Goal: Contribute content

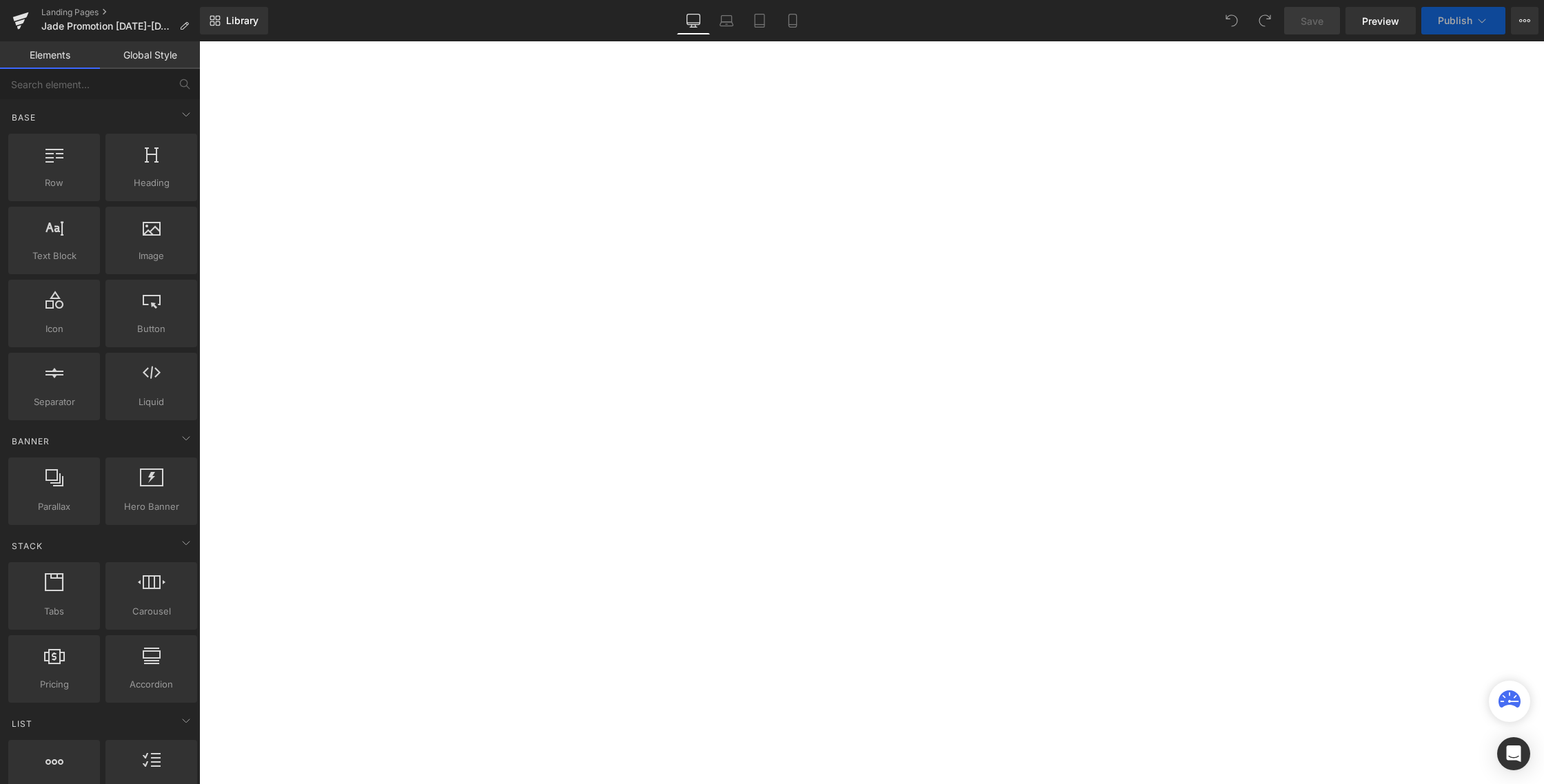
scroll to position [391, 0]
click at [200, 41] on span "Row" at bounding box center [200, 41] width 0 height 0
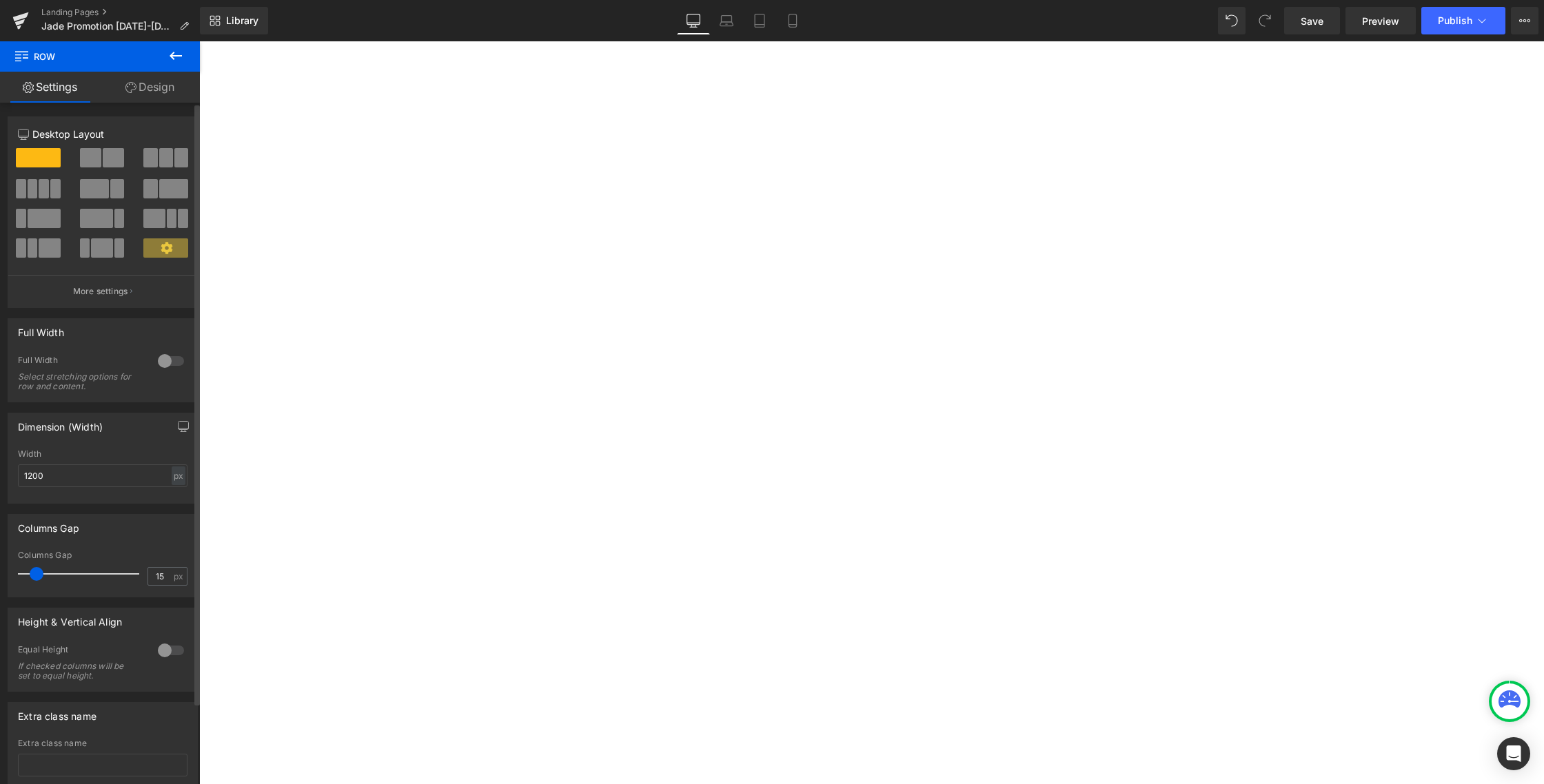
click at [38, 158] on span at bounding box center [38, 158] width 44 height 20
click at [200, 41] on icon at bounding box center [200, 41] width 0 height 0
click at [527, 229] on img at bounding box center [871, 10] width 1344 height 492
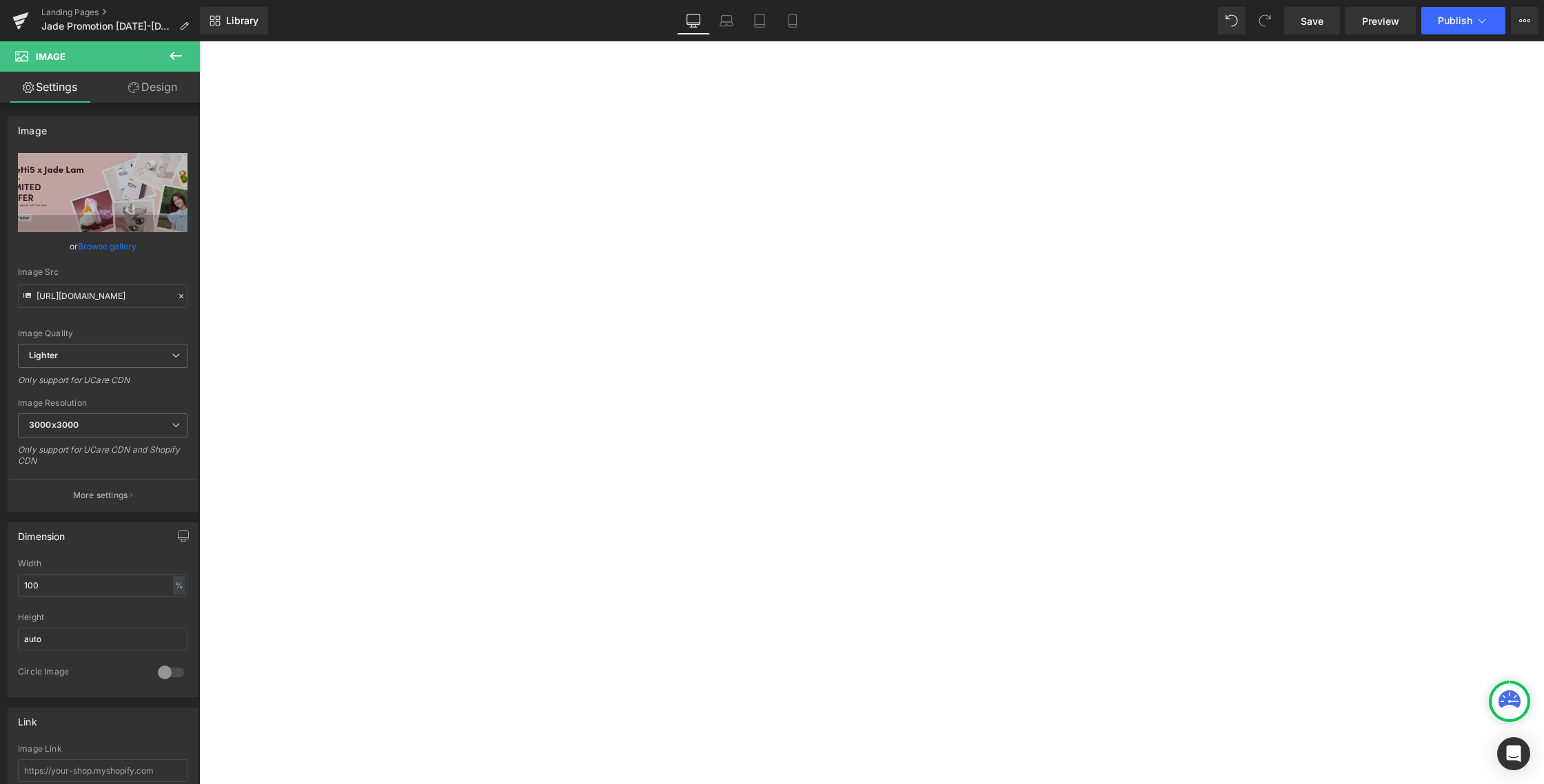
drag, startPoint x: 148, startPoint y: 81, endPoint x: 36, endPoint y: 113, distance: 116.5
click at [148, 81] on link "Design" at bounding box center [152, 87] width 100 height 31
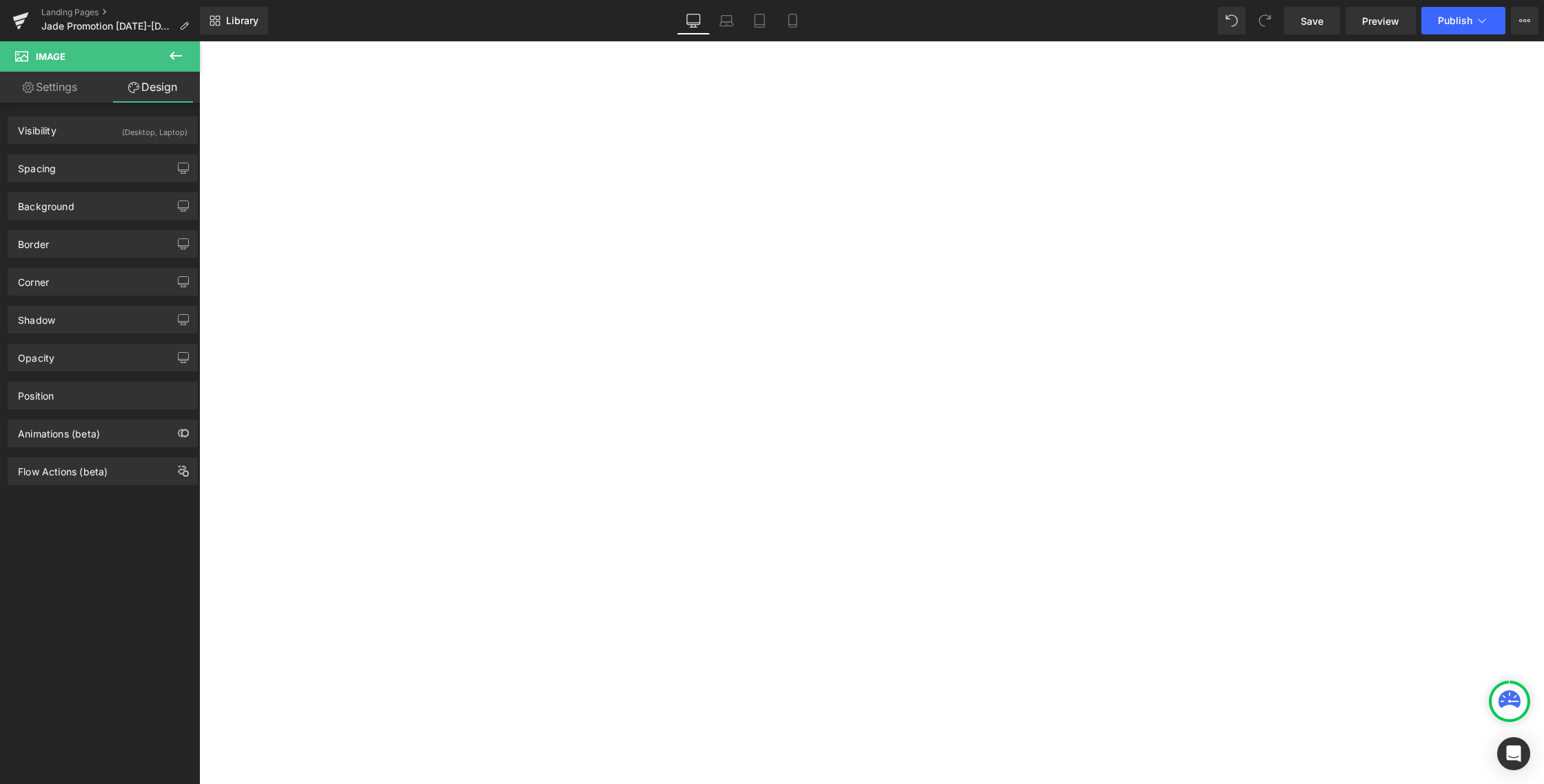
scroll to position [503, 0]
click at [200, 41] on span "Product List" at bounding box center [200, 41] width 0 height 0
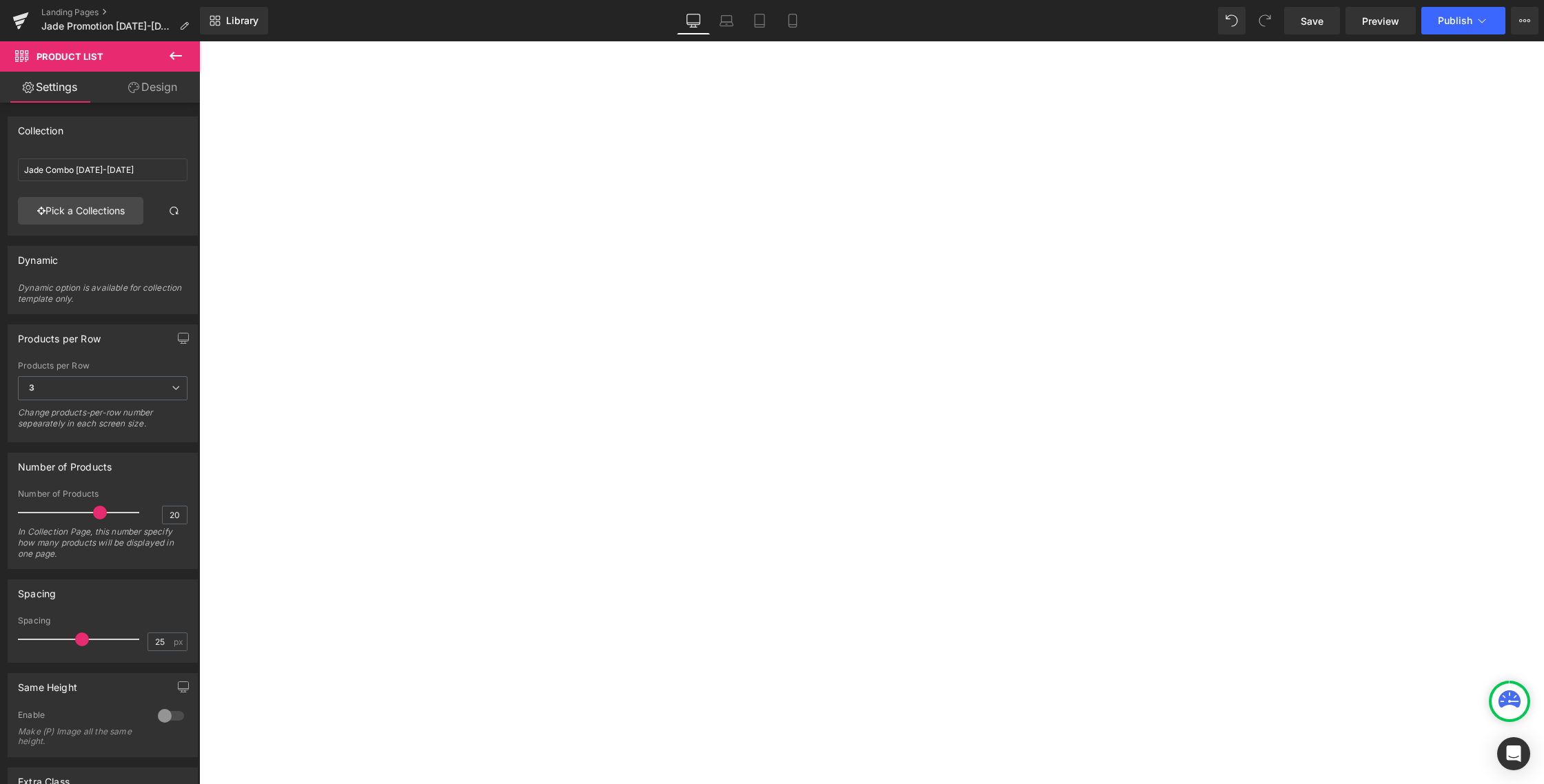
click at [200, 41] on link at bounding box center [200, 41] width 0 height 0
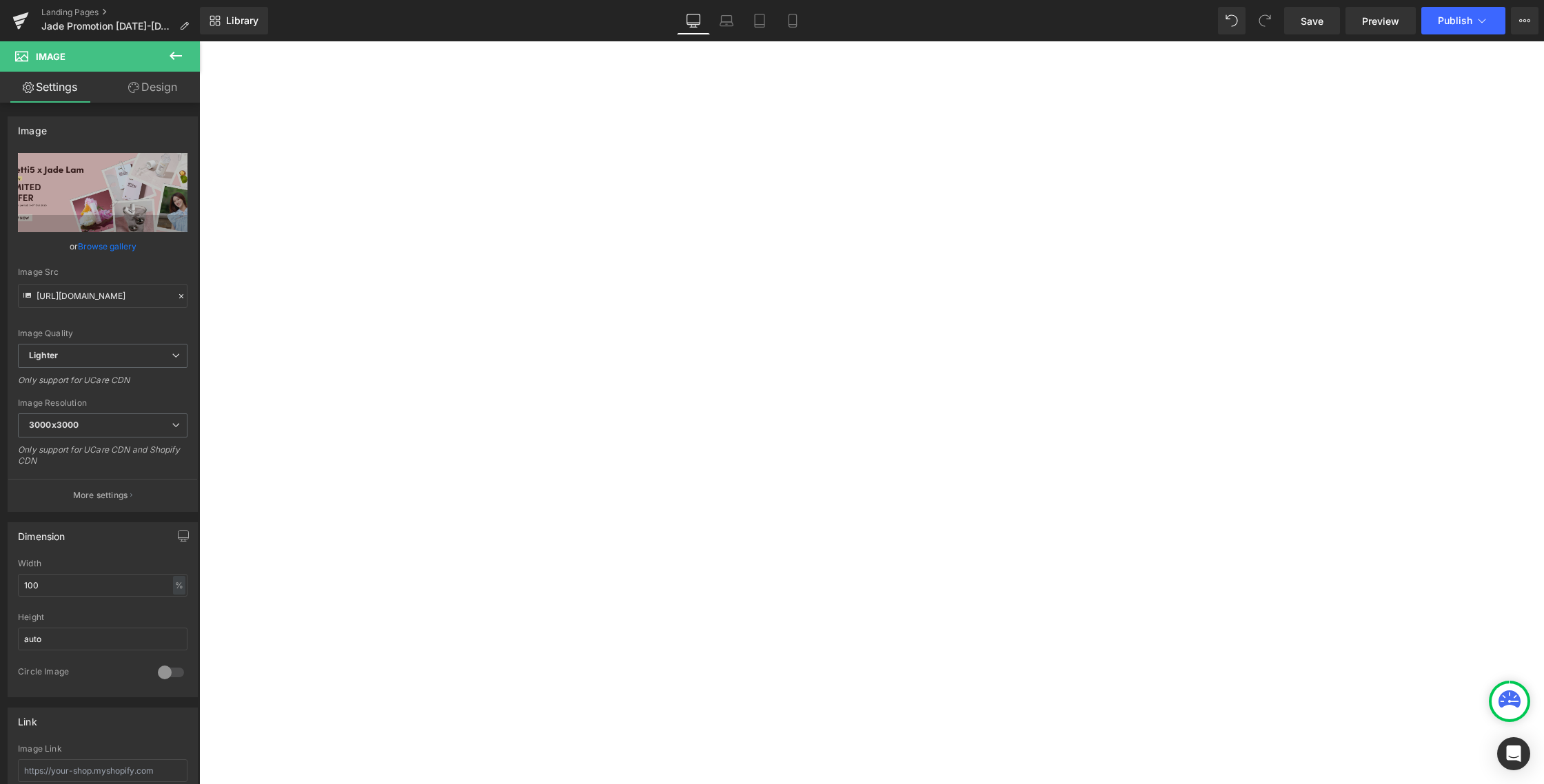
scroll to position [0, 0]
click at [574, 444] on img at bounding box center [871, 401] width 1344 height 492
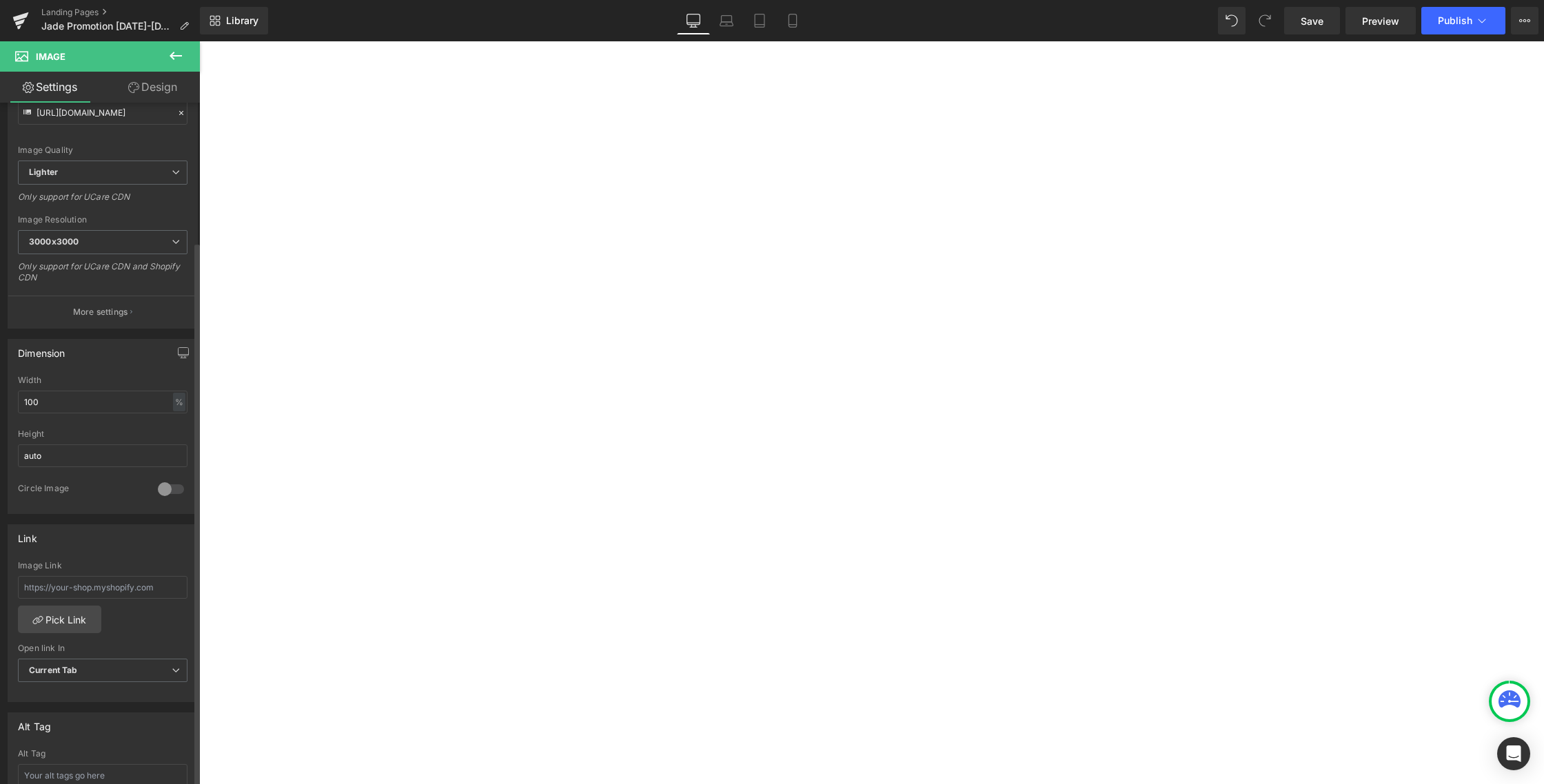
scroll to position [258, 0]
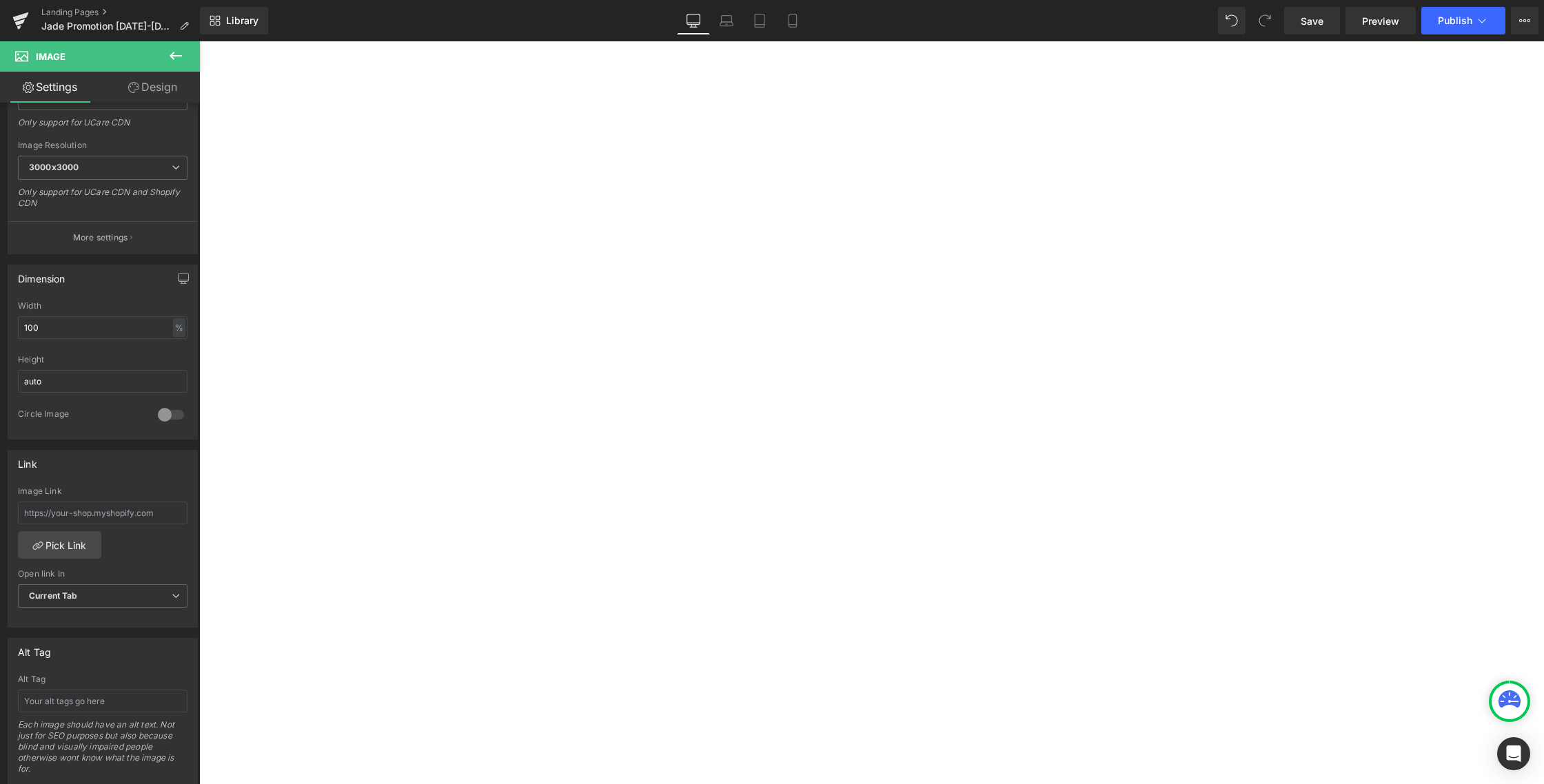
click at [763, 113] on div "Home Home About Us About Us Our Story Our 5 Beliefs Ingredients Glossary OUR ST…" at bounding box center [871, 114] width 1344 height 83
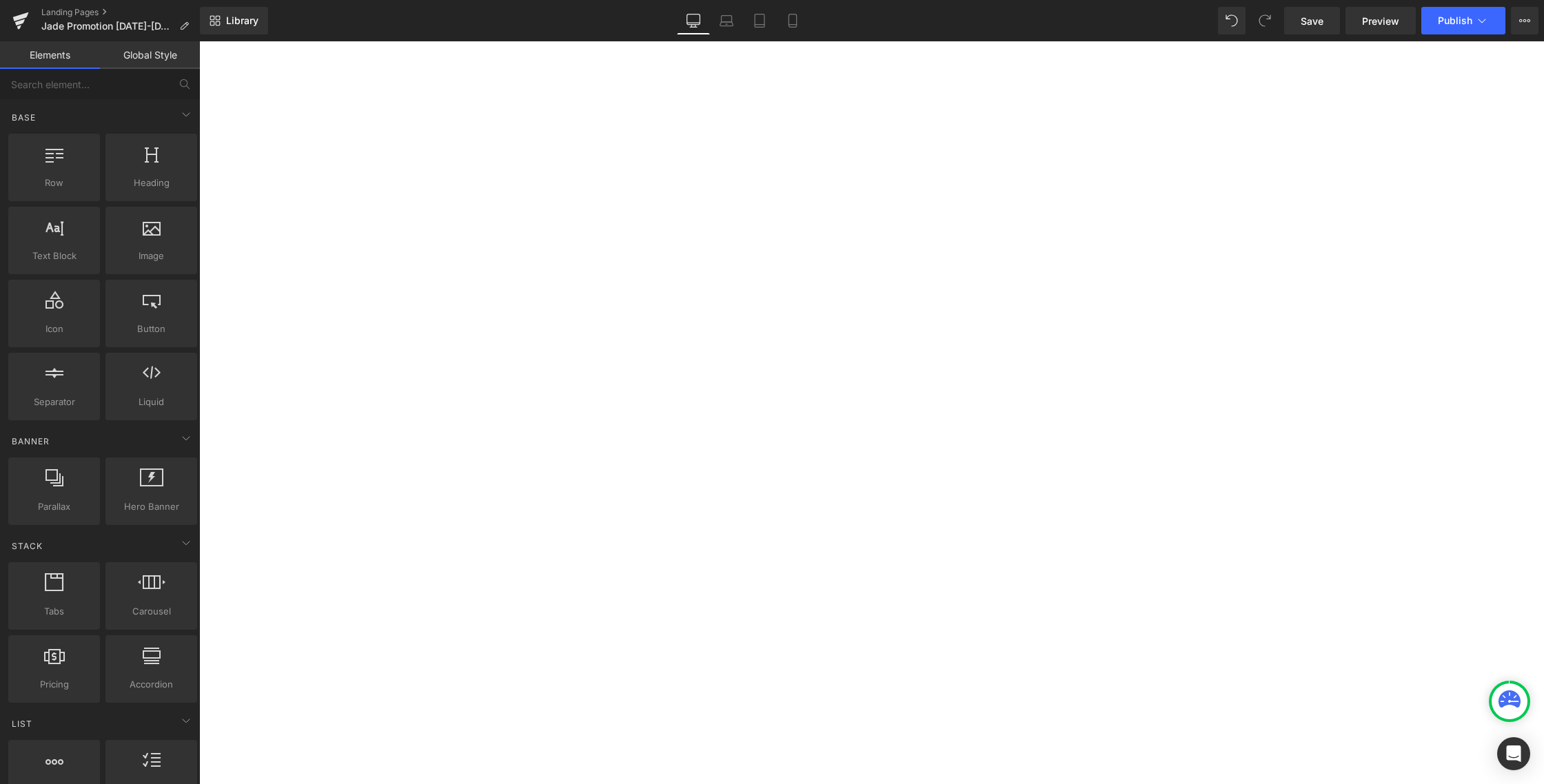
scroll to position [341, 0]
click at [554, 337] on p "jade Fans Exclusive Promotion Sets | [DATE] - [DATE]" at bounding box center [647, 343] width 896 height 22
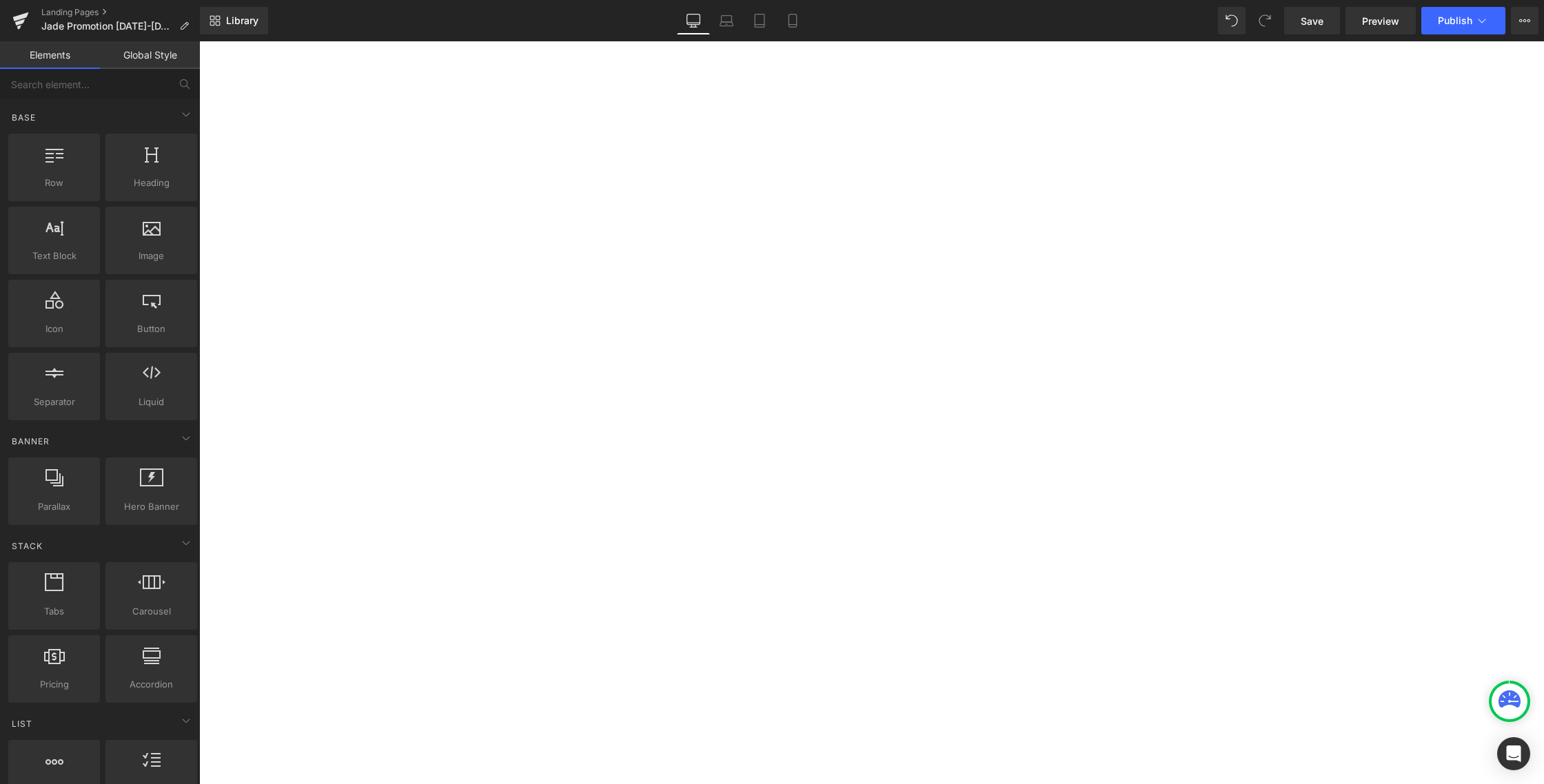
click at [200, 41] on icon at bounding box center [200, 41] width 0 height 0
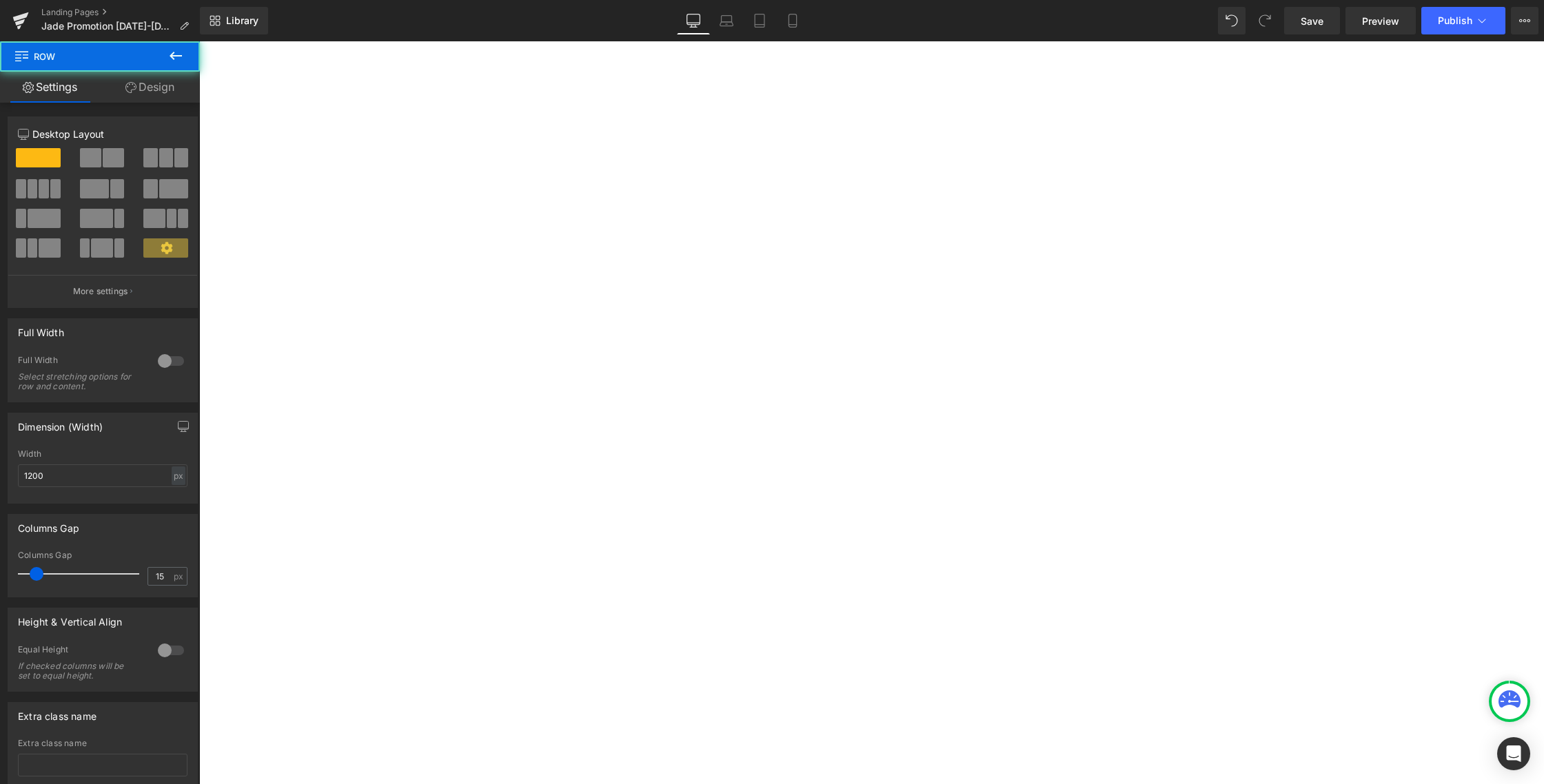
click at [200, 41] on span "Row" at bounding box center [200, 41] width 0 height 0
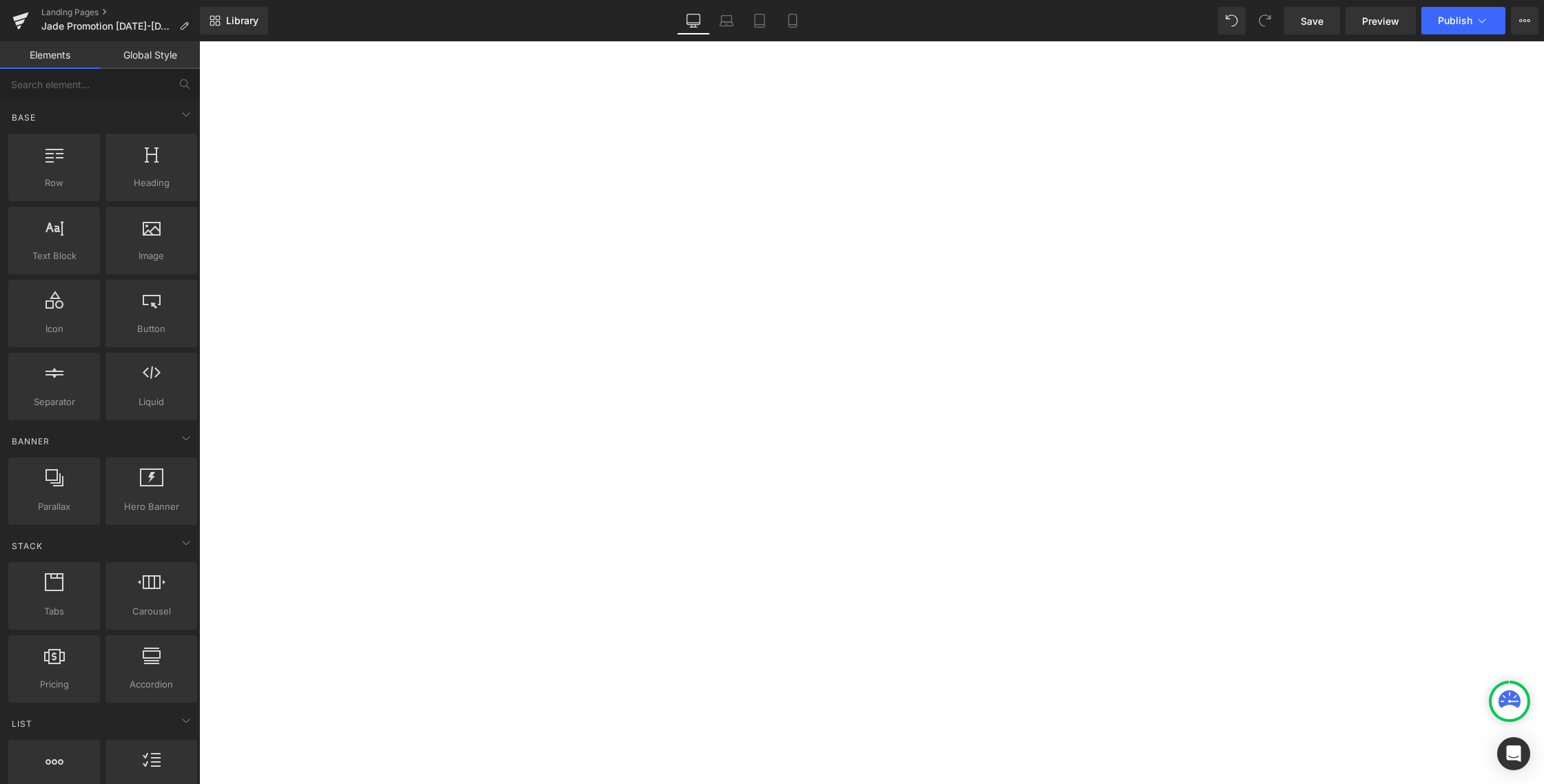
drag, startPoint x: 293, startPoint y: 380, endPoint x: 284, endPoint y: 373, distance: 11.4
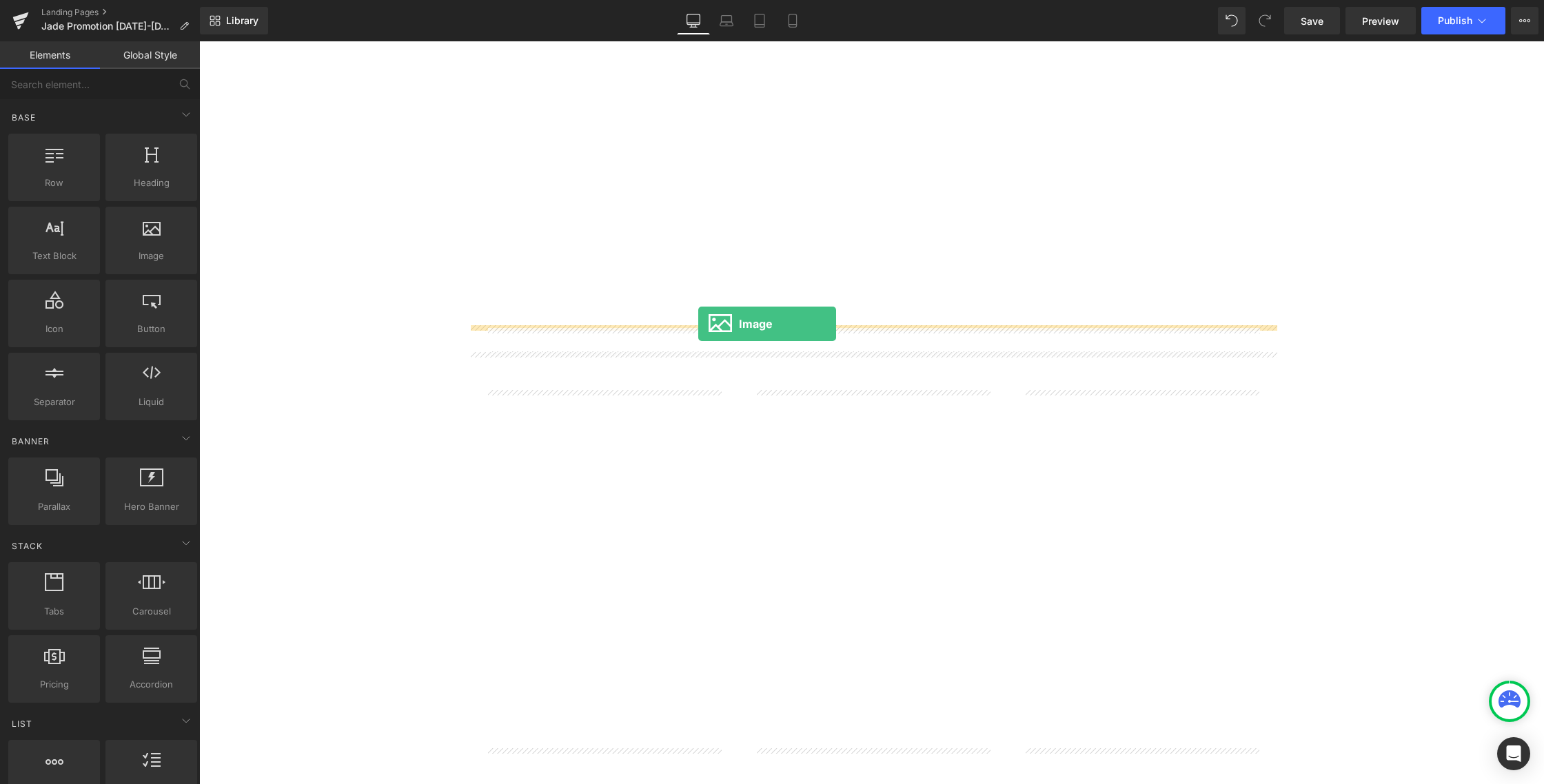
drag, startPoint x: 601, startPoint y: 304, endPoint x: 697, endPoint y: 324, distance: 98.1
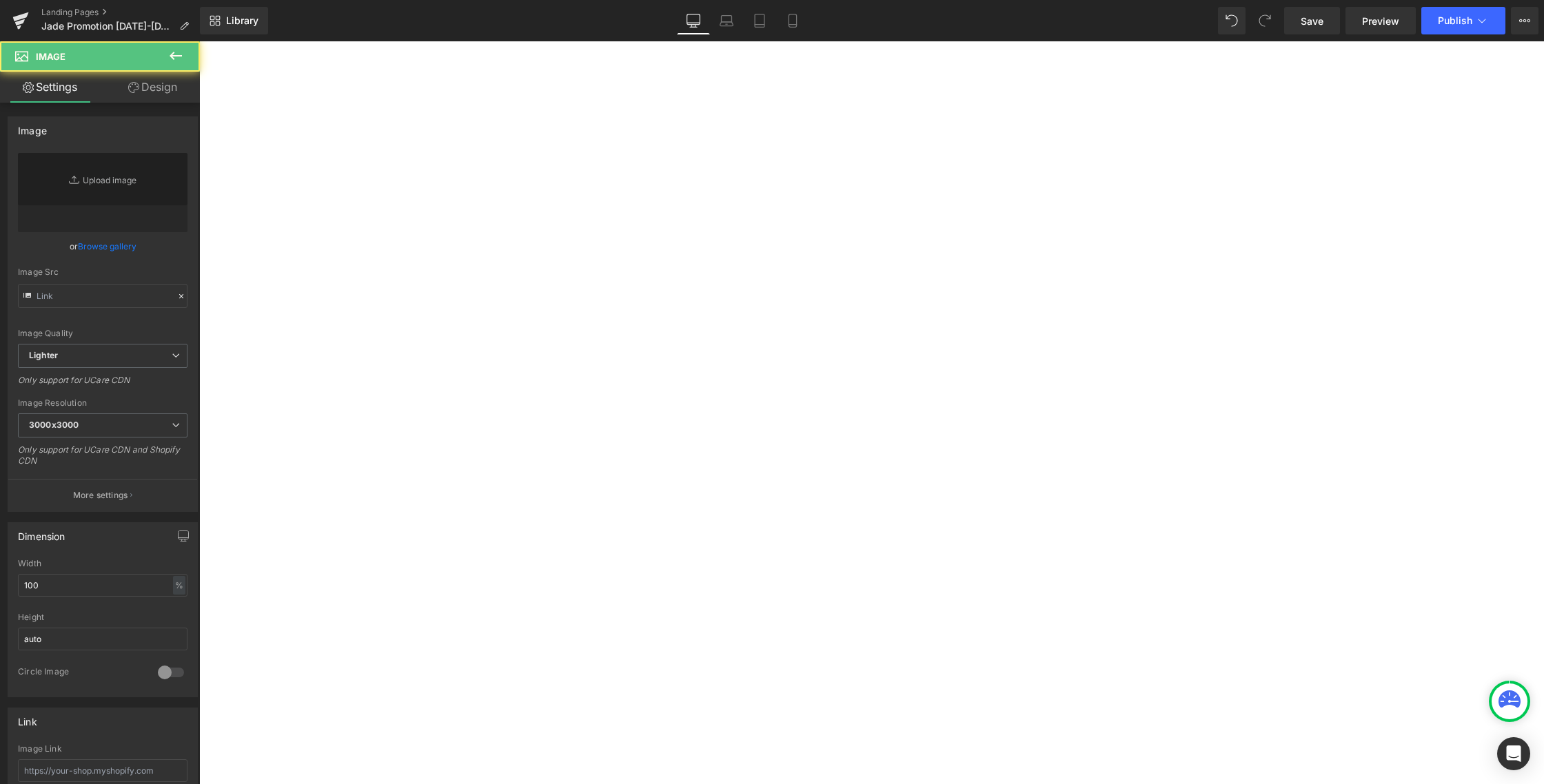
type input "//[DOMAIN_NAME][URL]"
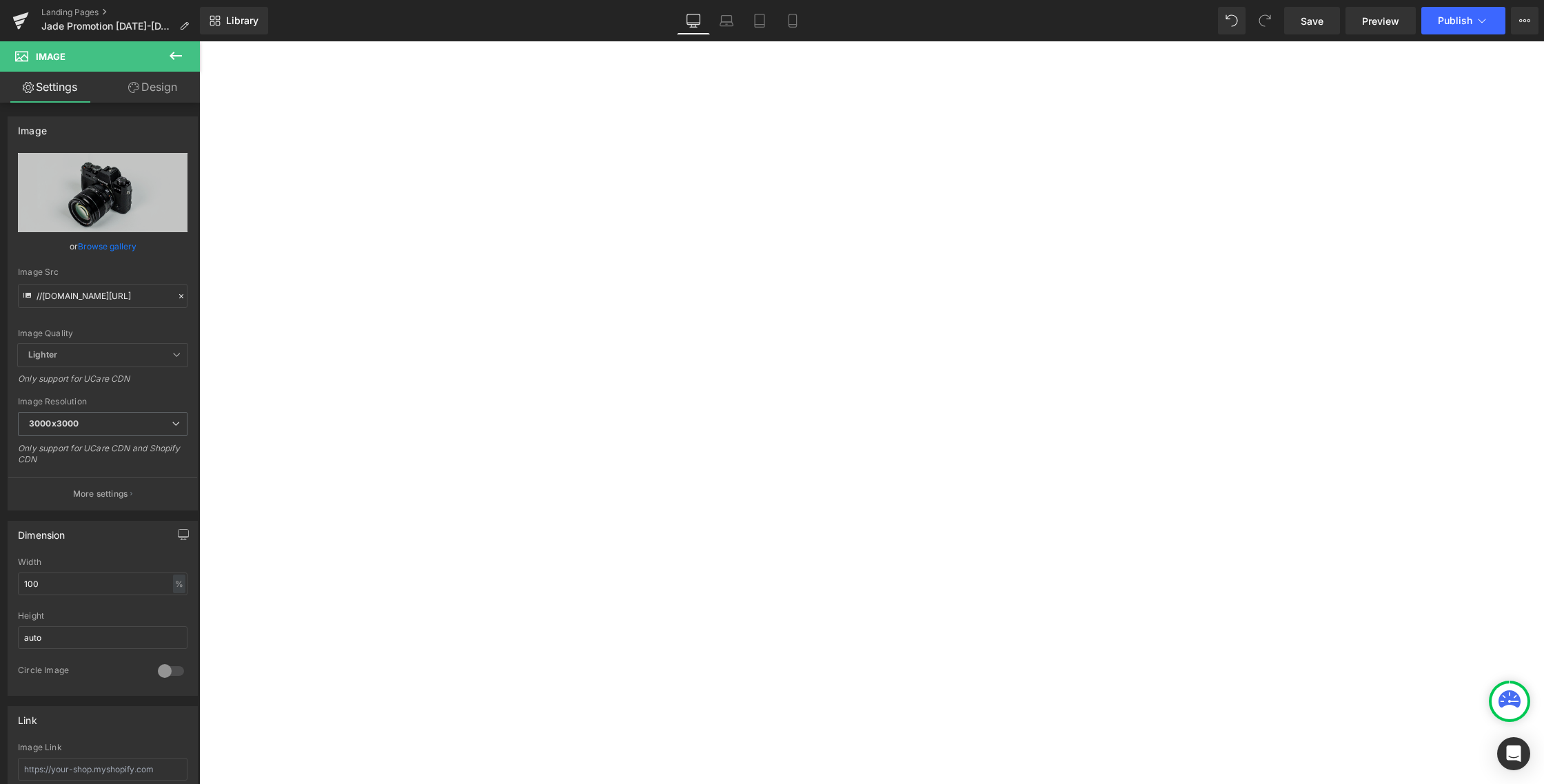
click at [696, 380] on img at bounding box center [871, 775] width 1344 height 891
click at [106, 250] on link "Browse gallery" at bounding box center [107, 246] width 58 height 24
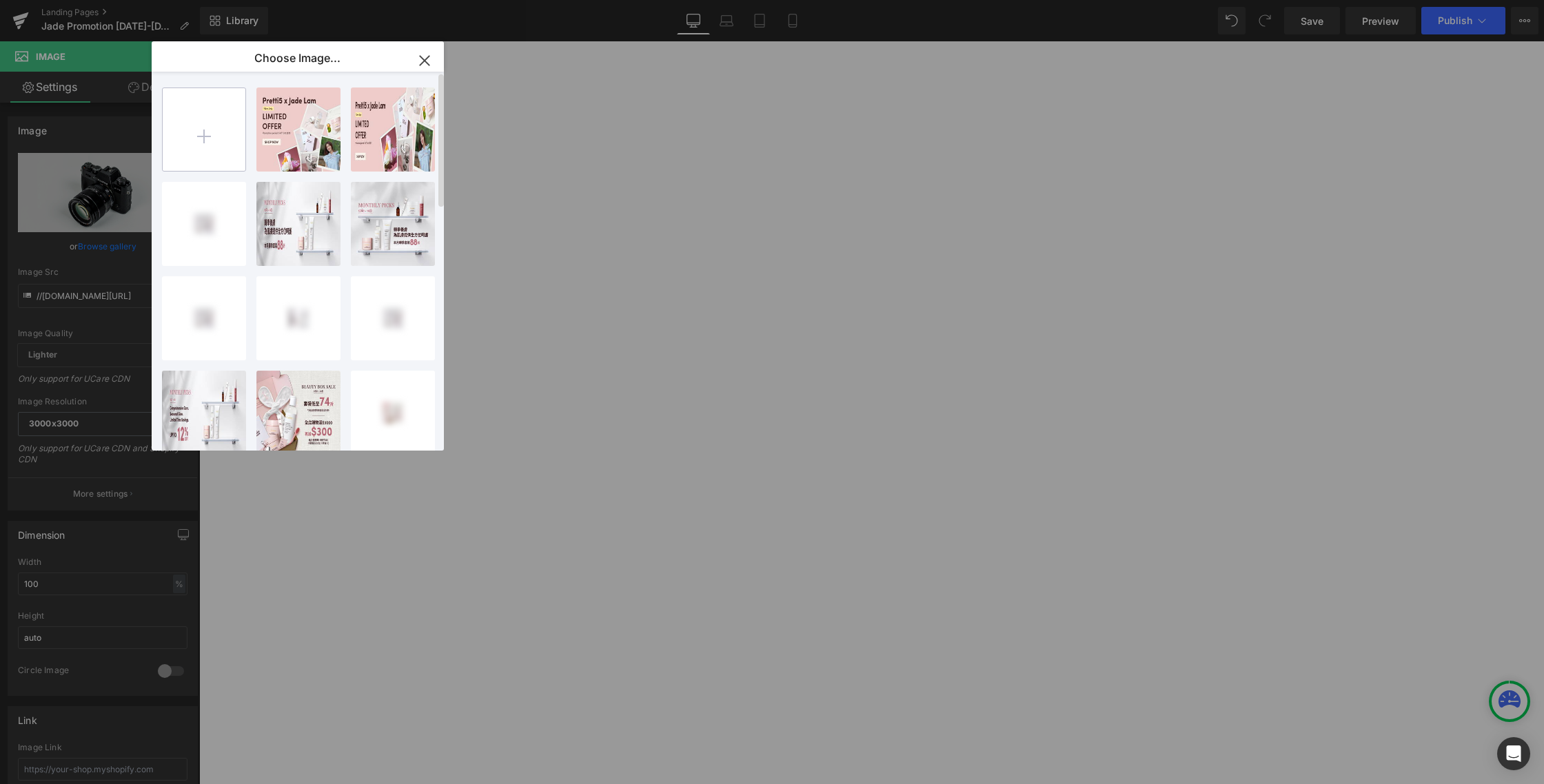
click at [200, 138] on input "file" at bounding box center [204, 129] width 83 height 83
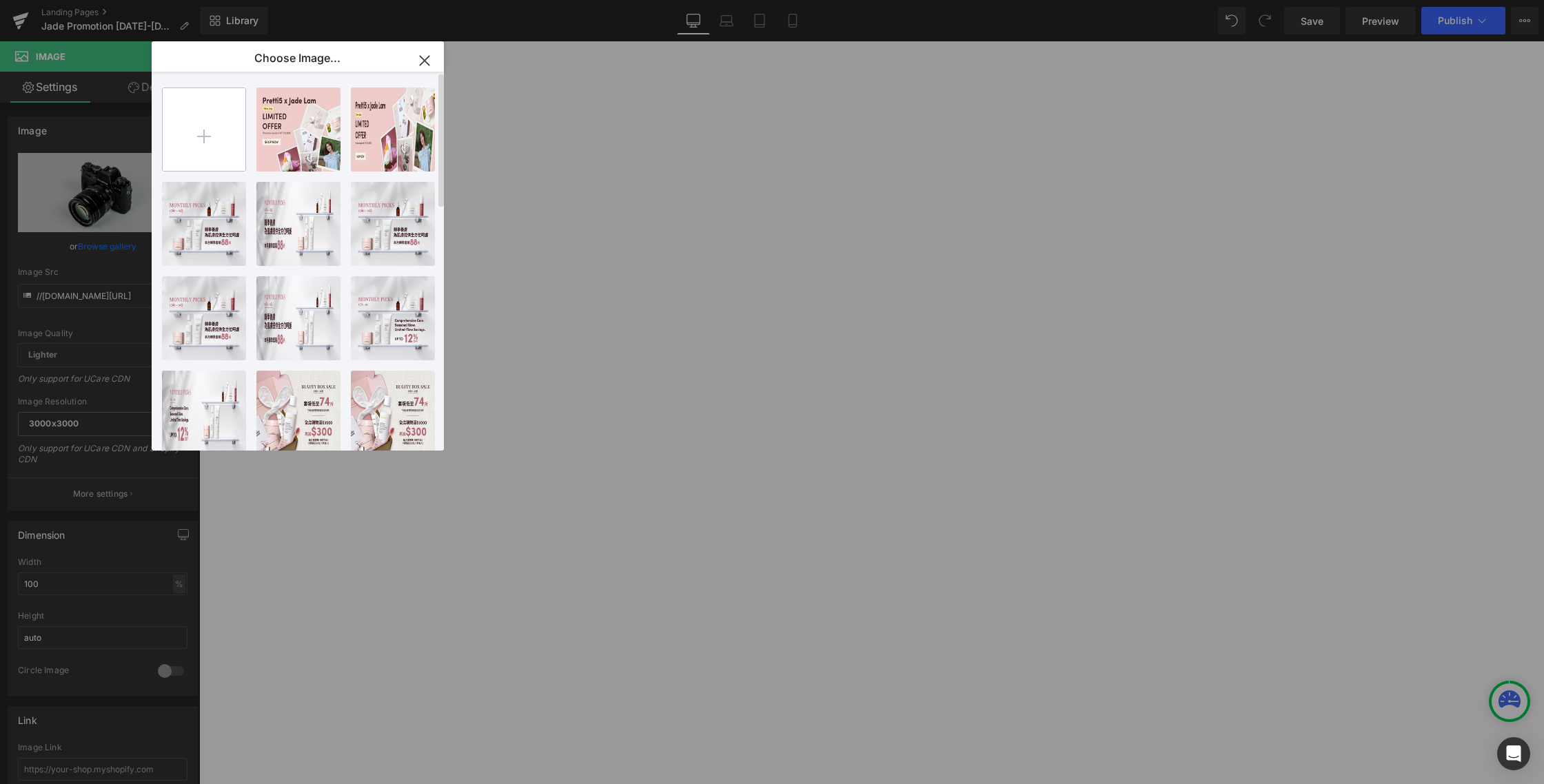
type input "C:\fakepath\[DATE] [PERSON_NAME].png"
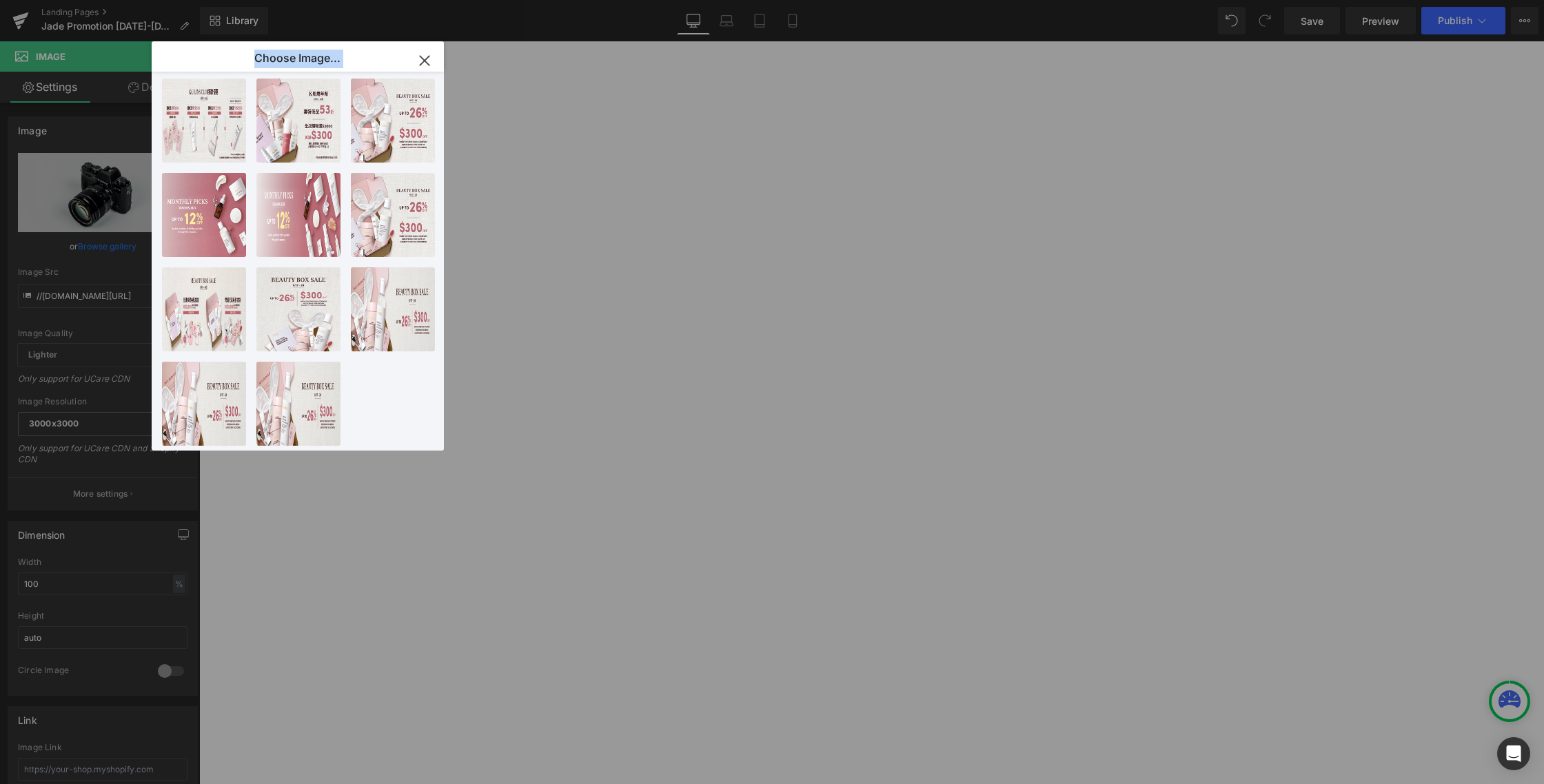
drag, startPoint x: 301, startPoint y: 136, endPoint x: 616, endPoint y: 446, distance: 442.0
click at [726, 500] on div "Choose Image... Back to Library Insert [DATE]..sell.png 453.12 KB Delete image?…" at bounding box center [772, 392] width 1544 height 784
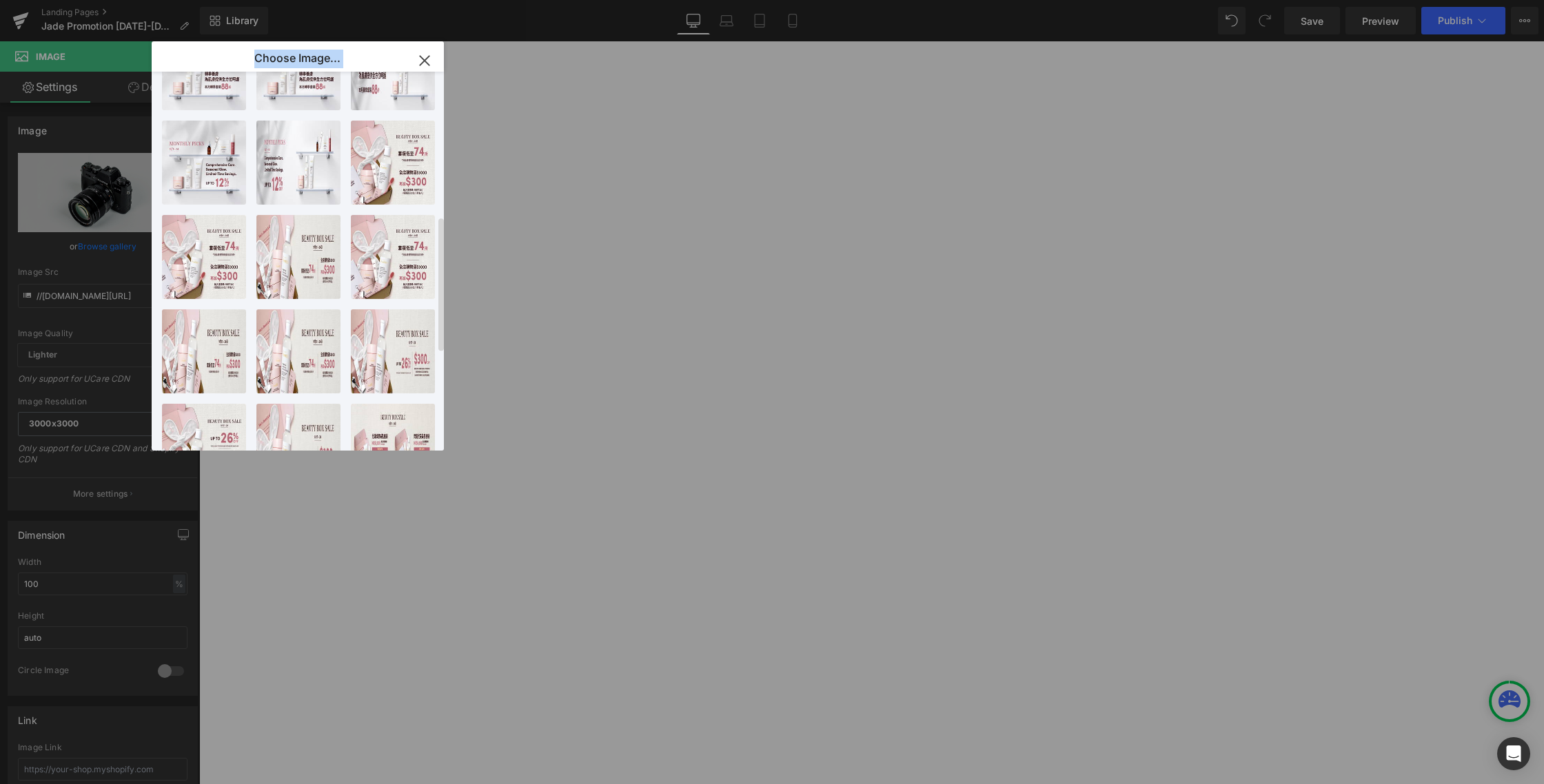
scroll to position [0, 0]
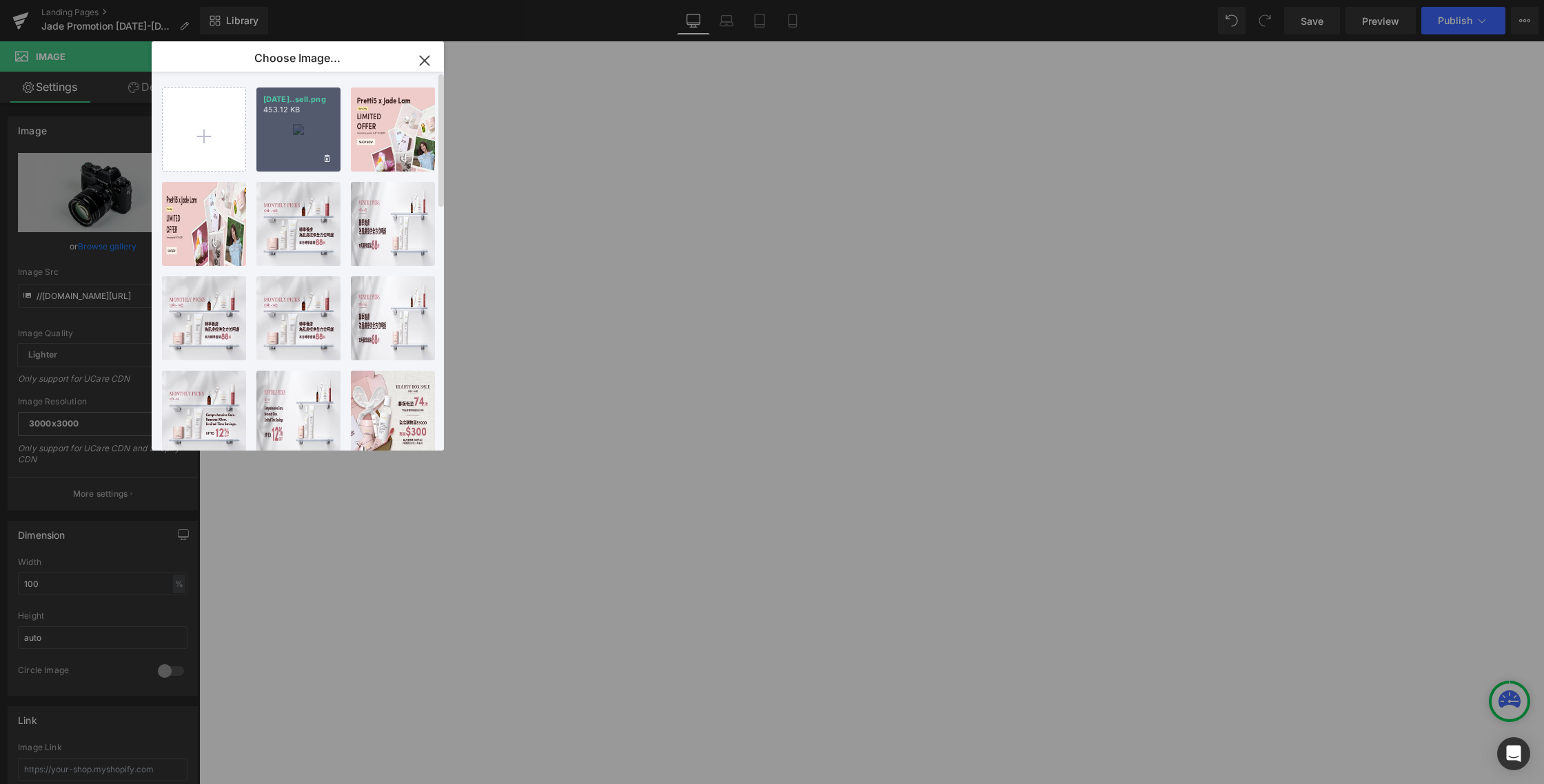
click at [322, 135] on div "[DATE]..sell.png 453.12 KB" at bounding box center [298, 129] width 84 height 84
type input "[URL][DOMAIN_NAME]"
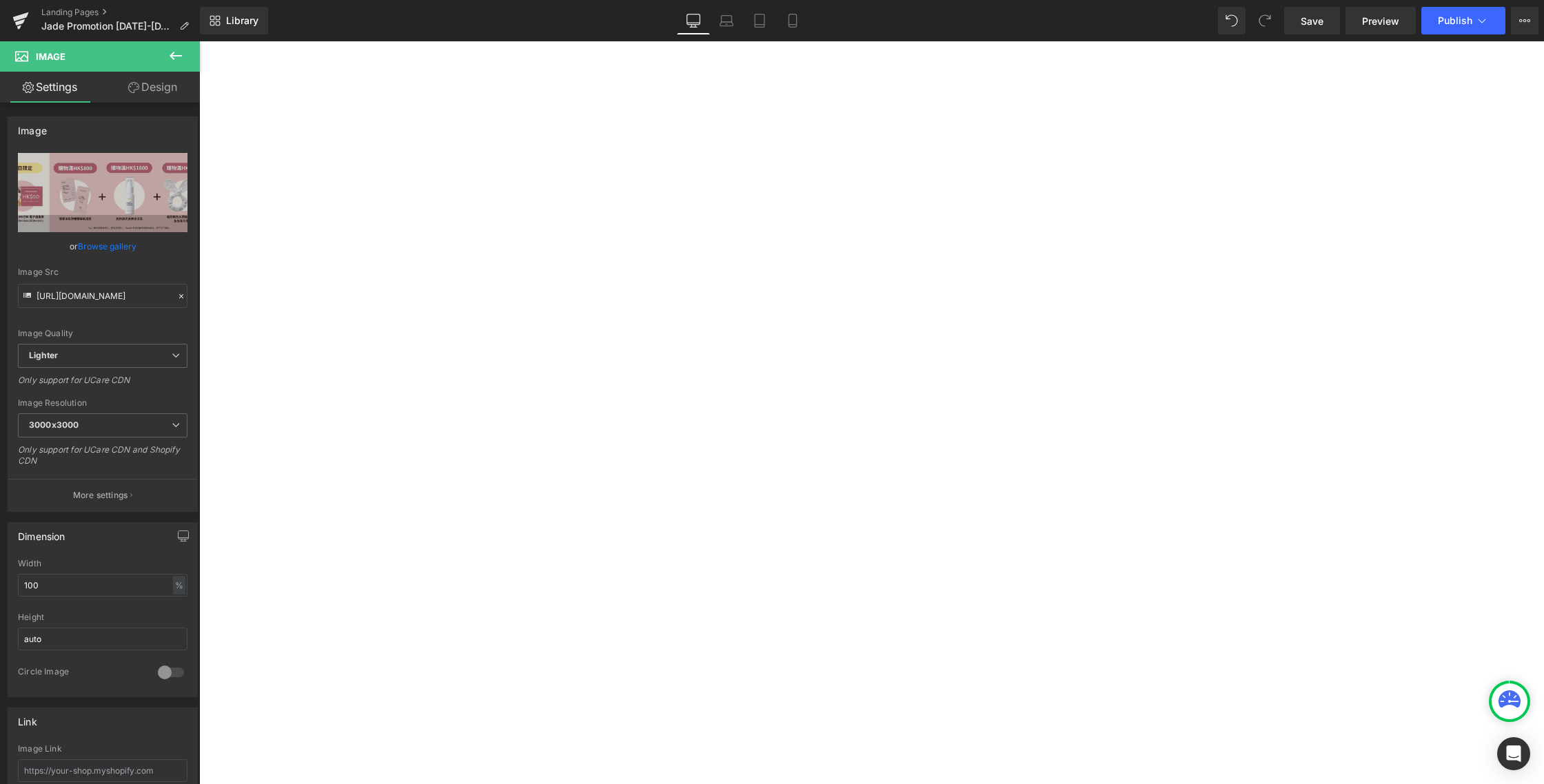
scroll to position [560, 0]
click at [895, 602] on div at bounding box center [871, 603] width 1344 height 3
click at [928, 368] on img at bounding box center [871, 356] width 1344 height 492
click at [176, 56] on icon at bounding box center [176, 55] width 17 height 17
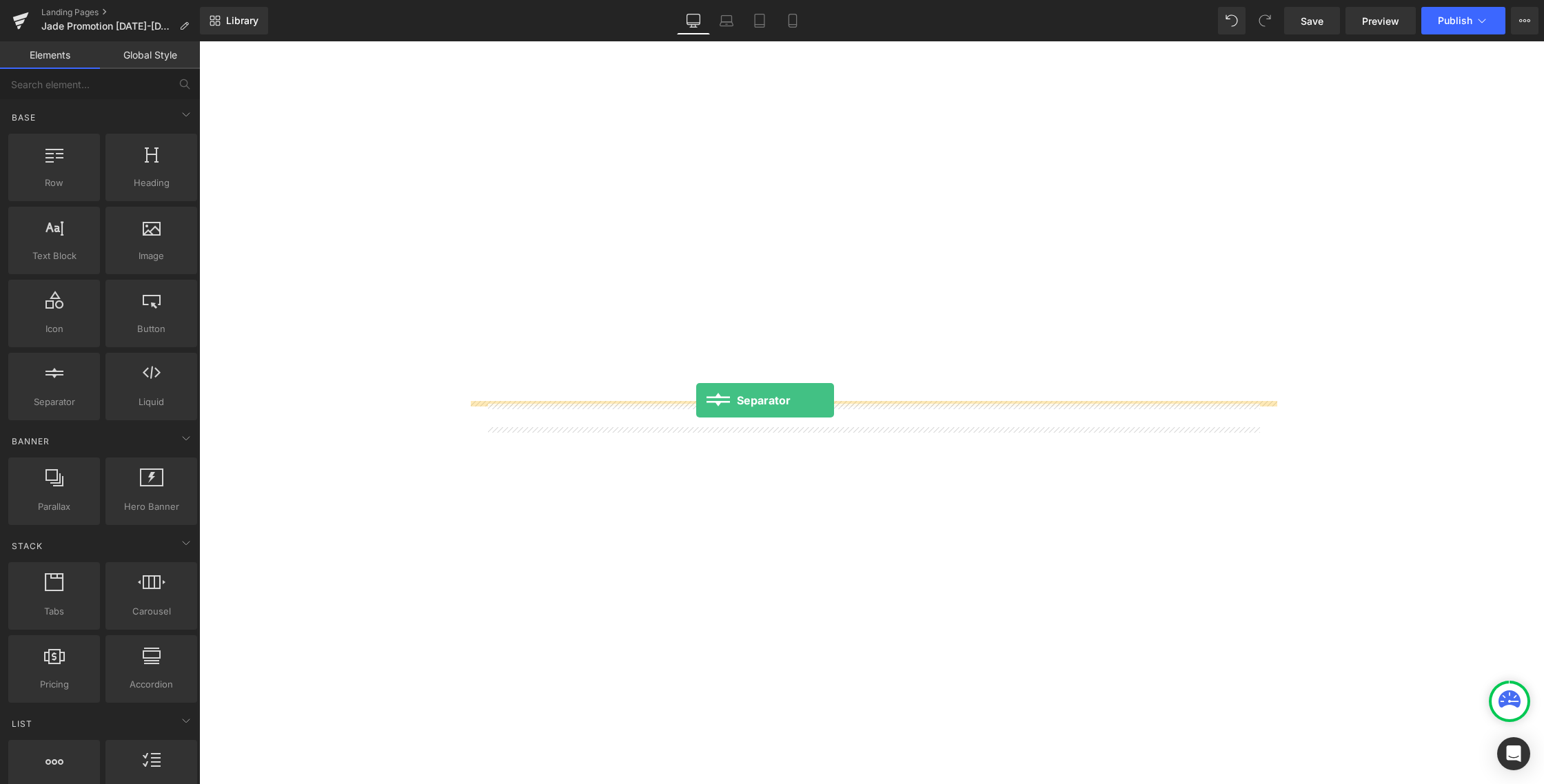
drag, startPoint x: 277, startPoint y: 423, endPoint x: 699, endPoint y: 400, distance: 422.6
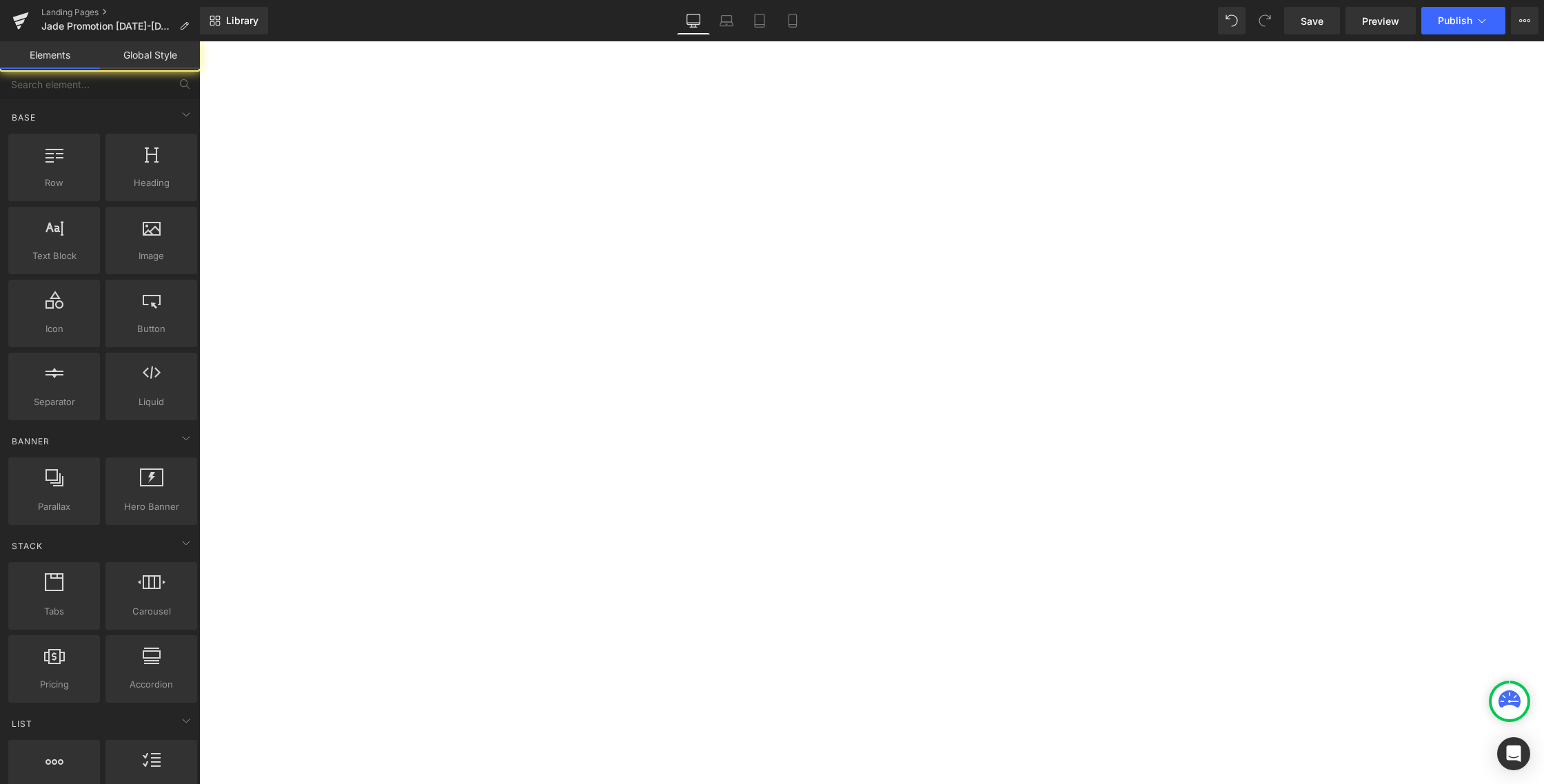
click at [484, 612] on hr at bounding box center [871, 616] width 1344 height 8
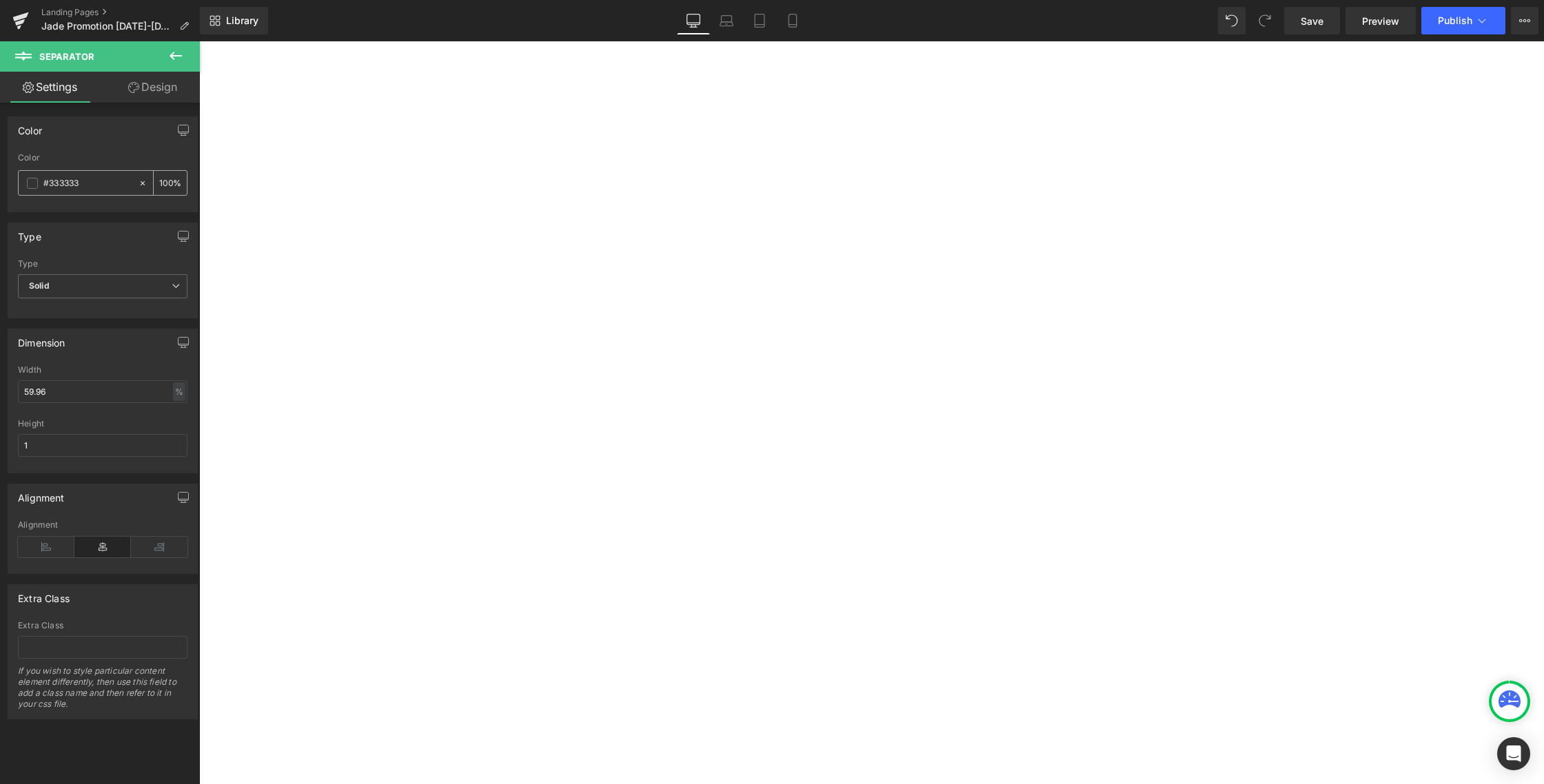
click at [53, 181] on input "#333333" at bounding box center [87, 183] width 88 height 15
click at [139, 183] on icon at bounding box center [143, 184] width 10 height 10
type input "none"
type input "0"
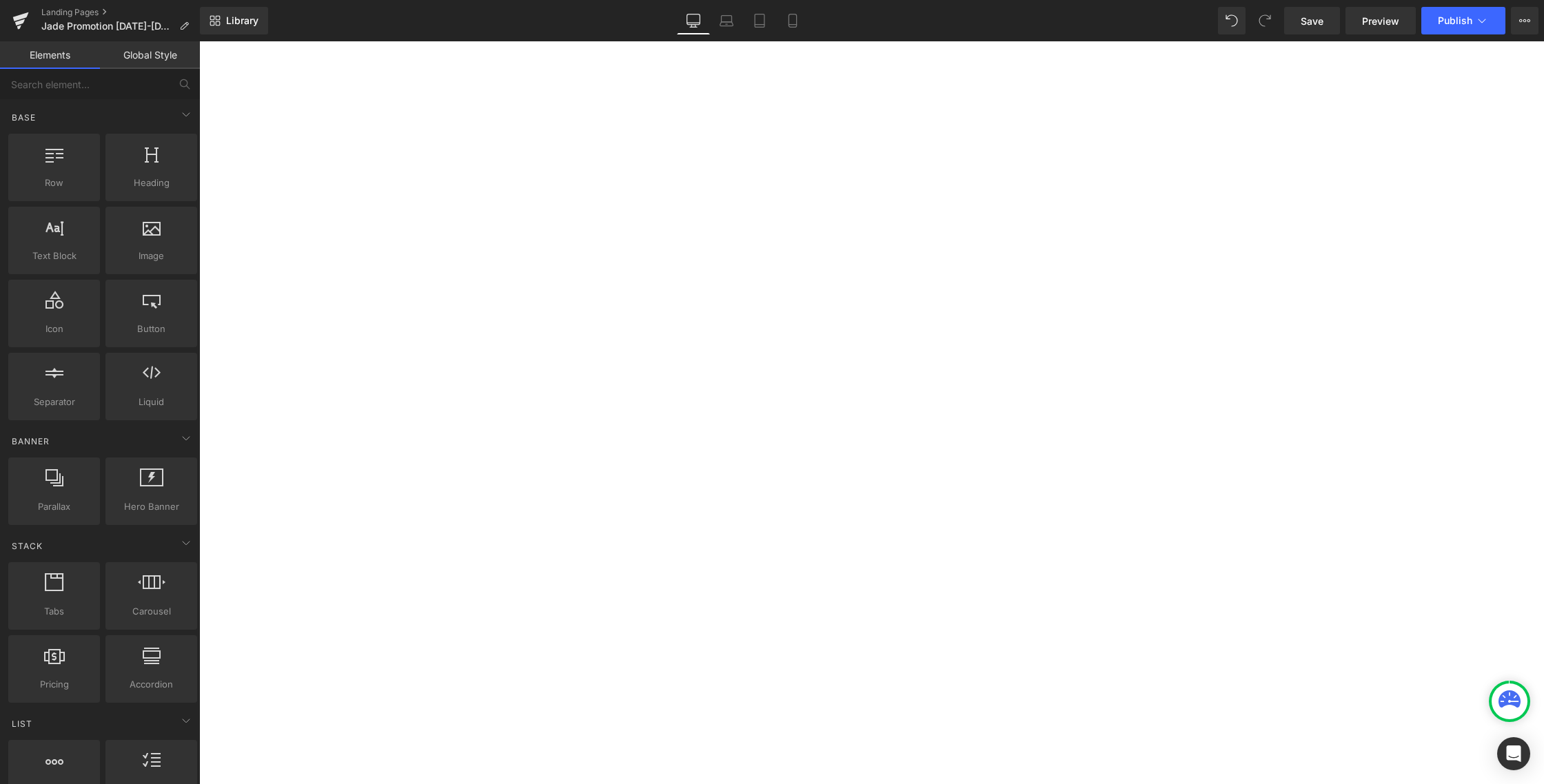
click at [927, 612] on hr at bounding box center [871, 616] width 806 height 8
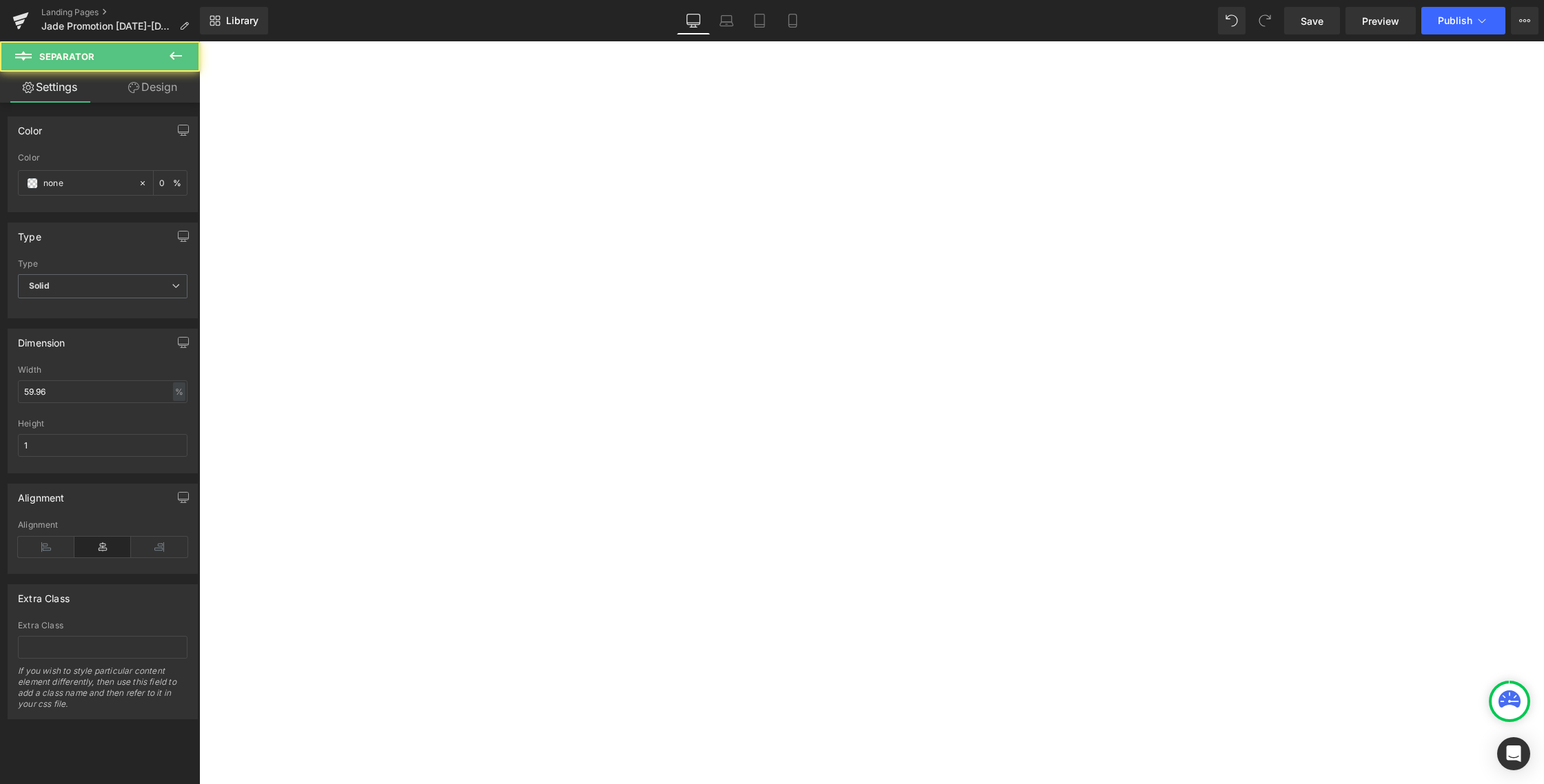
click at [755, 612] on hr at bounding box center [871, 616] width 806 height 8
click at [763, 612] on div at bounding box center [871, 616] width 1344 height 8
click at [760, 612] on hr at bounding box center [871, 616] width 806 height 8
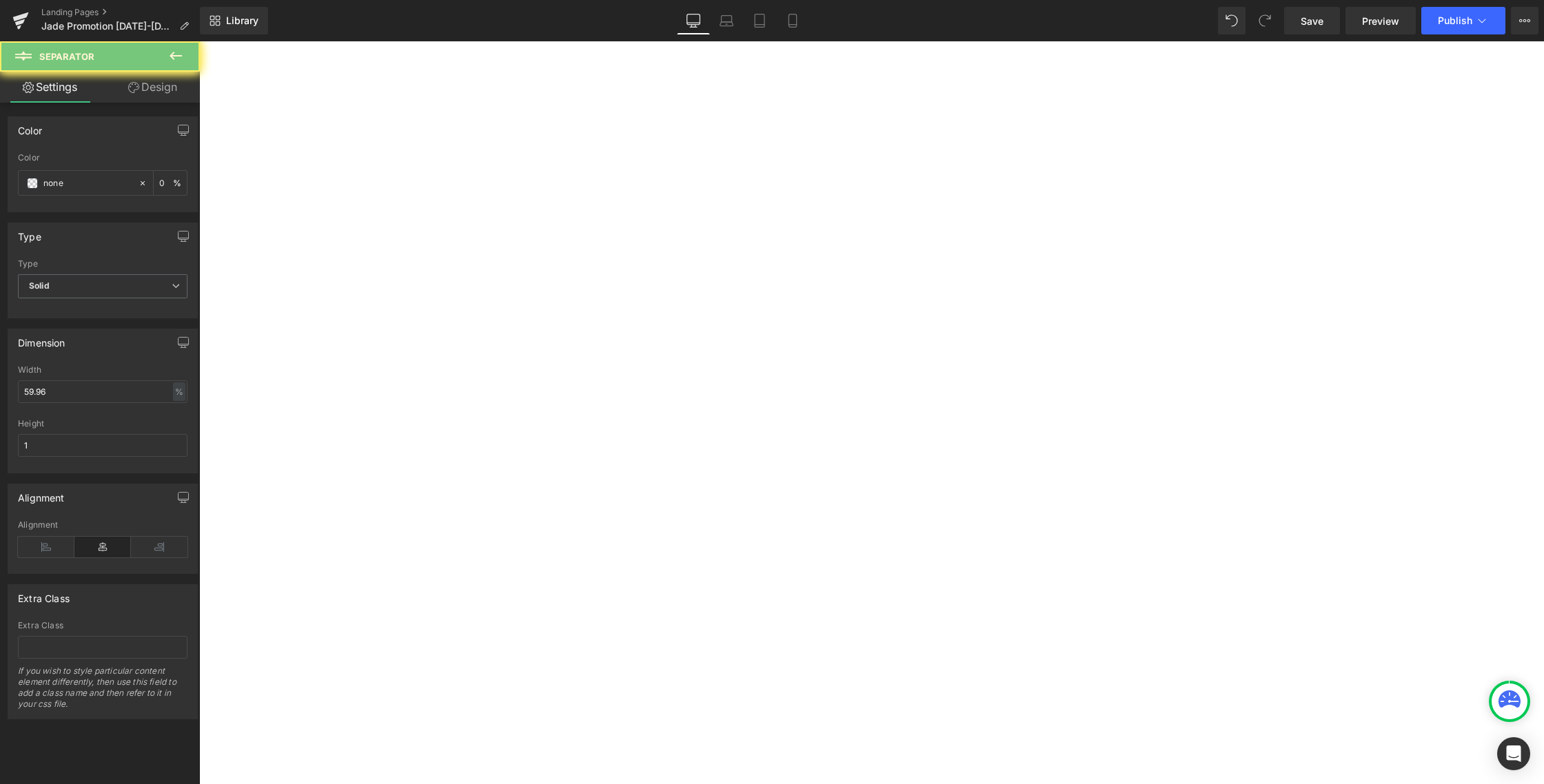
click at [760, 612] on hr at bounding box center [871, 616] width 806 height 8
click at [639, 612] on div at bounding box center [871, 616] width 1344 height 8
click at [200, 41] on icon at bounding box center [200, 41] width 0 height 0
drag, startPoint x: 904, startPoint y: 408, endPoint x: 864, endPoint y: 417, distance: 41.0
click at [200, 41] on icon at bounding box center [200, 41] width 0 height 0
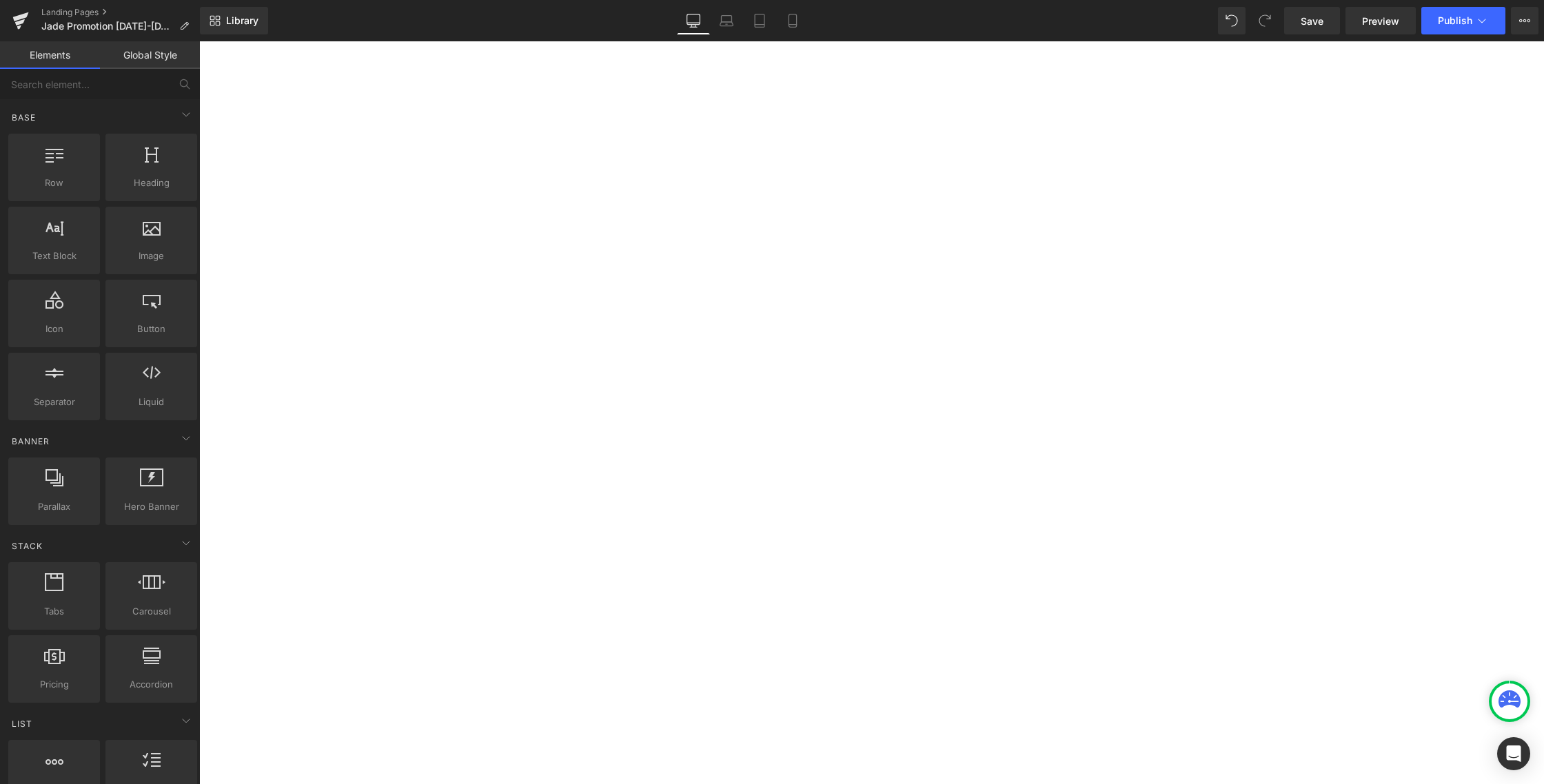
click at [478, 602] on div at bounding box center [871, 603] width 1344 height 3
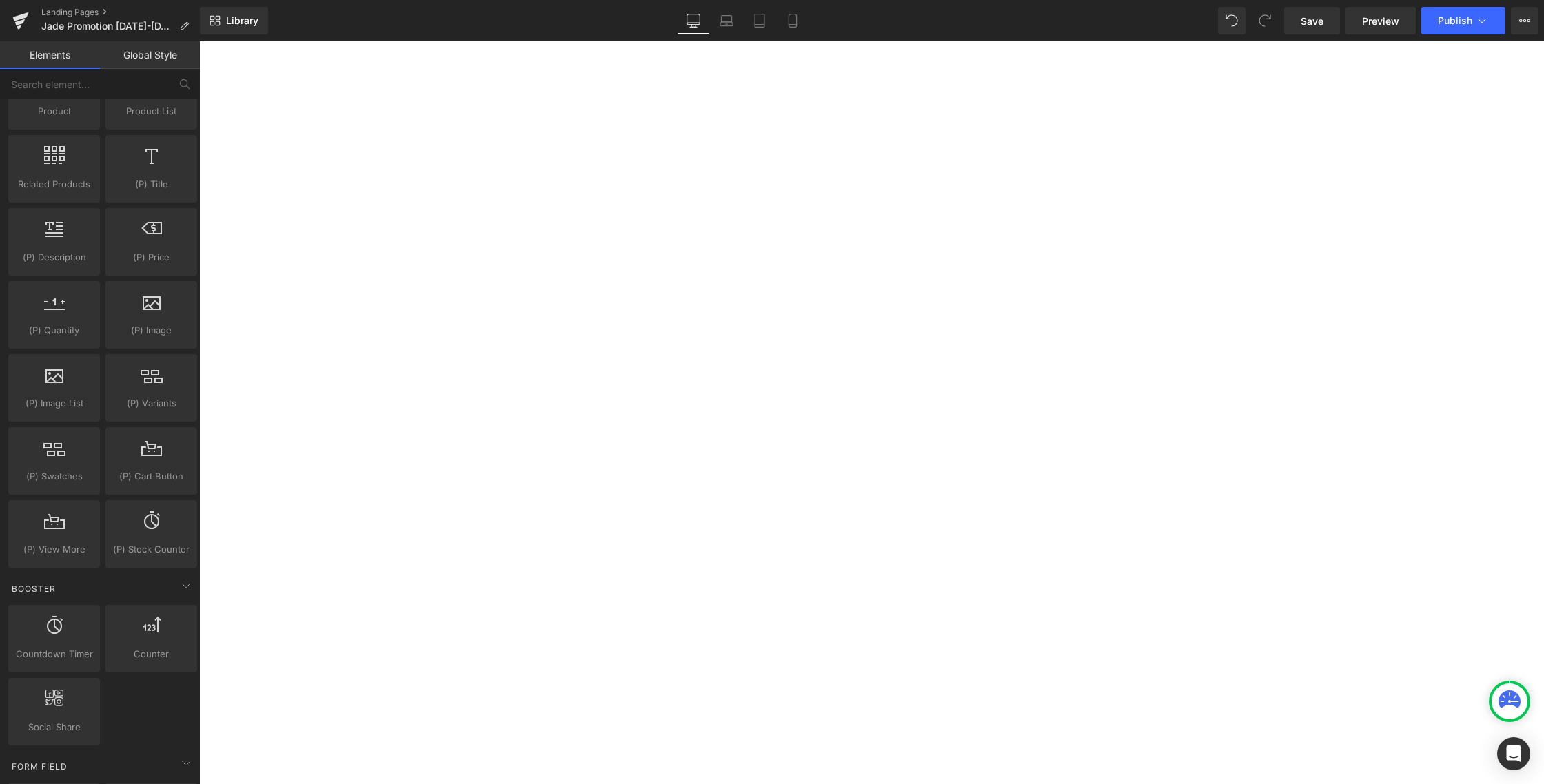
scroll to position [0, 0]
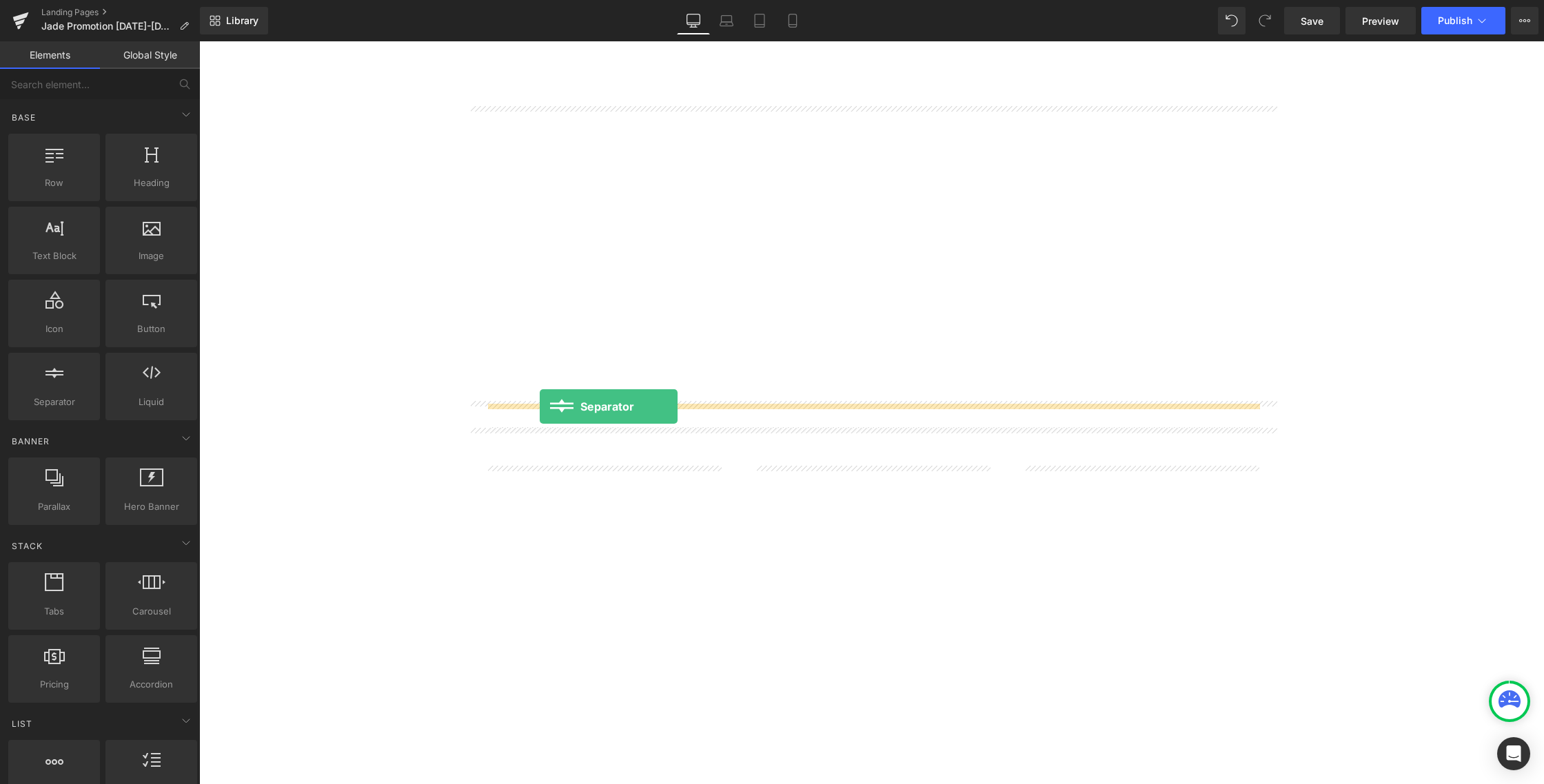
drag, startPoint x: 268, startPoint y: 434, endPoint x: 539, endPoint y: 407, distance: 272.3
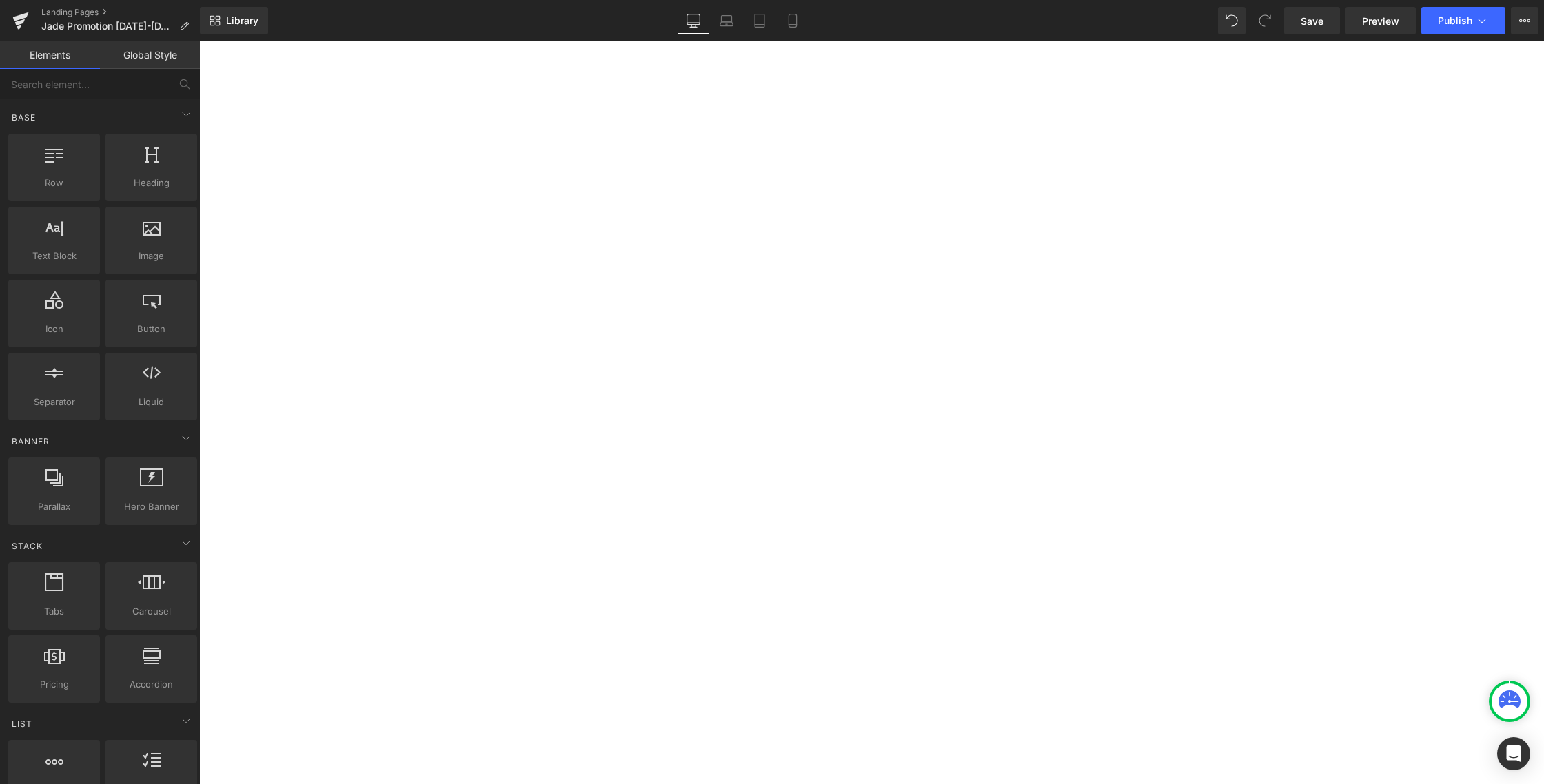
click at [1096, 612] on div at bounding box center [647, 616] width 896 height 8
drag, startPoint x: 1513, startPoint y: 393, endPoint x: 1488, endPoint y: 397, distance: 25.3
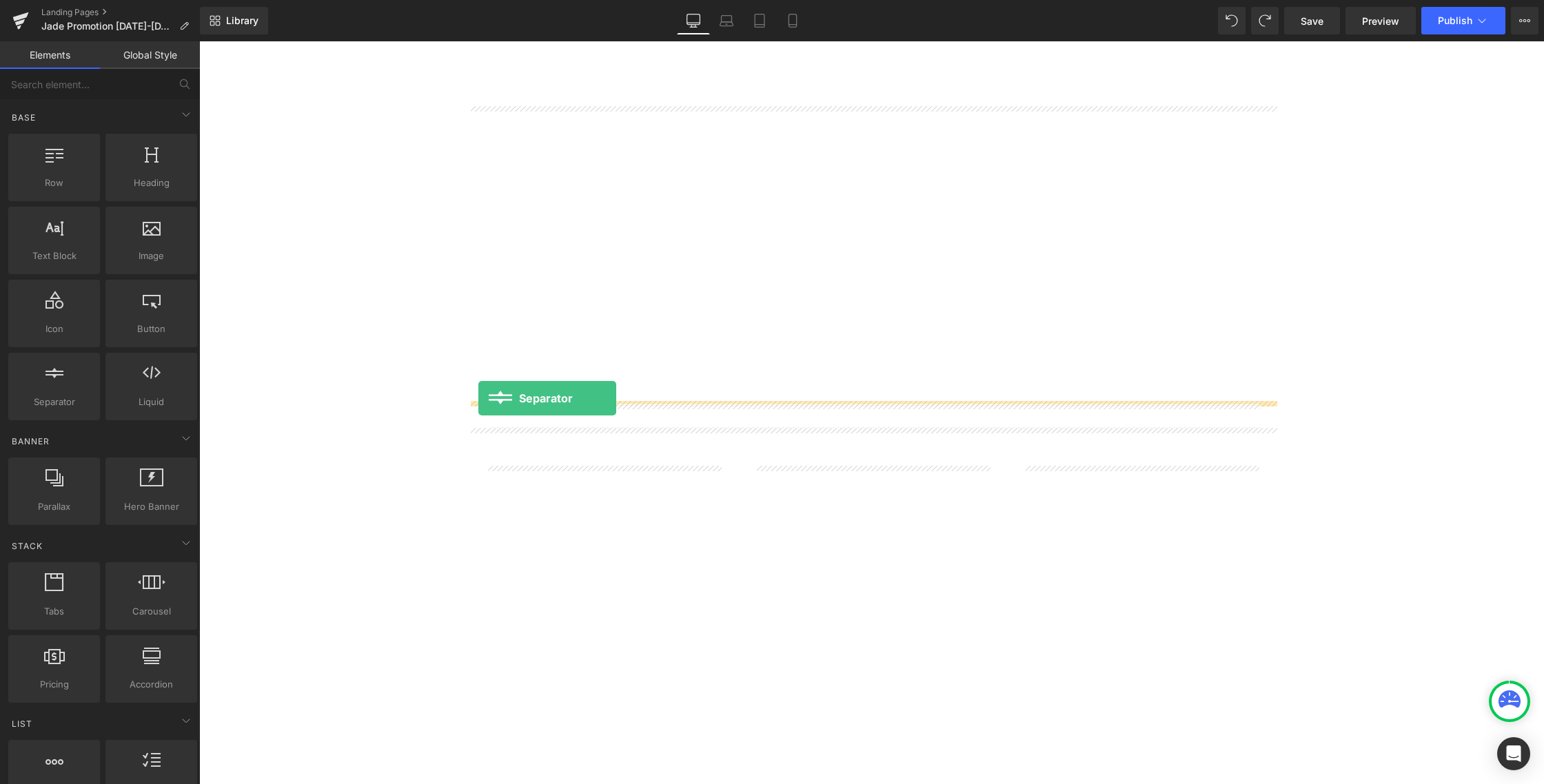
drag, startPoint x: 250, startPoint y: 422, endPoint x: 478, endPoint y: 398, distance: 229.3
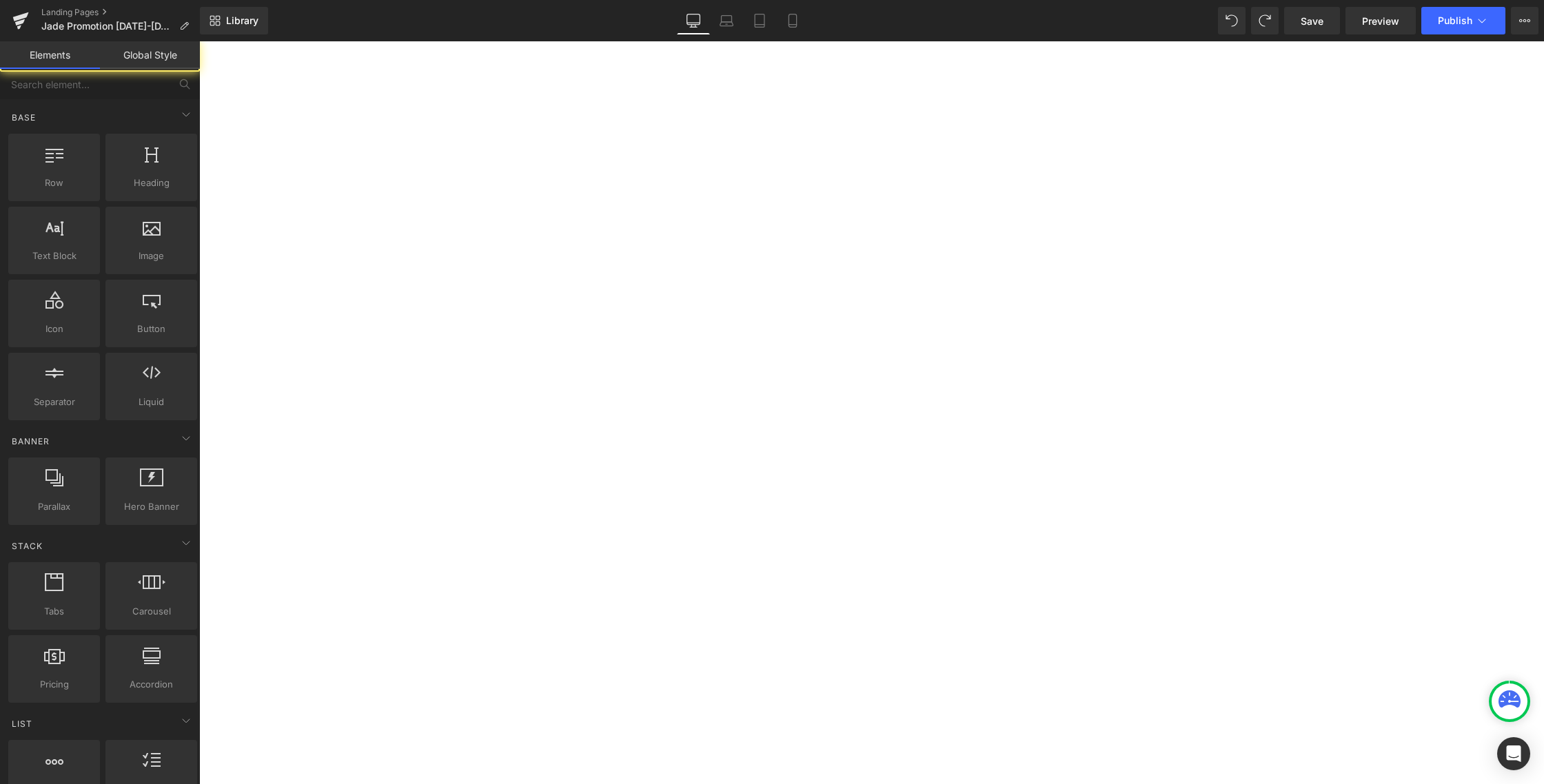
click at [537, 609] on hr at bounding box center [871, 613] width 1344 height 8
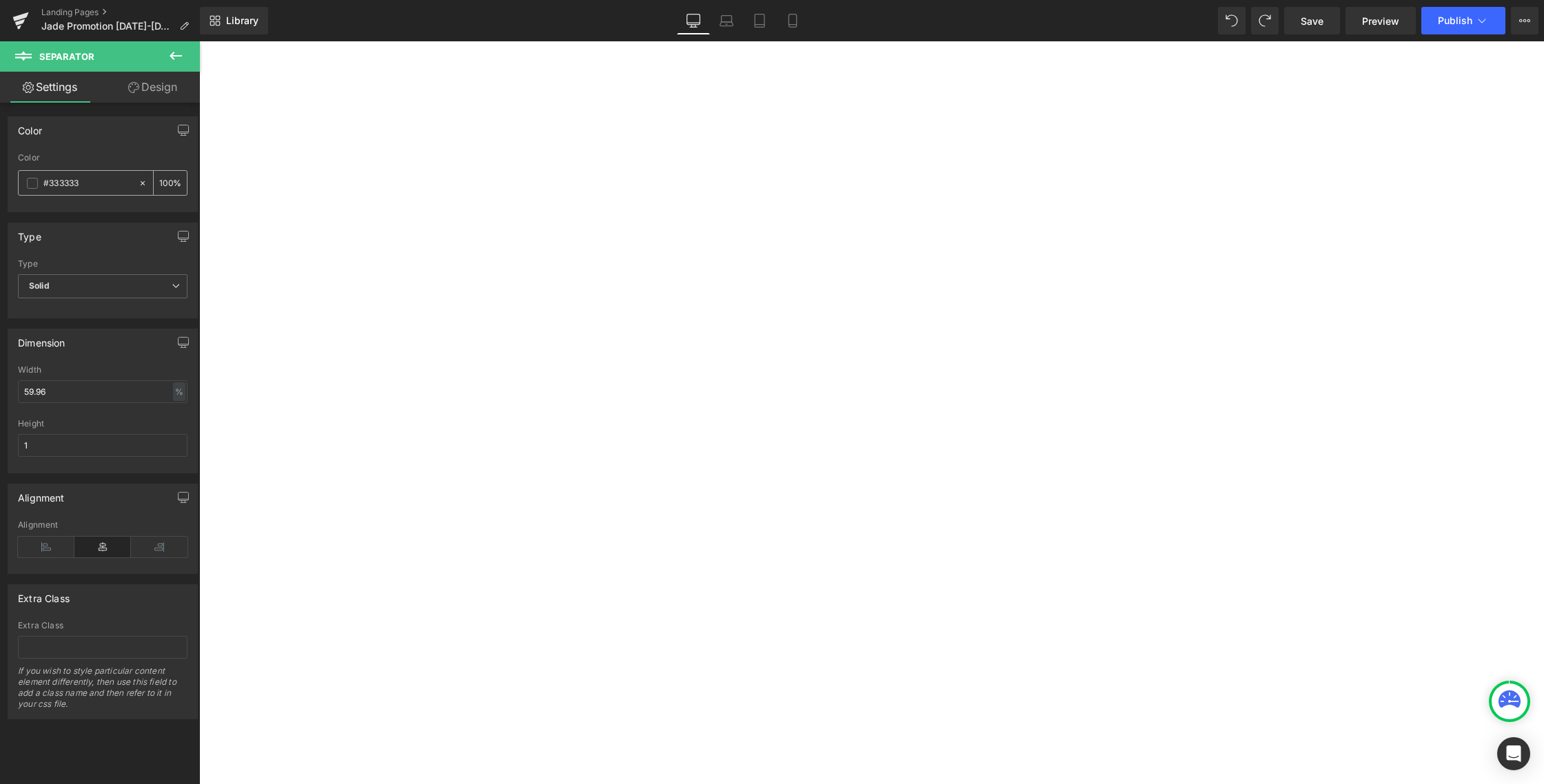
drag, startPoint x: 138, startPoint y: 180, endPoint x: 164, endPoint y: 194, distance: 29.5
click at [138, 180] on icon at bounding box center [143, 184] width 10 height 10
type input "none"
type input "0"
click at [685, 609] on hr at bounding box center [871, 613] width 806 height 8
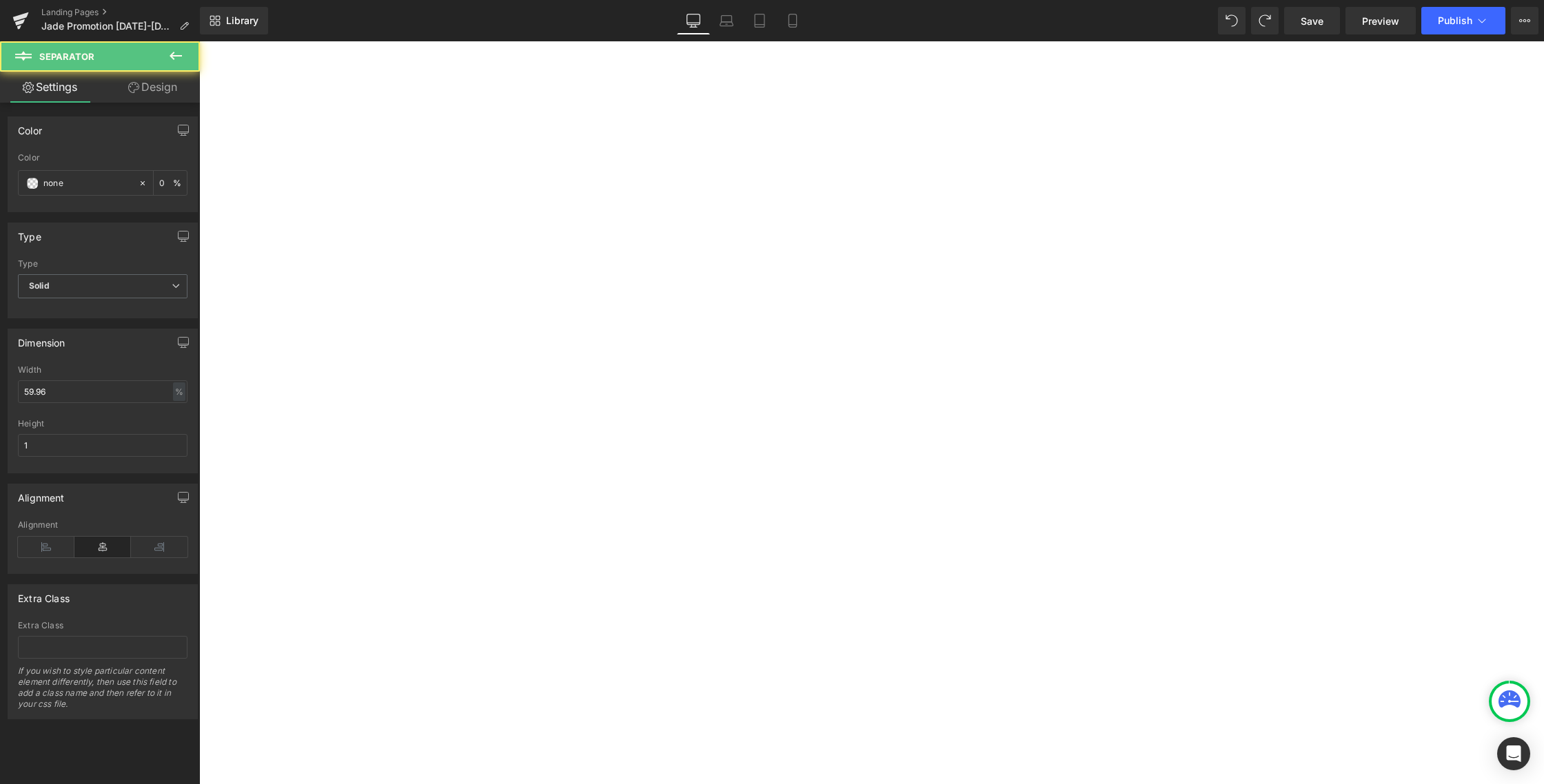
click at [685, 609] on hr at bounding box center [871, 613] width 806 height 8
click at [686, 609] on hr at bounding box center [871, 613] width 806 height 8
click at [1392, 17] on span "Preview" at bounding box center [1381, 21] width 38 height 15
click at [1454, 32] on button "Publish" at bounding box center [1463, 21] width 84 height 28
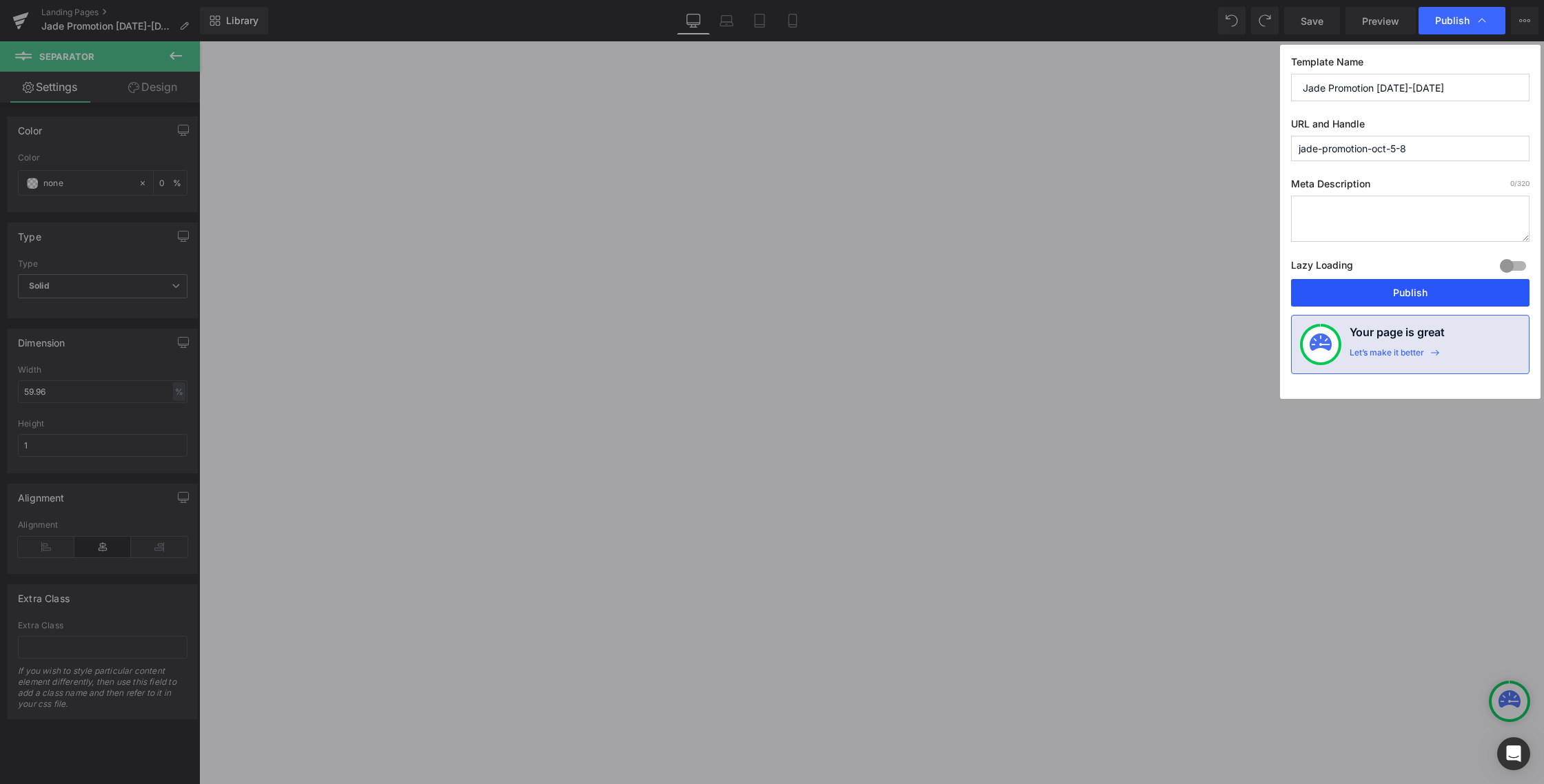
click at [1367, 283] on button "Publish" at bounding box center [1410, 293] width 238 height 28
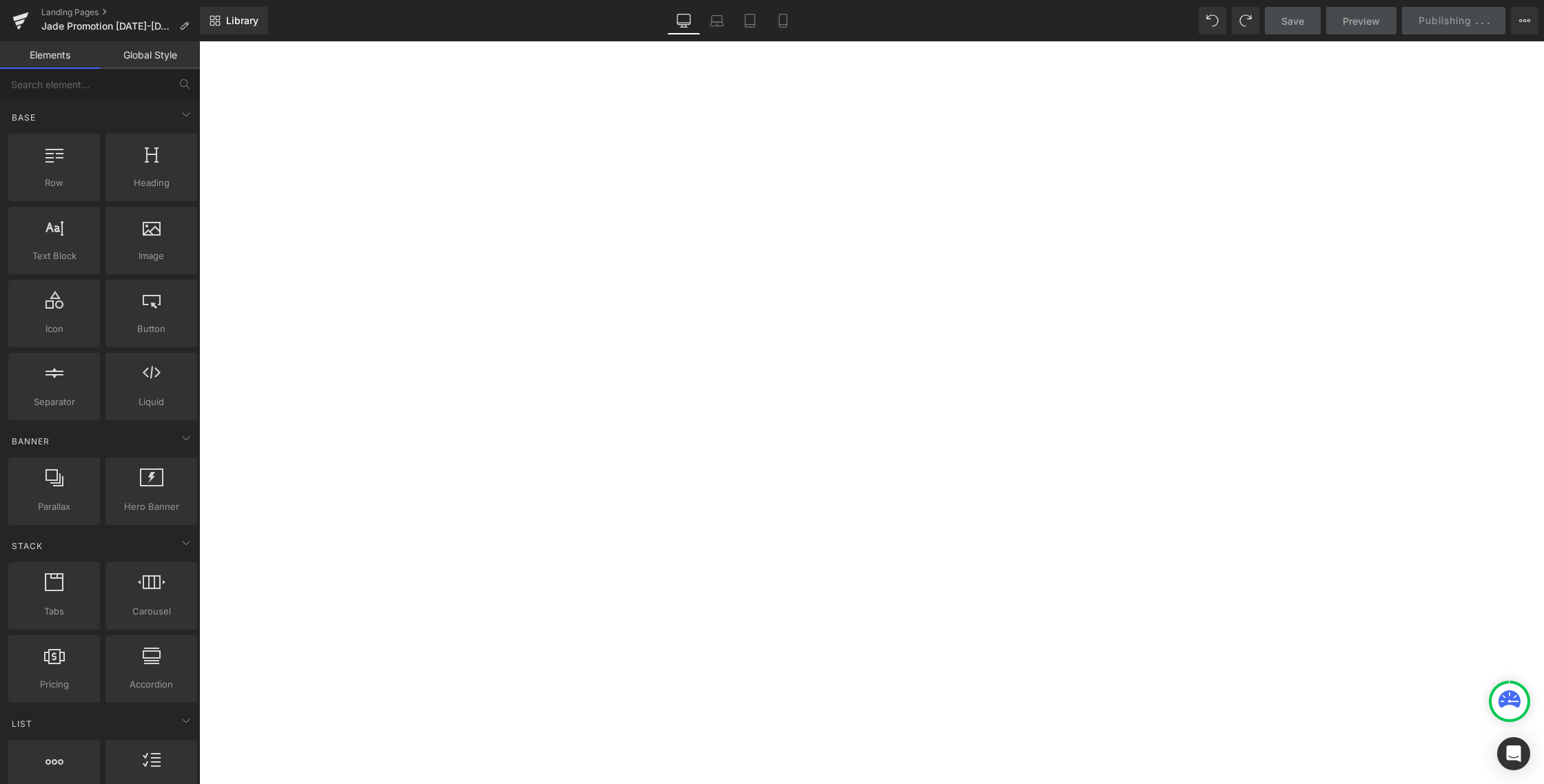
drag, startPoint x: 1381, startPoint y: 273, endPoint x: 1415, endPoint y: 266, distance: 34.7
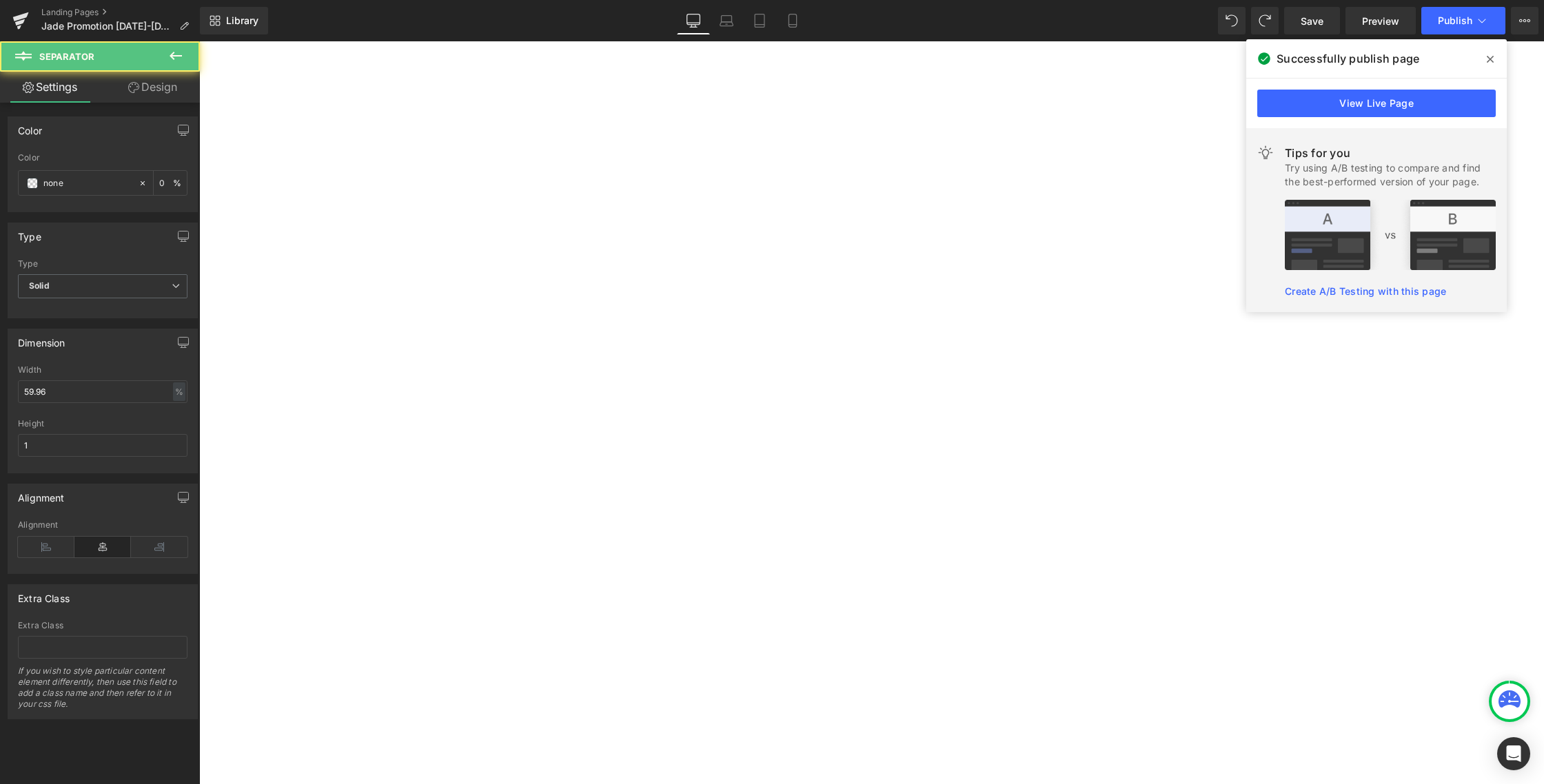
click at [676, 609] on div at bounding box center [871, 613] width 1344 height 8
click at [121, 281] on span "Solid" at bounding box center [103, 286] width 170 height 24
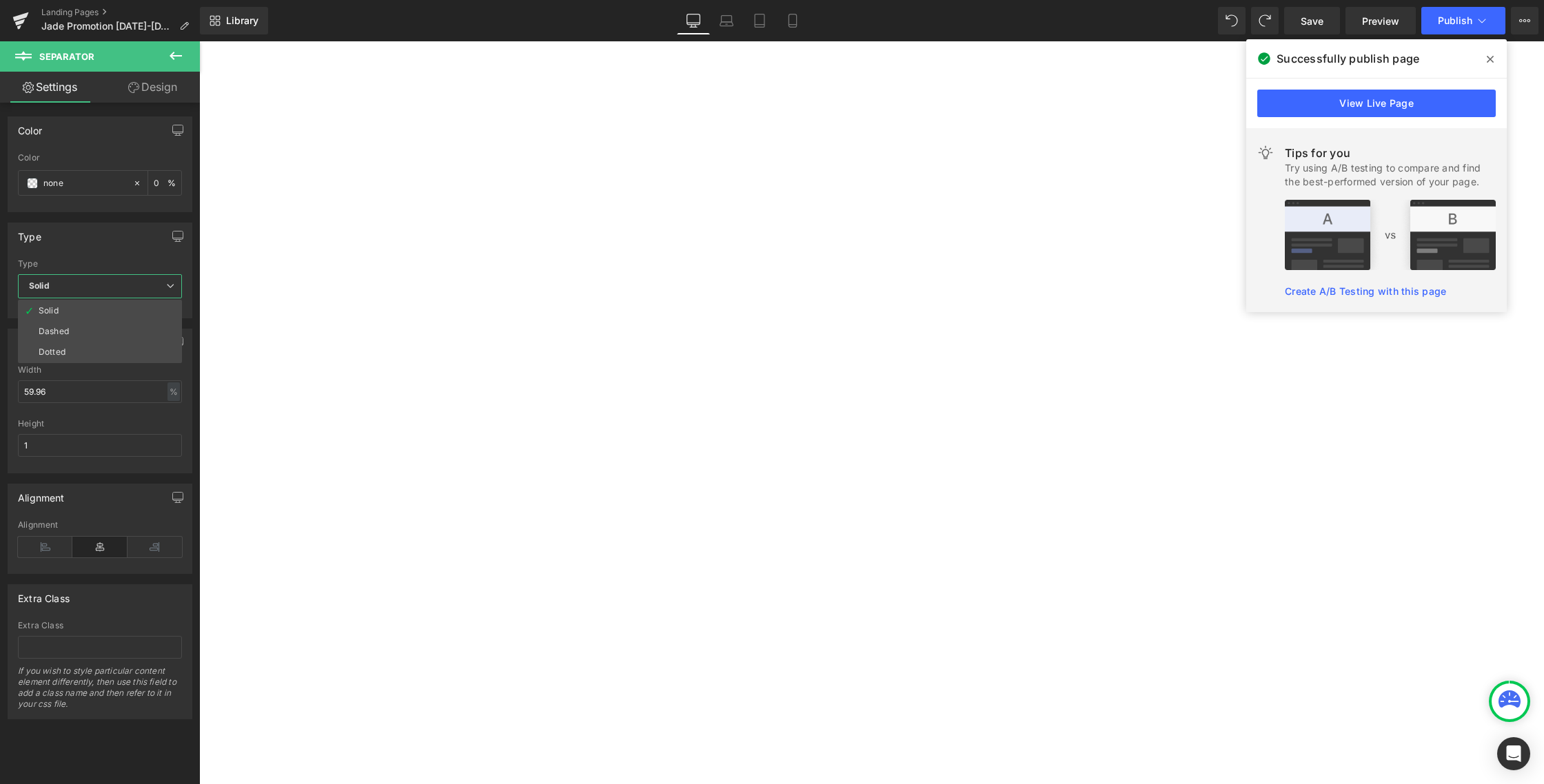
click at [86, 353] on li "Dotted" at bounding box center [100, 352] width 164 height 21
click at [108, 288] on span "Dotted" at bounding box center [103, 286] width 170 height 24
click at [93, 329] on li "Dashed" at bounding box center [100, 331] width 164 height 21
click at [123, 285] on span "Dashed" at bounding box center [103, 286] width 170 height 24
click at [106, 310] on li "Solid" at bounding box center [100, 310] width 164 height 21
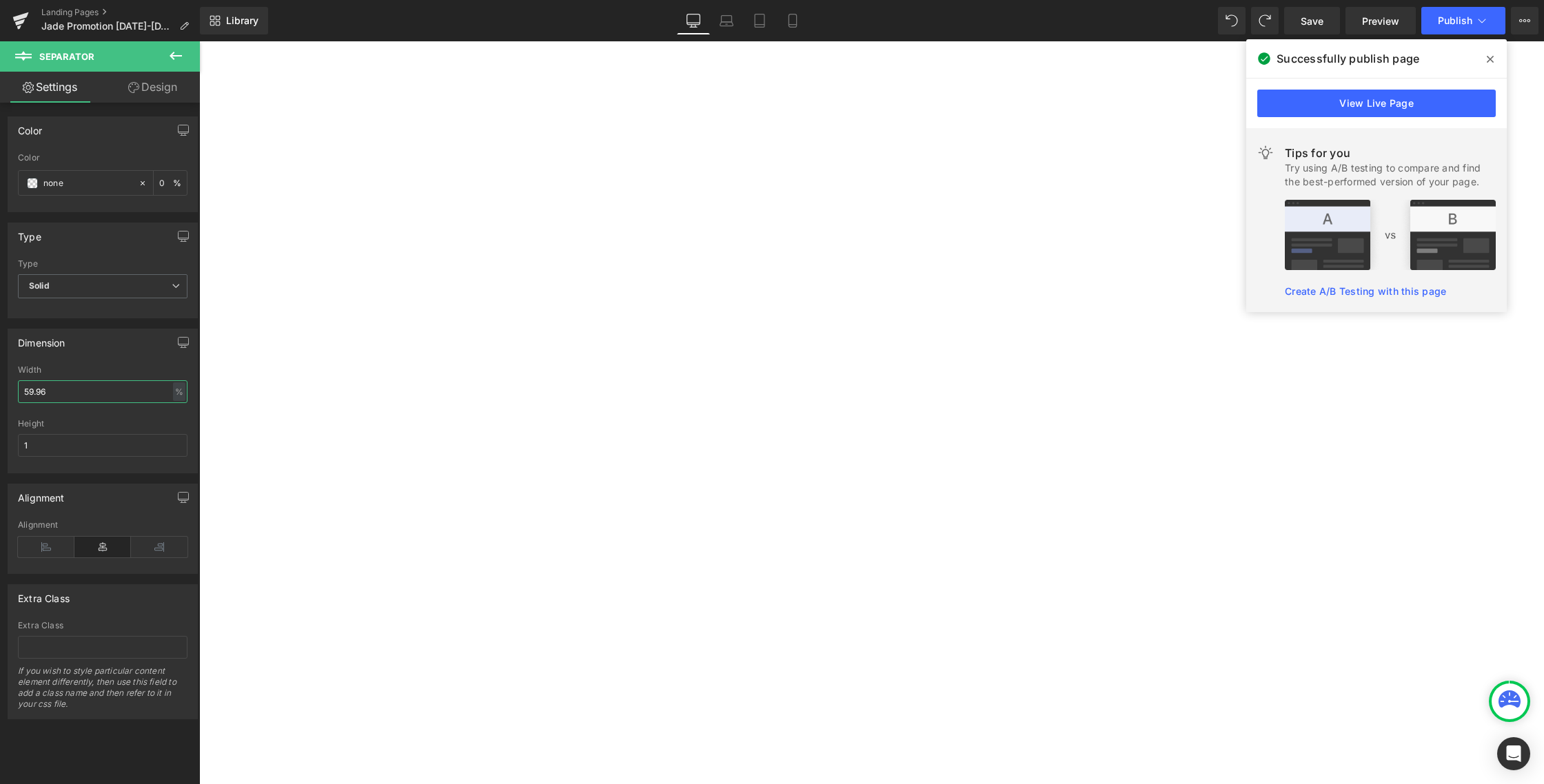
click at [110, 398] on input "59.96" at bounding box center [103, 391] width 170 height 23
drag, startPoint x: 65, startPoint y: 440, endPoint x: 22, endPoint y: 438, distance: 43.0
click at [22, 438] on input "1" at bounding box center [103, 445] width 170 height 23
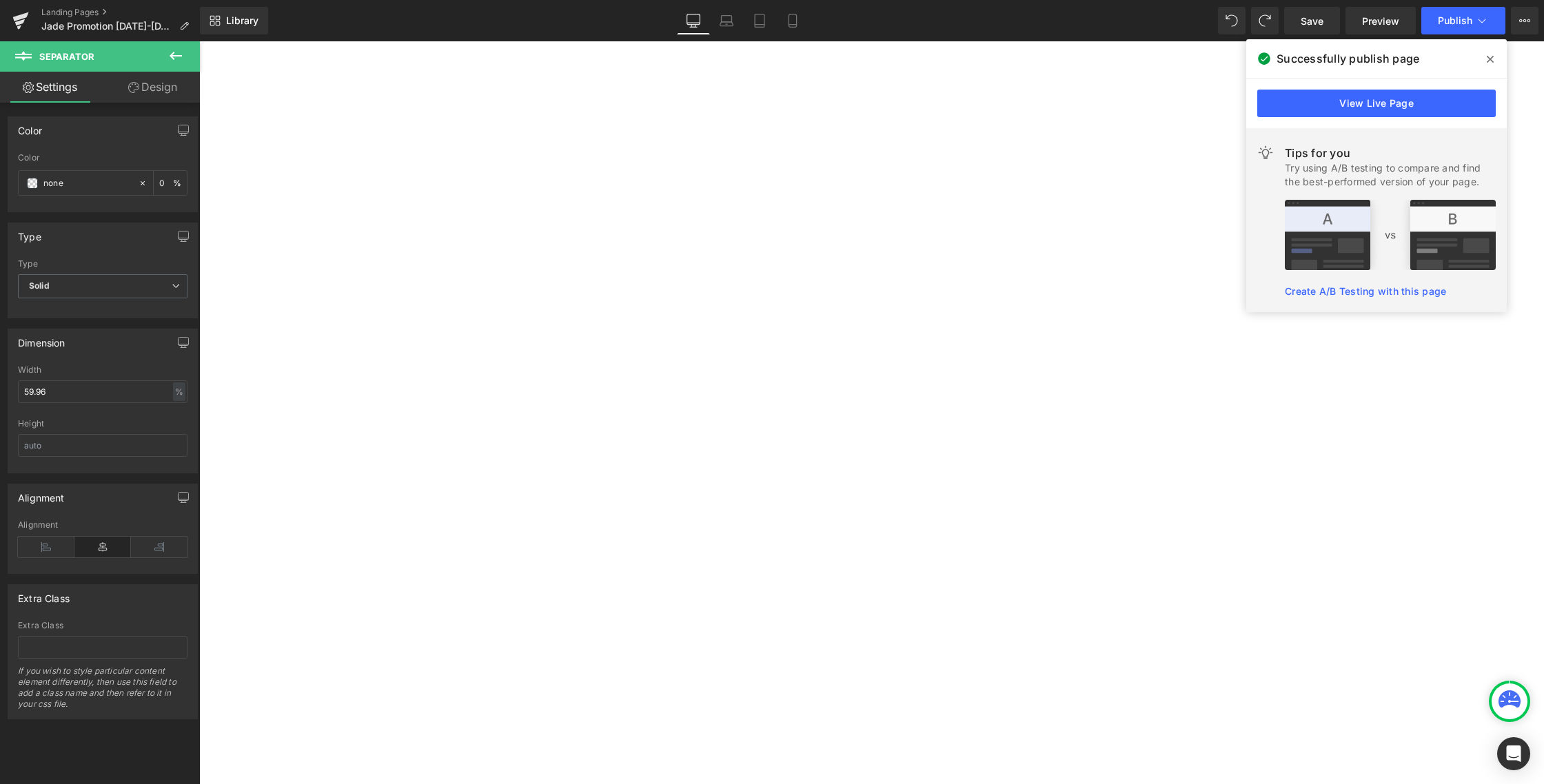
click at [192, 384] on div "Dimension 59.96% Width 59.96 % % px Height" at bounding box center [103, 401] width 191 height 145
drag, startPoint x: 116, startPoint y: 438, endPoint x: 116, endPoint y: 430, distance: 8.0
click at [115, 438] on input "text" at bounding box center [103, 445] width 170 height 23
click at [131, 388] on input "59.96" at bounding box center [103, 391] width 170 height 23
click at [131, 387] on input "59.96" at bounding box center [103, 391] width 170 height 23
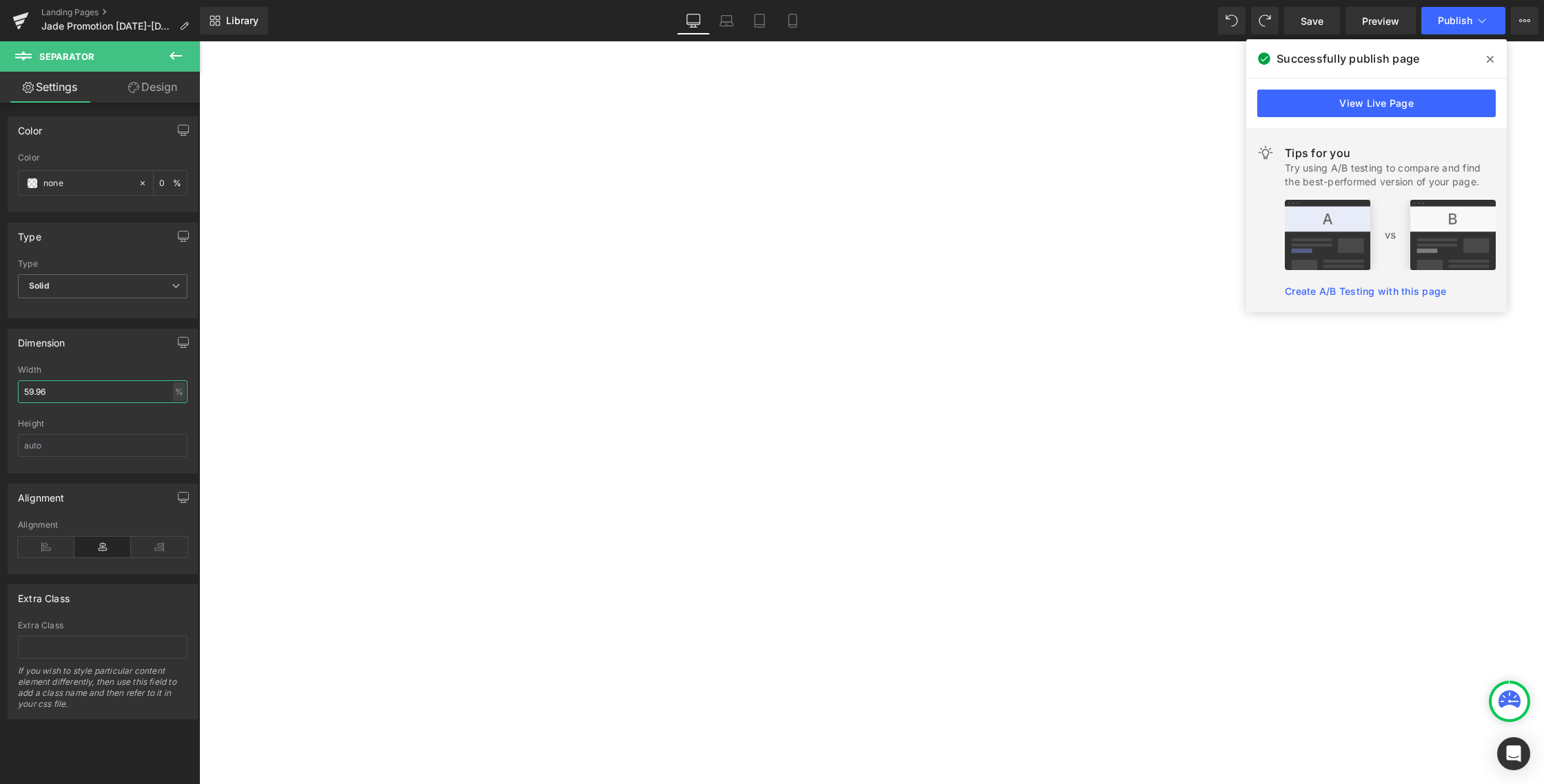
click at [131, 387] on input "59.96" at bounding box center [103, 391] width 170 height 23
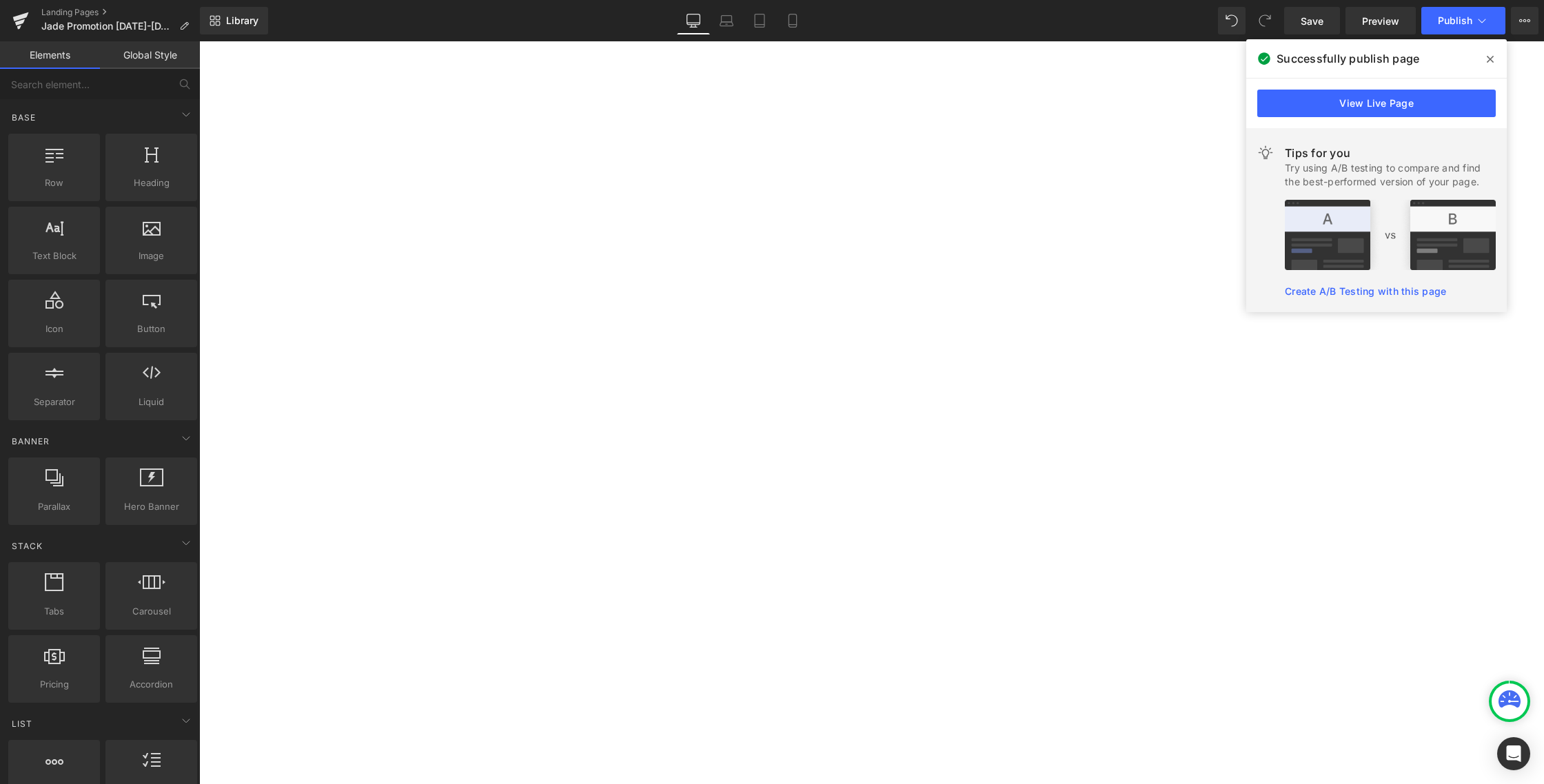
click at [468, 609] on div "Separator" at bounding box center [871, 614] width 1344 height 11
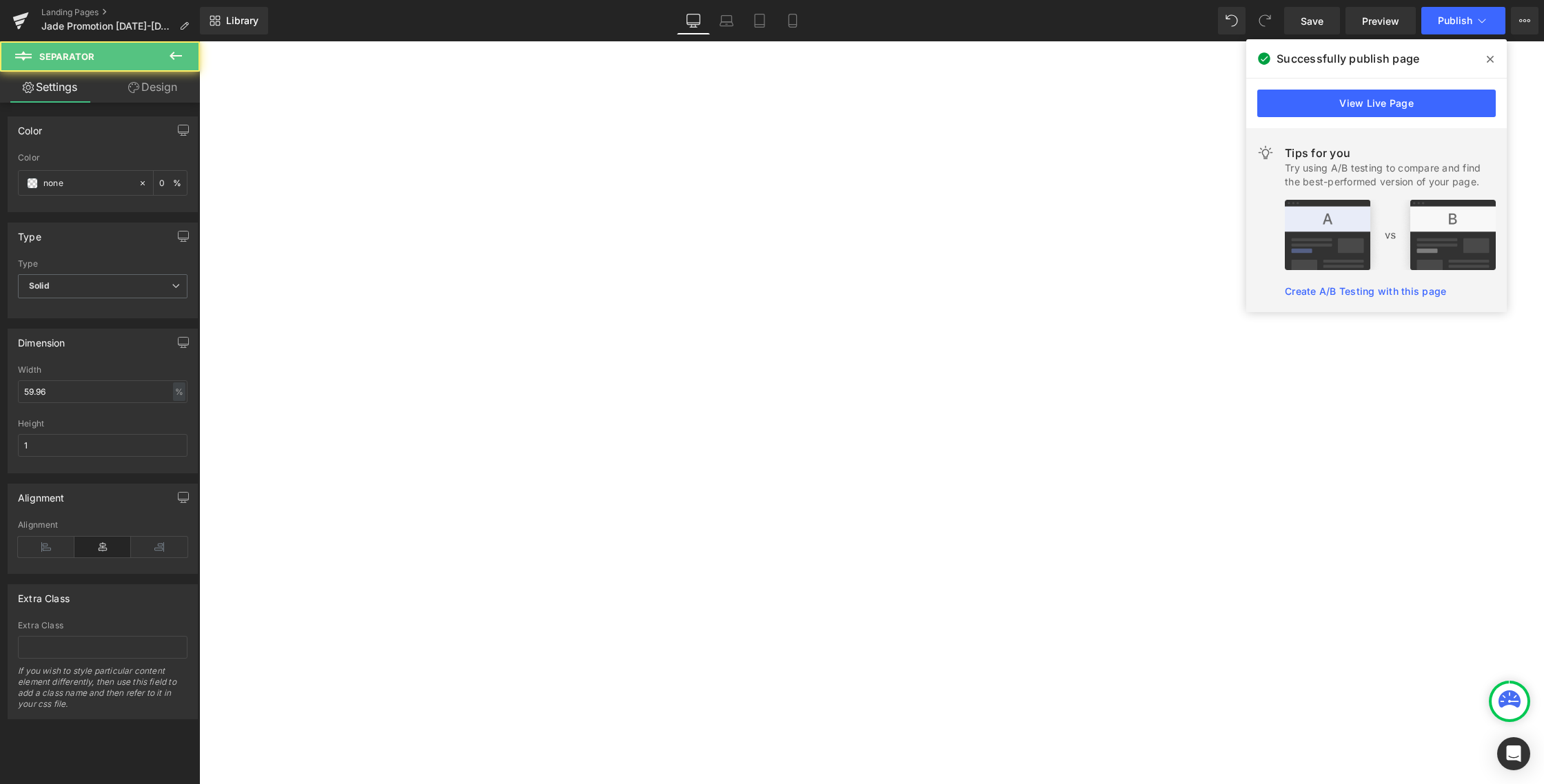
click at [478, 609] on hr at bounding box center [871, 613] width 1344 height 8
click at [79, 184] on input "none" at bounding box center [87, 183] width 88 height 15
click at [27, 185] on span at bounding box center [32, 183] width 11 height 11
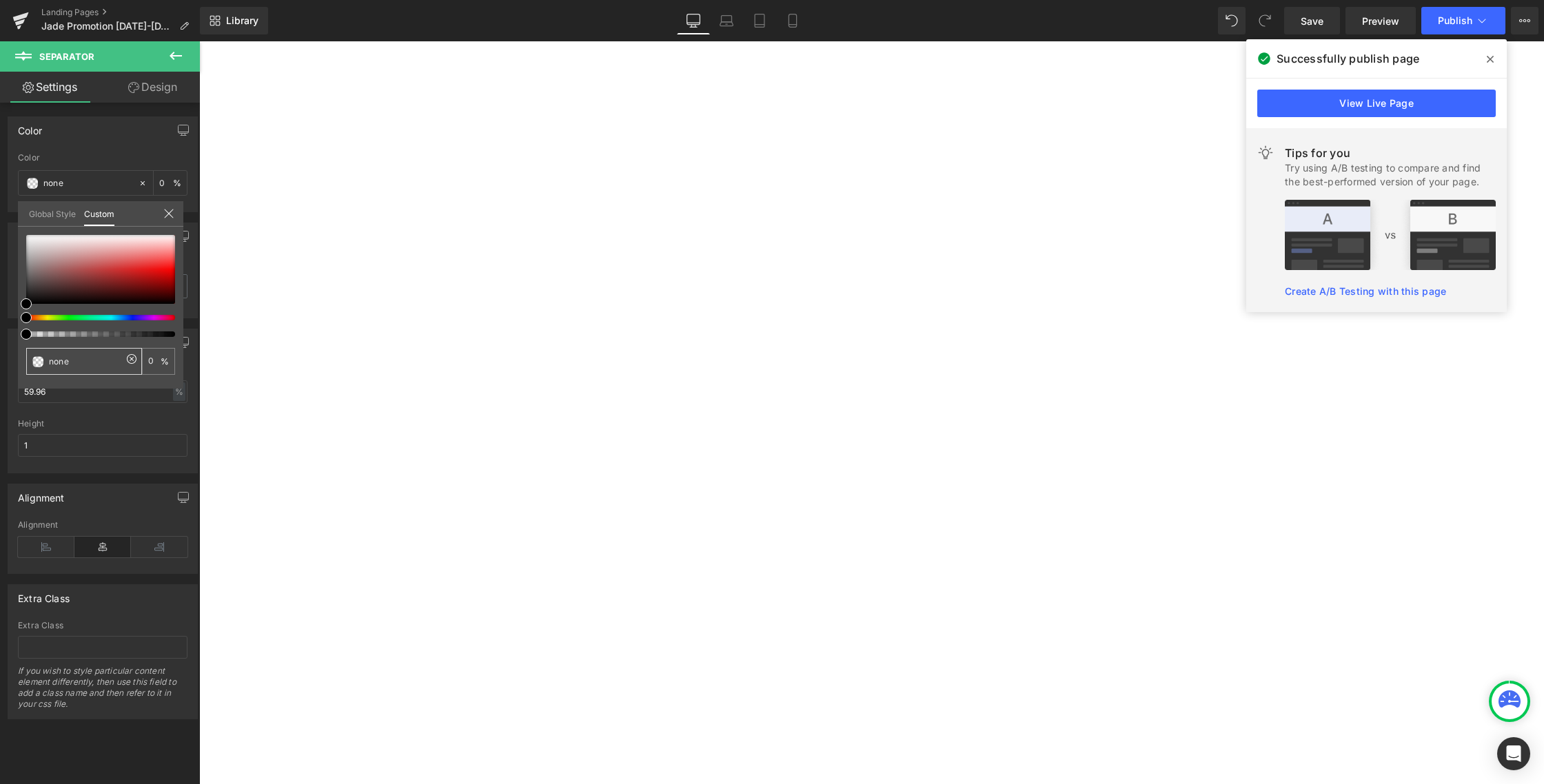
click at [133, 359] on icon at bounding box center [131, 358] width 11 height 11
type input "#000000"
type input "100"
type input "#000000"
type input "100"
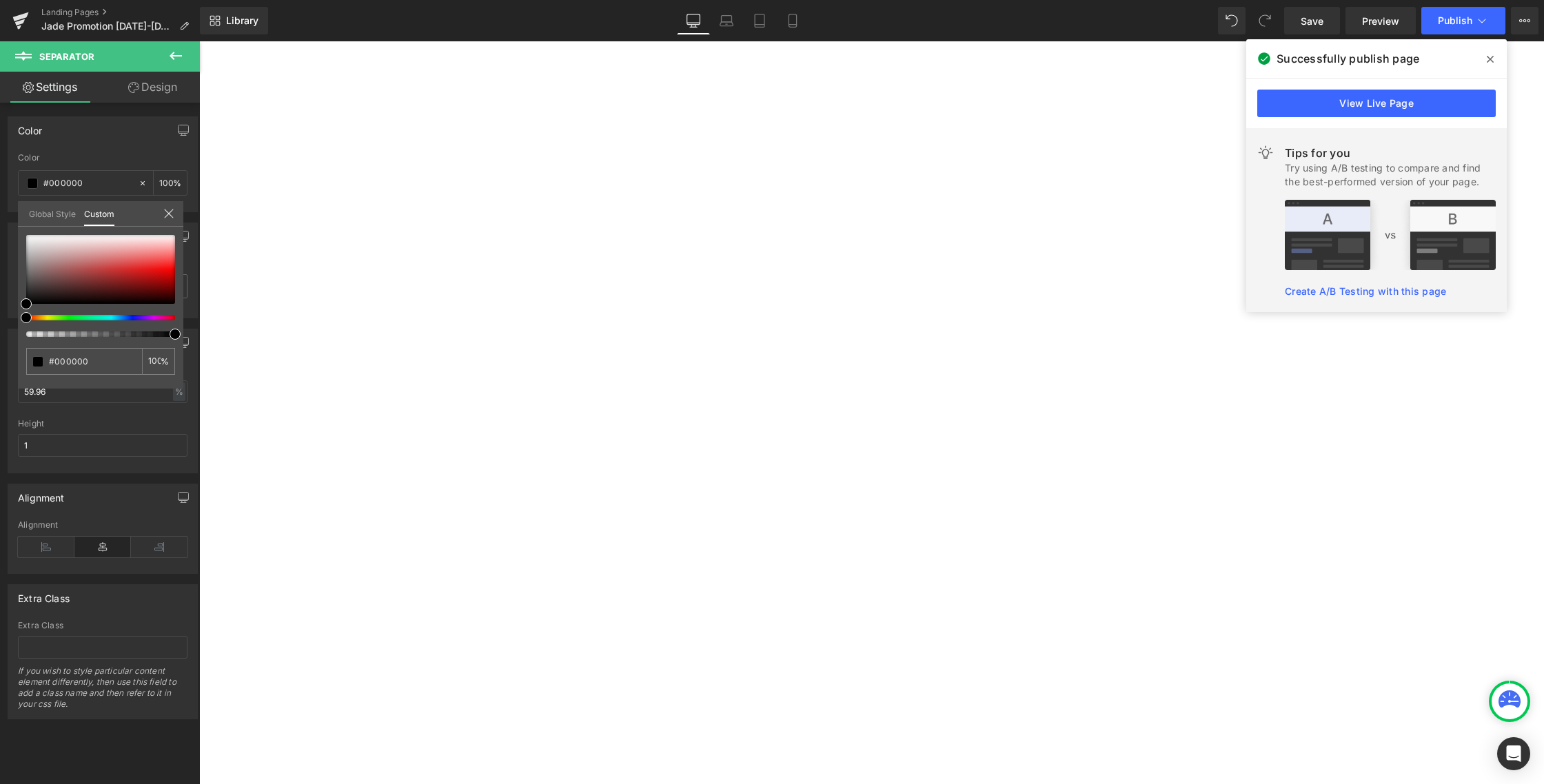
click at [0, 212] on div "Color rgba(0, 0, 0, 1) Color #000000 100 % Global Style Custom Setup Global Sty…" at bounding box center [103, 158] width 206 height 106
type input "98"
type input "31"
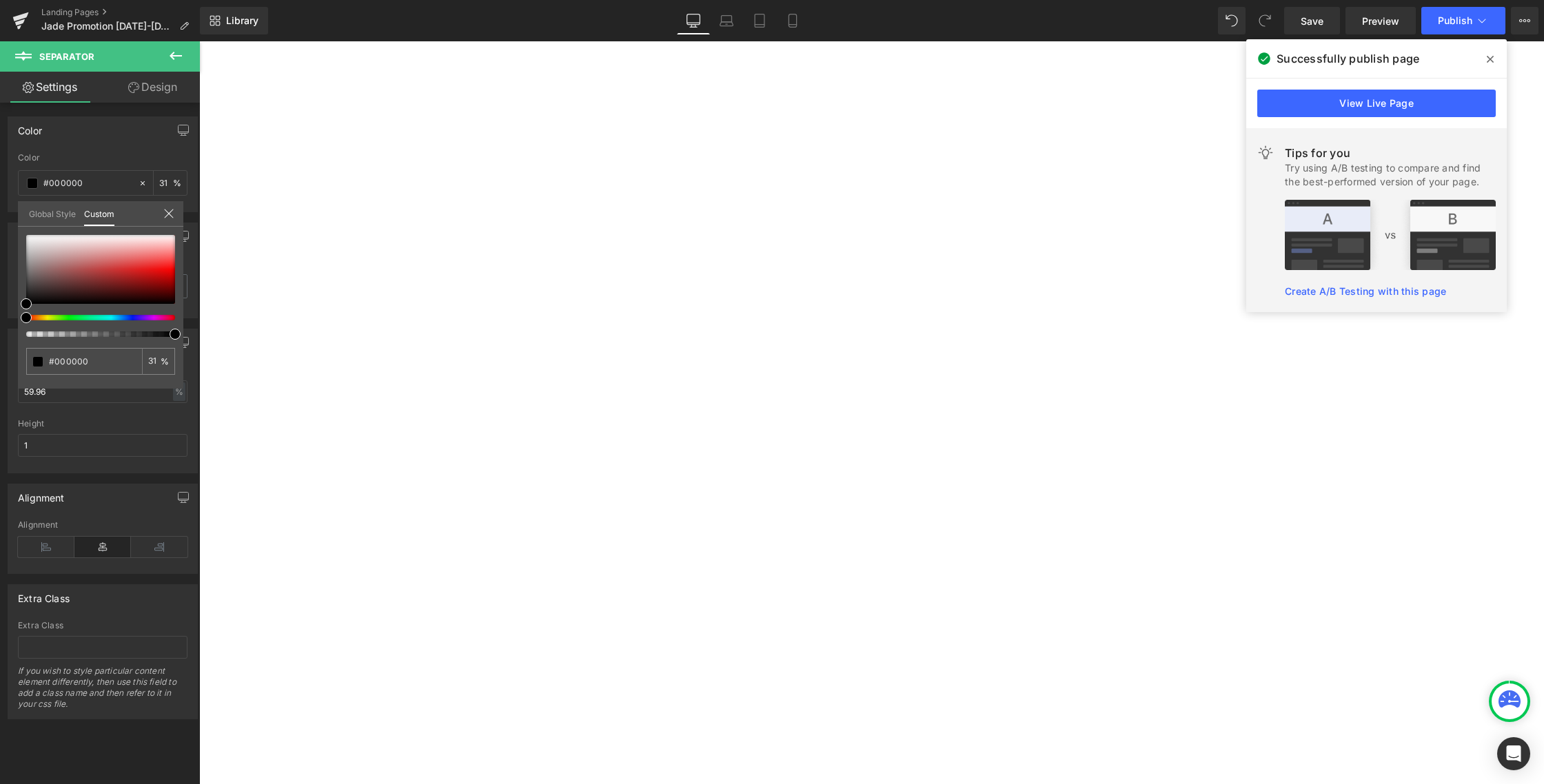
type input "0"
drag, startPoint x: 172, startPoint y: 333, endPoint x: 0, endPoint y: 330, distance: 172.0
click at [0, 212] on div "Color rgba(0, 0, 0, 0) Color #000000 0 % Global Style Custom Setup Global Style…" at bounding box center [103, 158] width 206 height 106
drag, startPoint x: 379, startPoint y: 339, endPoint x: 317, endPoint y: 360, distance: 65.5
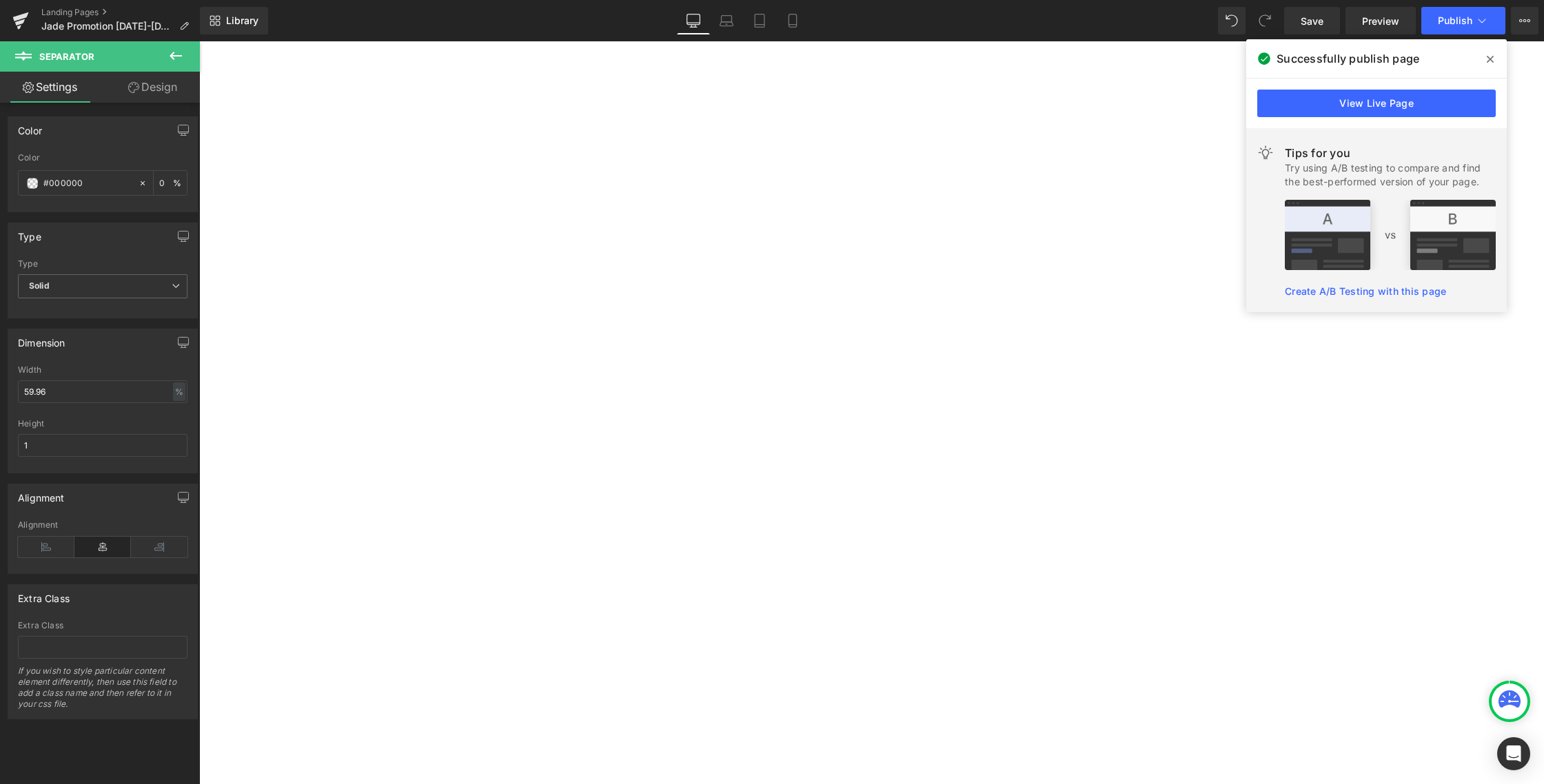
click at [695, 206] on img at bounding box center [871, 356] width 1344 height 492
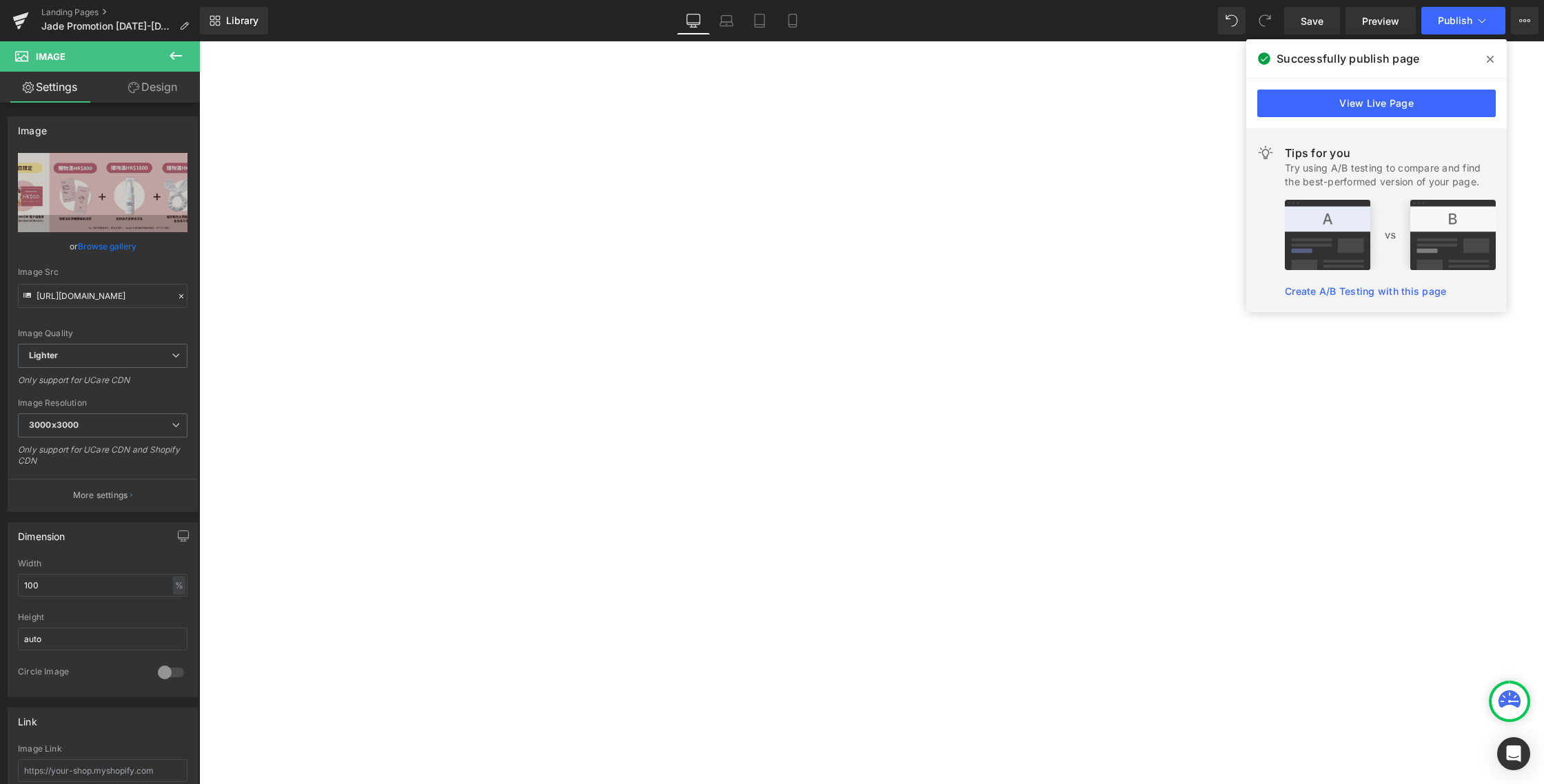
click at [112, 249] on link "Browse gallery" at bounding box center [107, 246] width 58 height 24
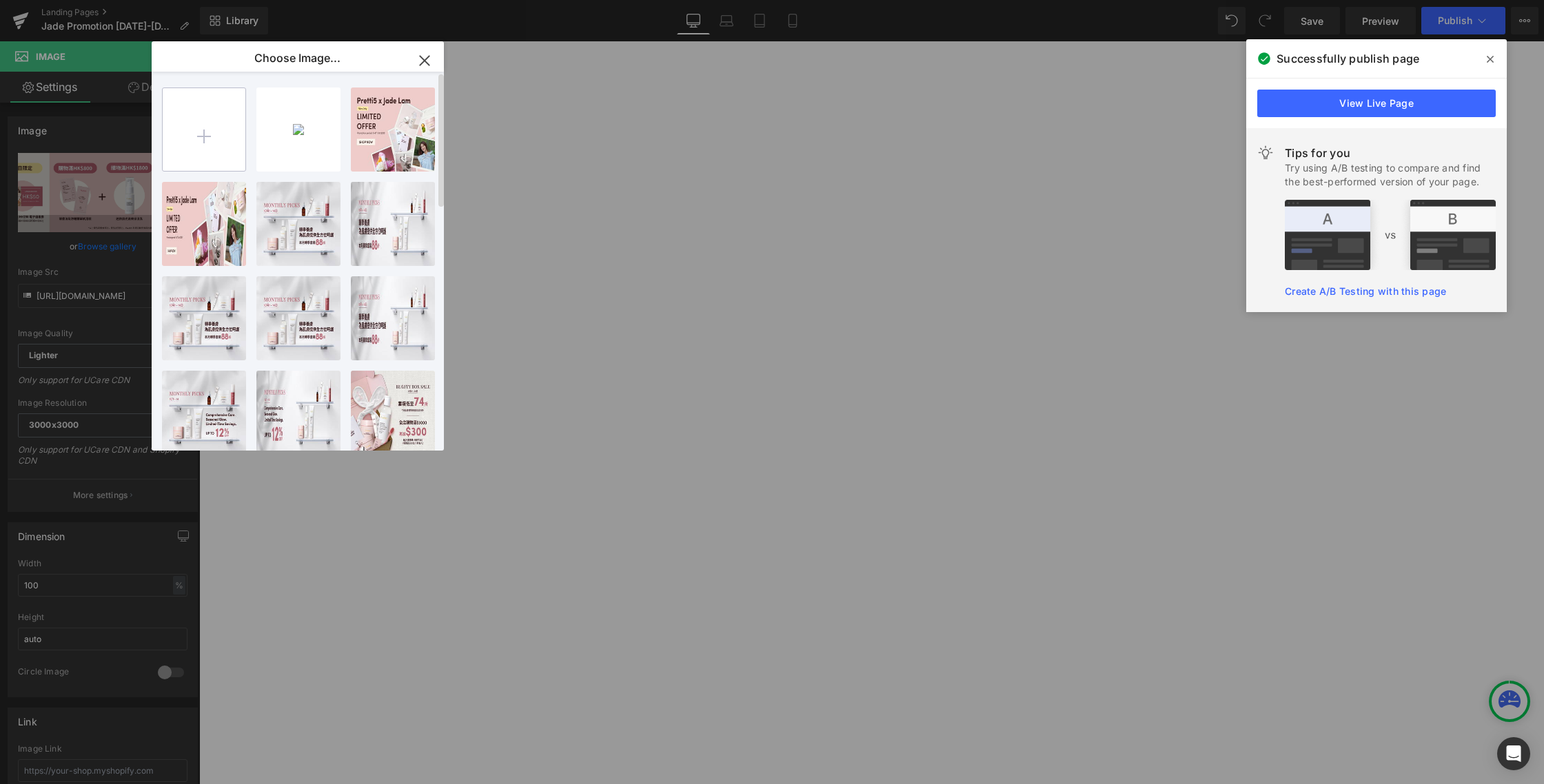
click at [200, 129] on input "file" at bounding box center [204, 129] width 83 height 83
type input "C:\fakepath\[DATE] Jade Upsell Banner 2160×790 px.zip"
click at [202, 135] on input "file" at bounding box center [204, 129] width 83 height 83
type input "C:\fakepath\KK Mar upsell.png"
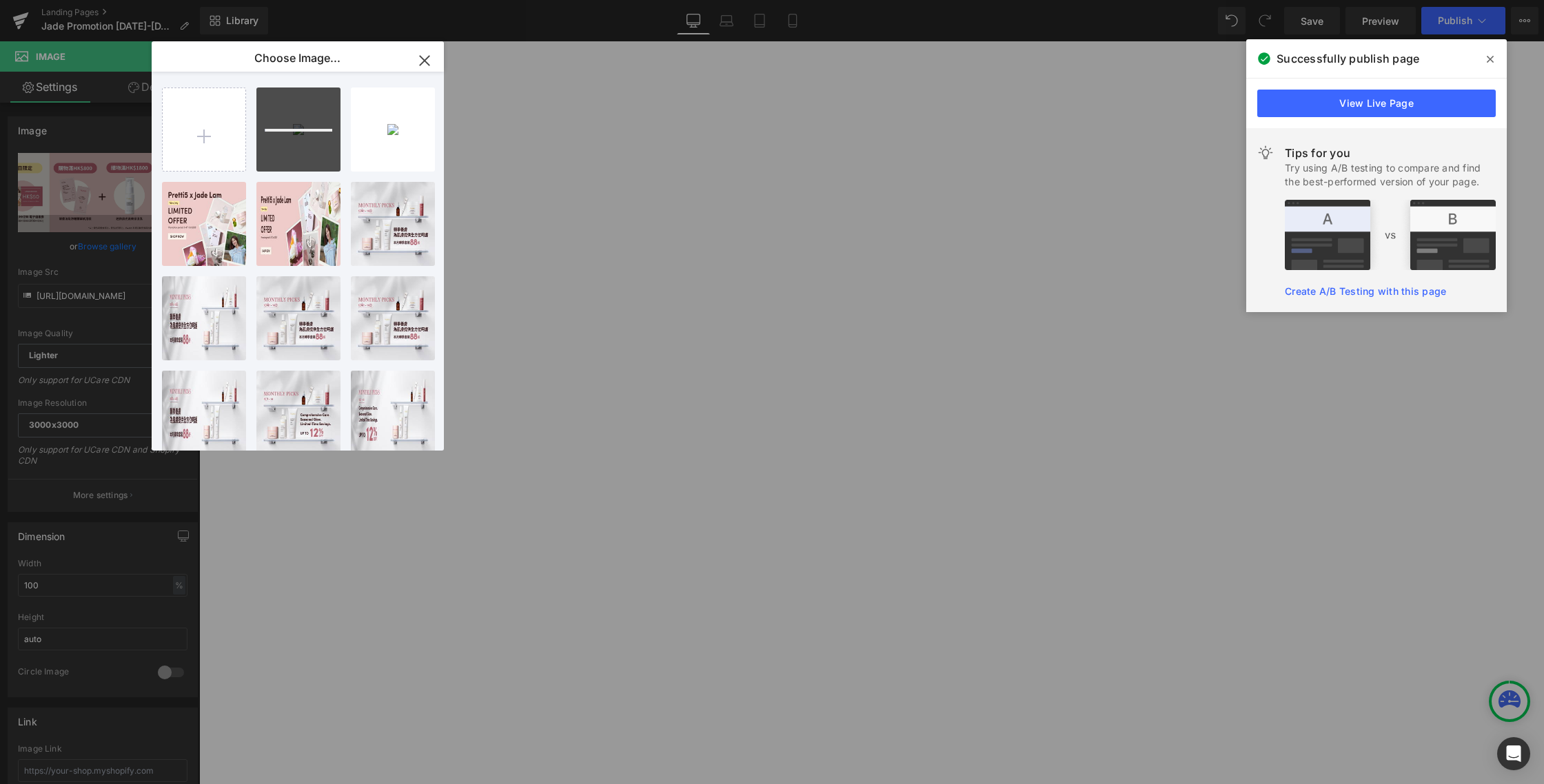
click at [1491, 57] on icon at bounding box center [1490, 59] width 7 height 7
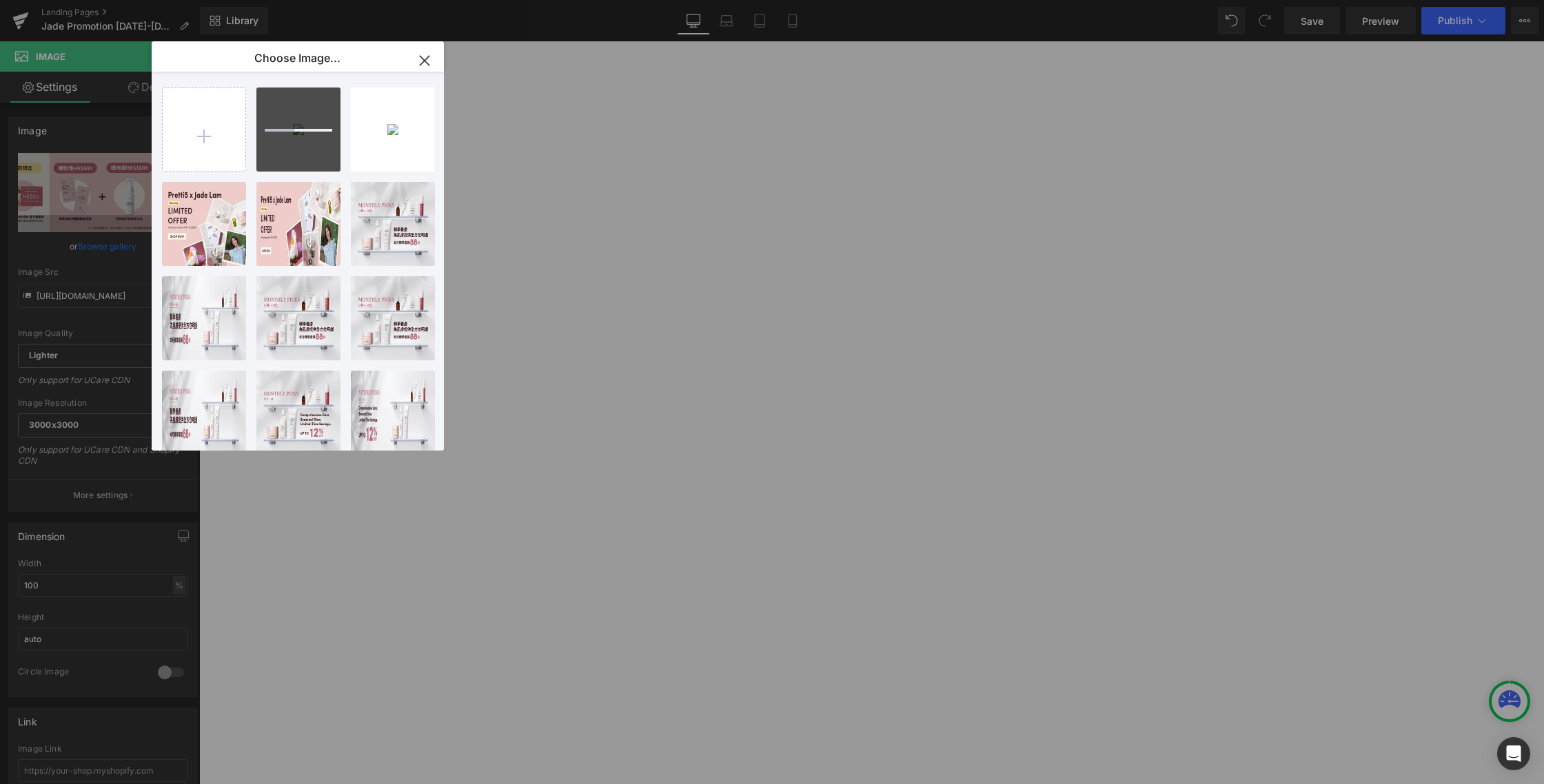
click at [430, 62] on icon "button" at bounding box center [425, 60] width 22 height 22
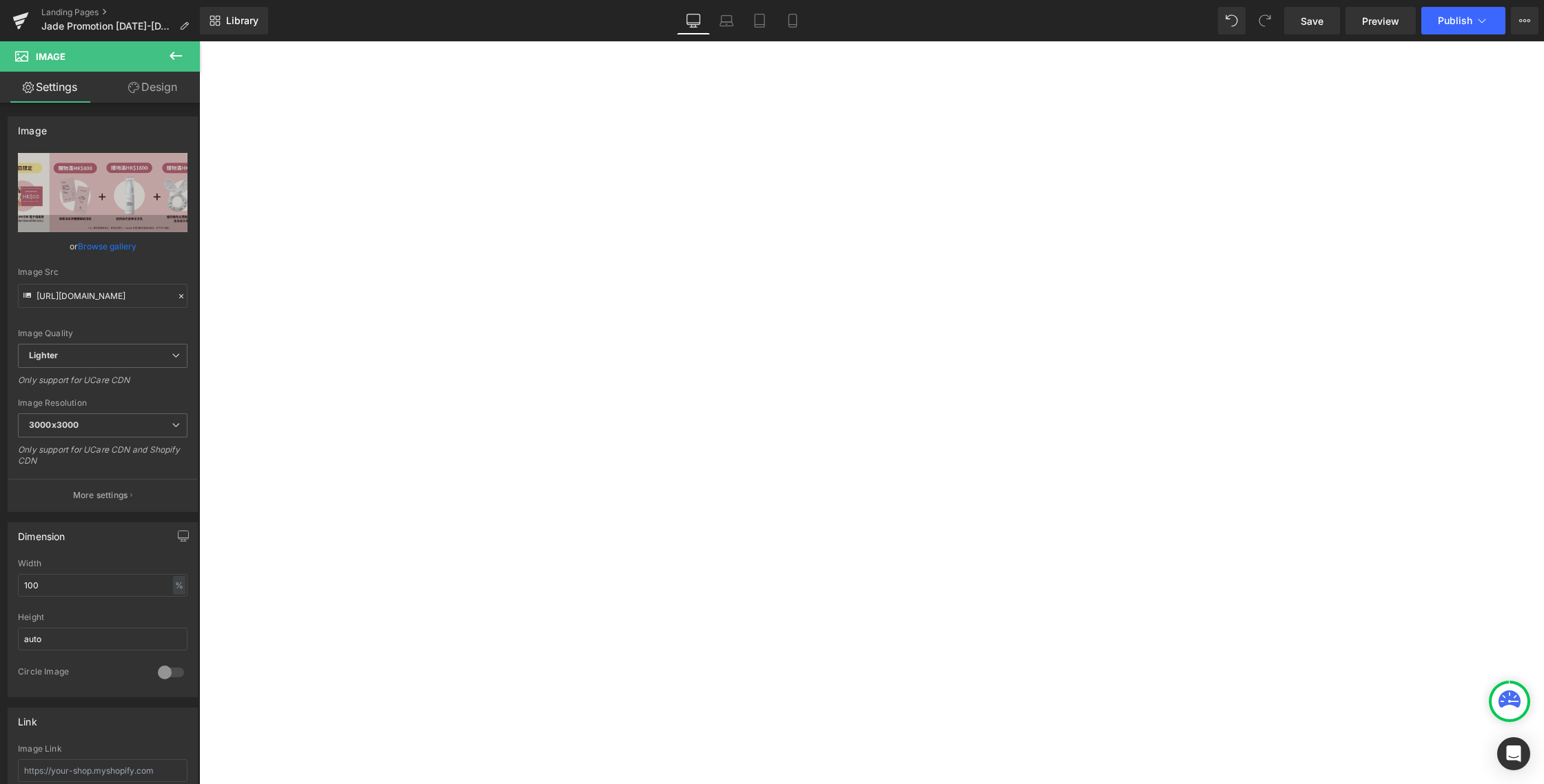
drag, startPoint x: 120, startPoint y: 248, endPoint x: 143, endPoint y: 256, distance: 24.4
click at [120, 248] on link "Browse gallery" at bounding box center [107, 246] width 58 height 24
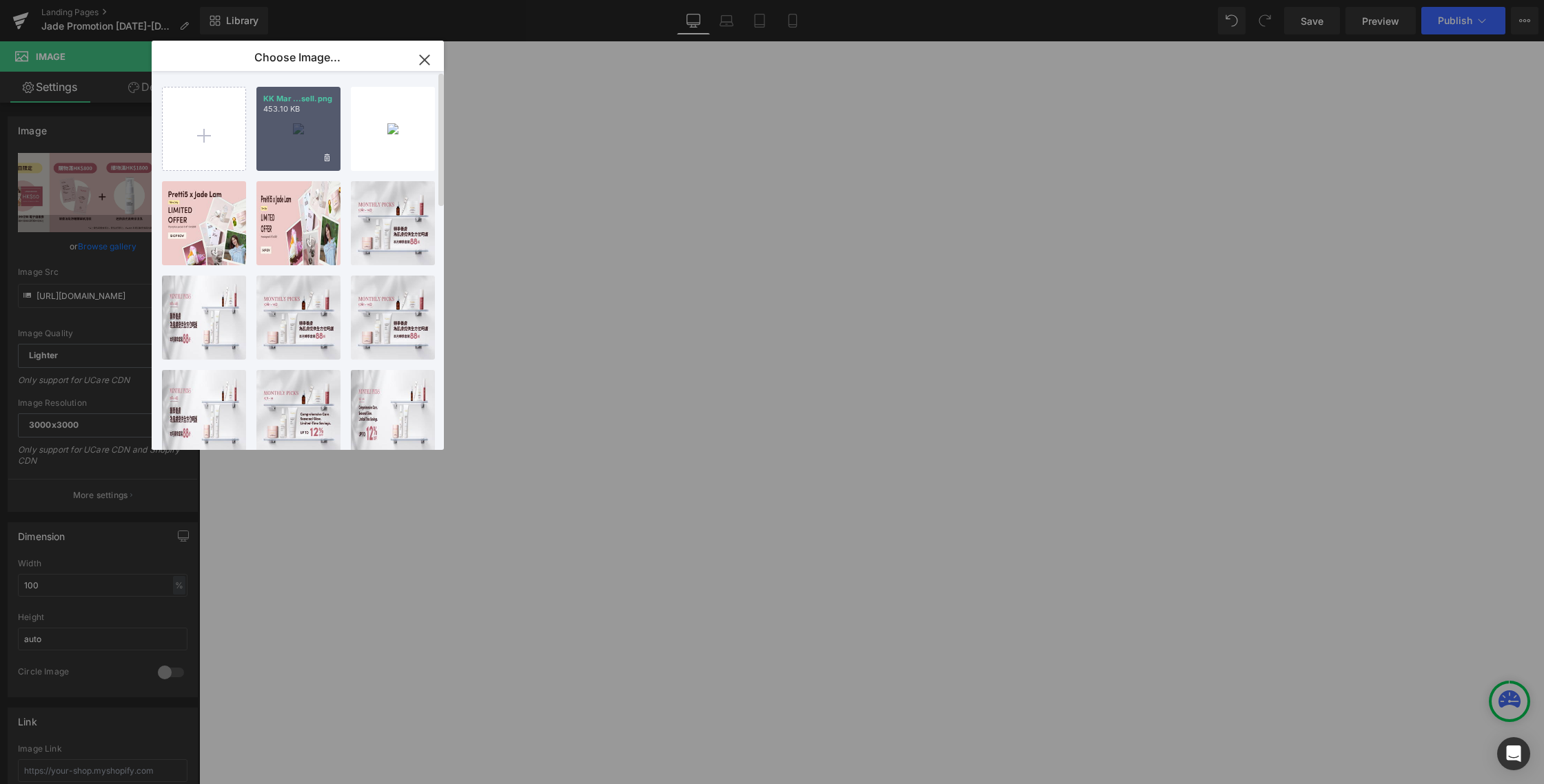
drag, startPoint x: 308, startPoint y: 154, endPoint x: 109, endPoint y: 113, distance: 203.2
click at [308, 154] on div "KK Mar ...sell.png 453.10 KB" at bounding box center [298, 128] width 84 height 84
type input "[URL][DOMAIN_NAME][DATE]"
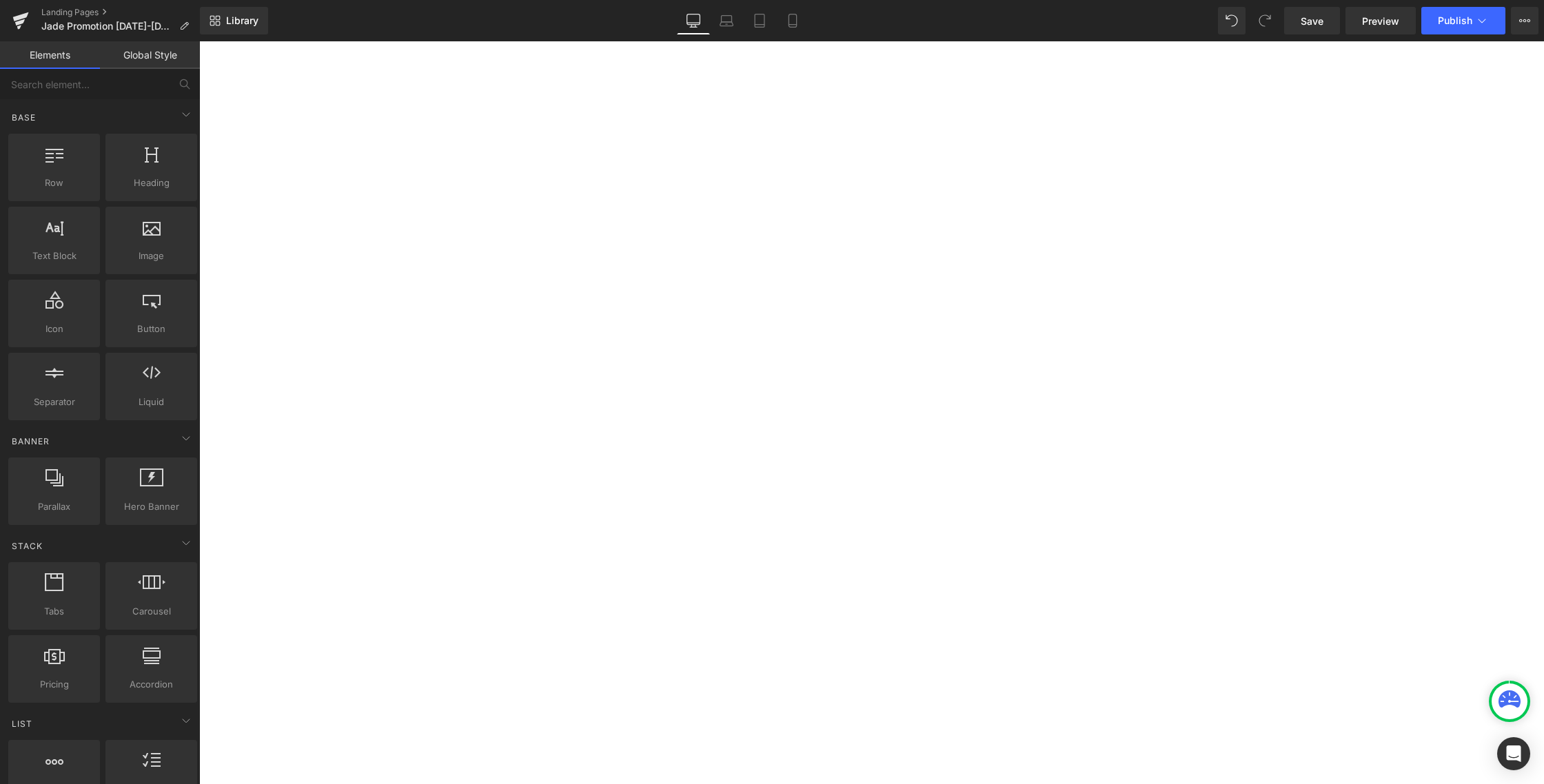
click at [1448, 19] on span "Publish" at bounding box center [1454, 20] width 35 height 11
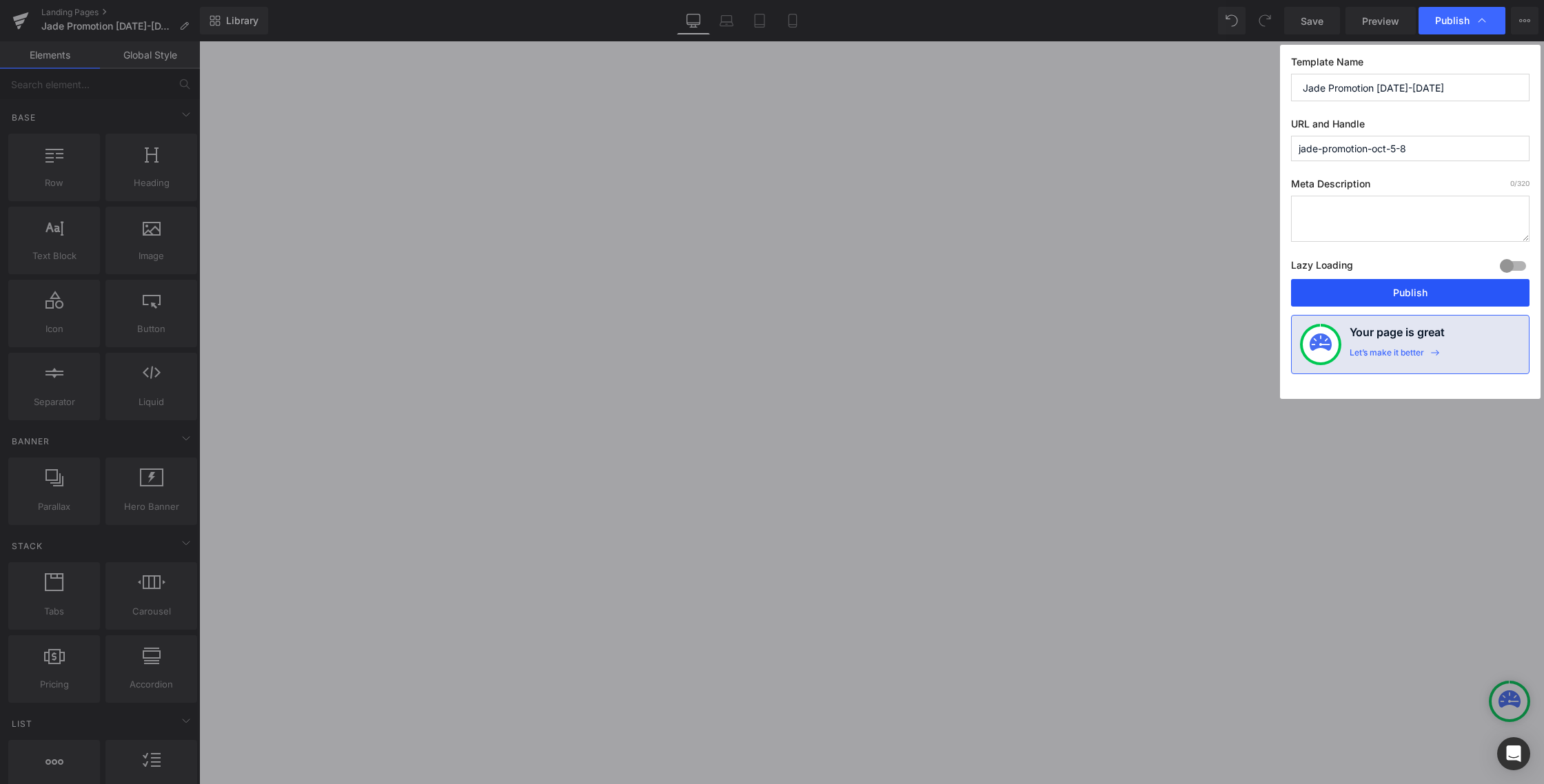
click at [1385, 285] on button "Publish" at bounding box center [1410, 293] width 238 height 28
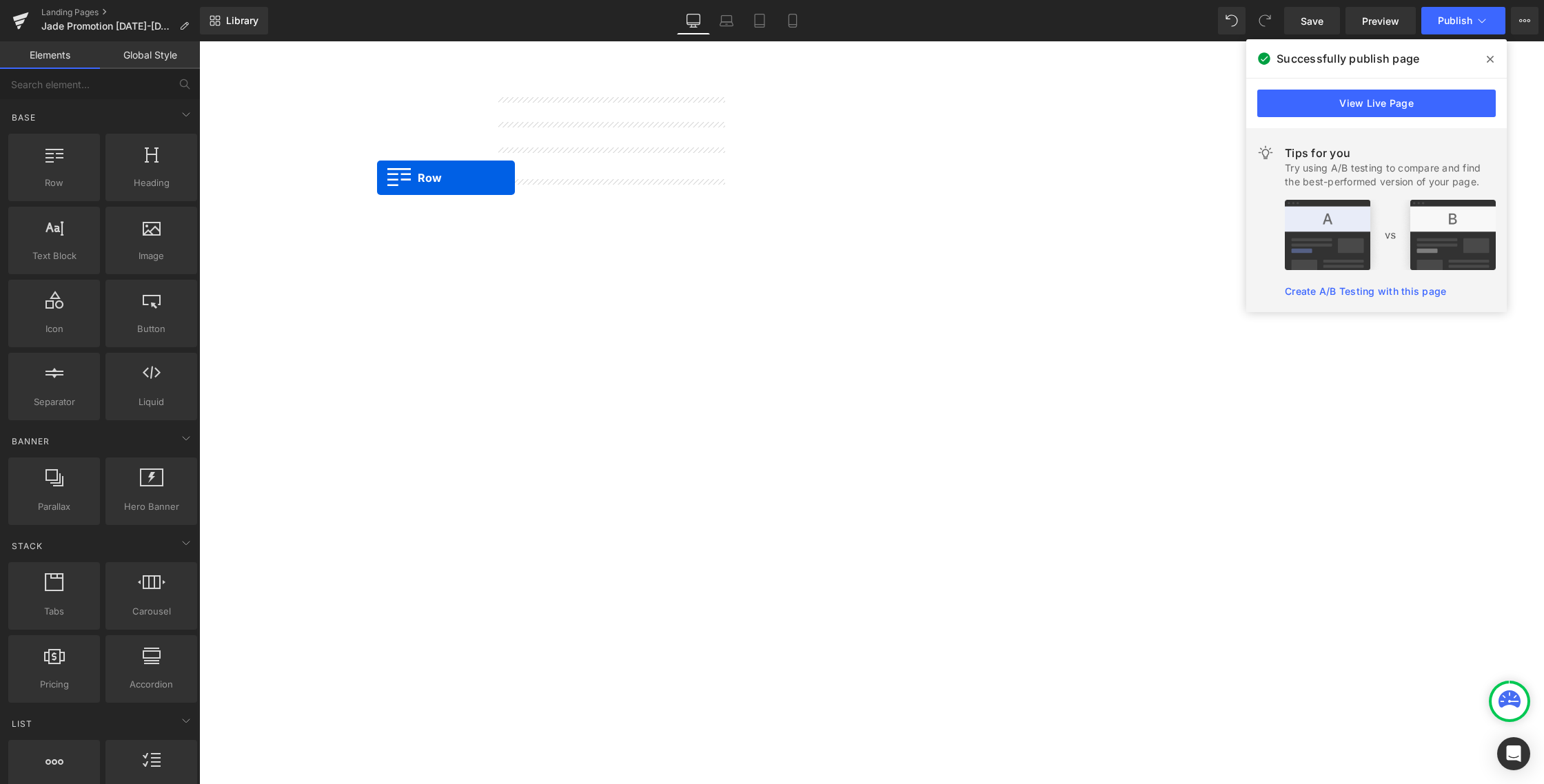
scroll to position [3768, 0]
drag, startPoint x: 486, startPoint y: 414, endPoint x: 362, endPoint y: 361, distance: 134.9
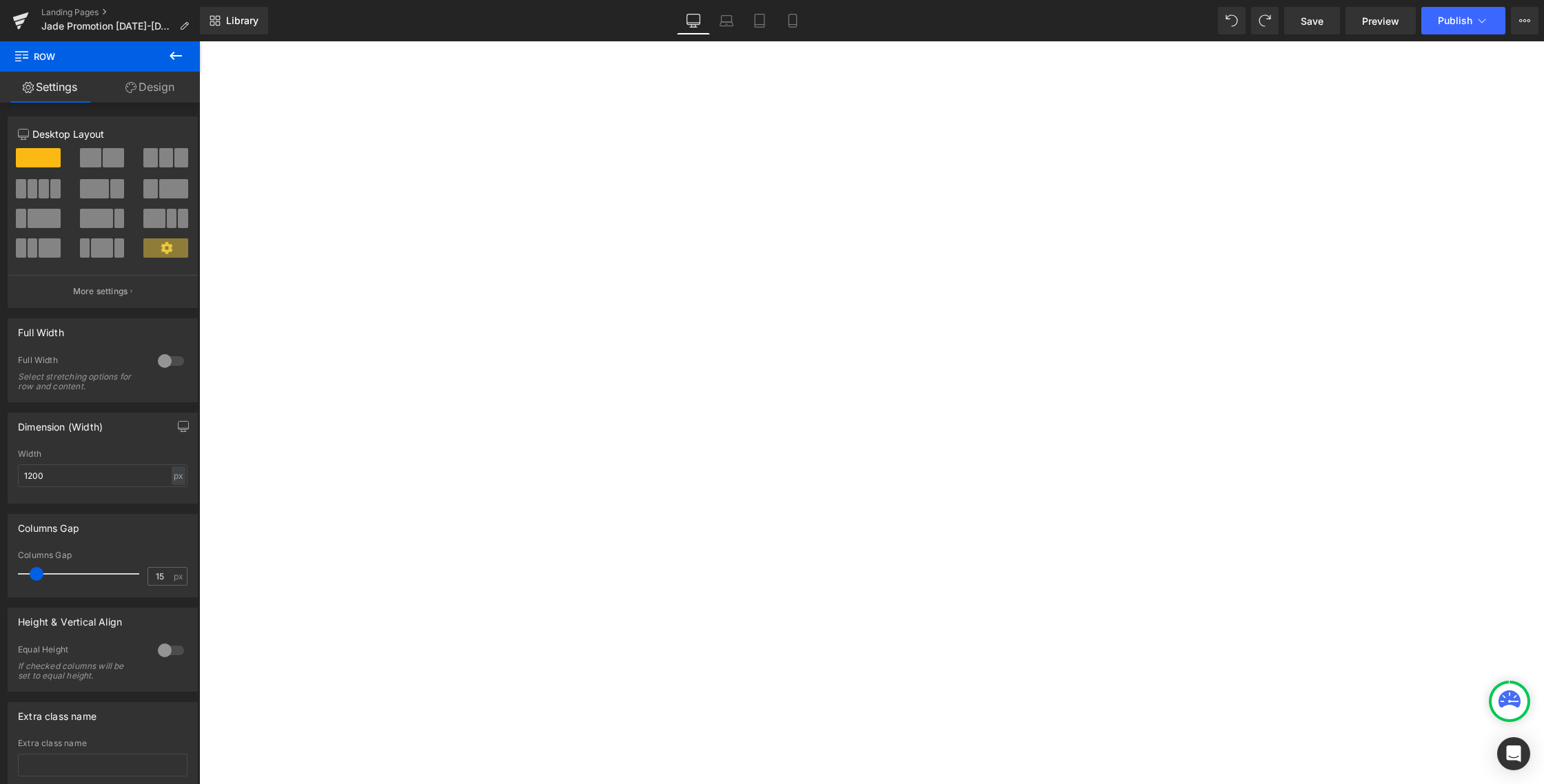
scroll to position [5148, 0]
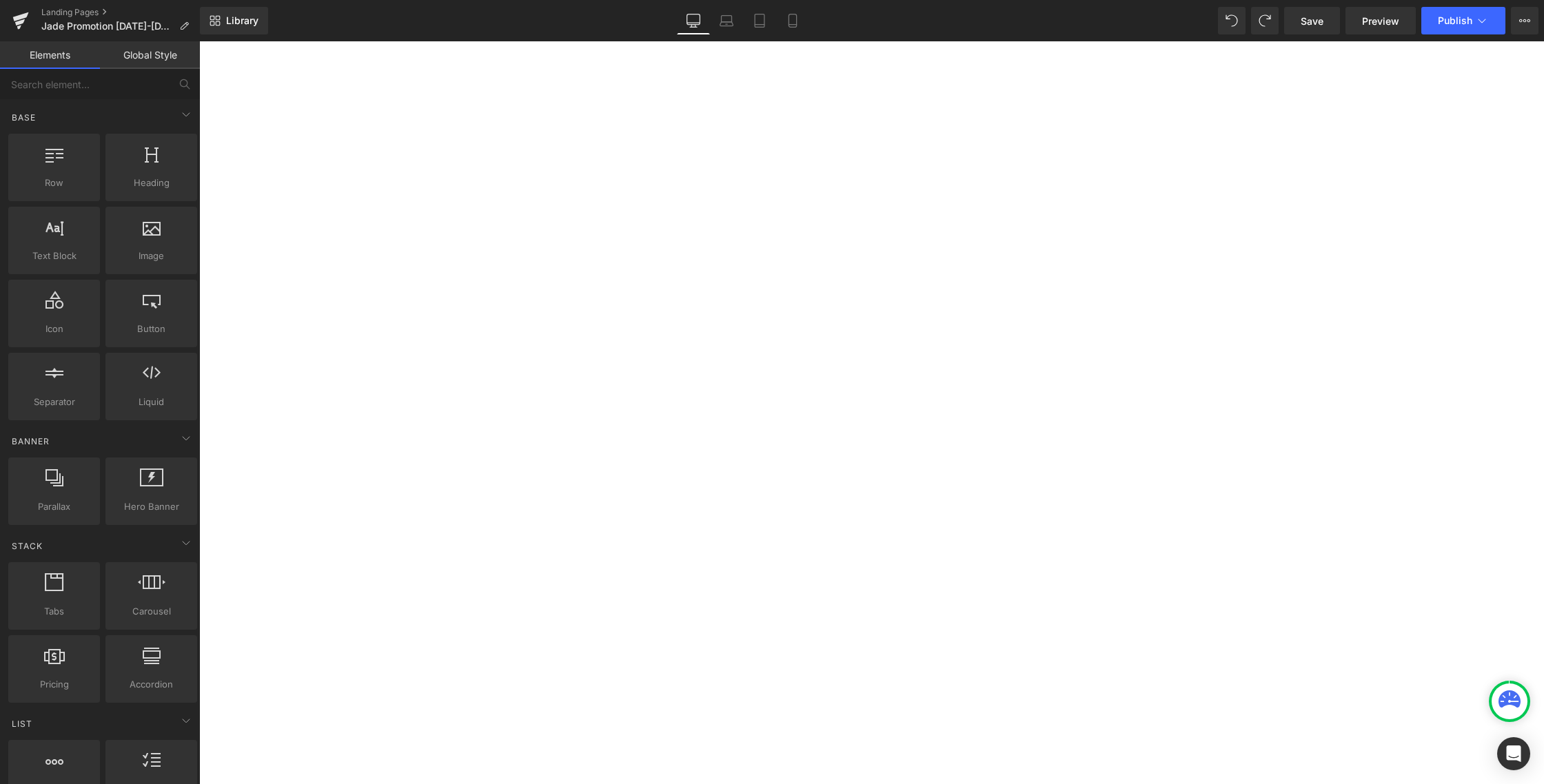
drag, startPoint x: 760, startPoint y: 20, endPoint x: 776, endPoint y: 20, distance: 16.0
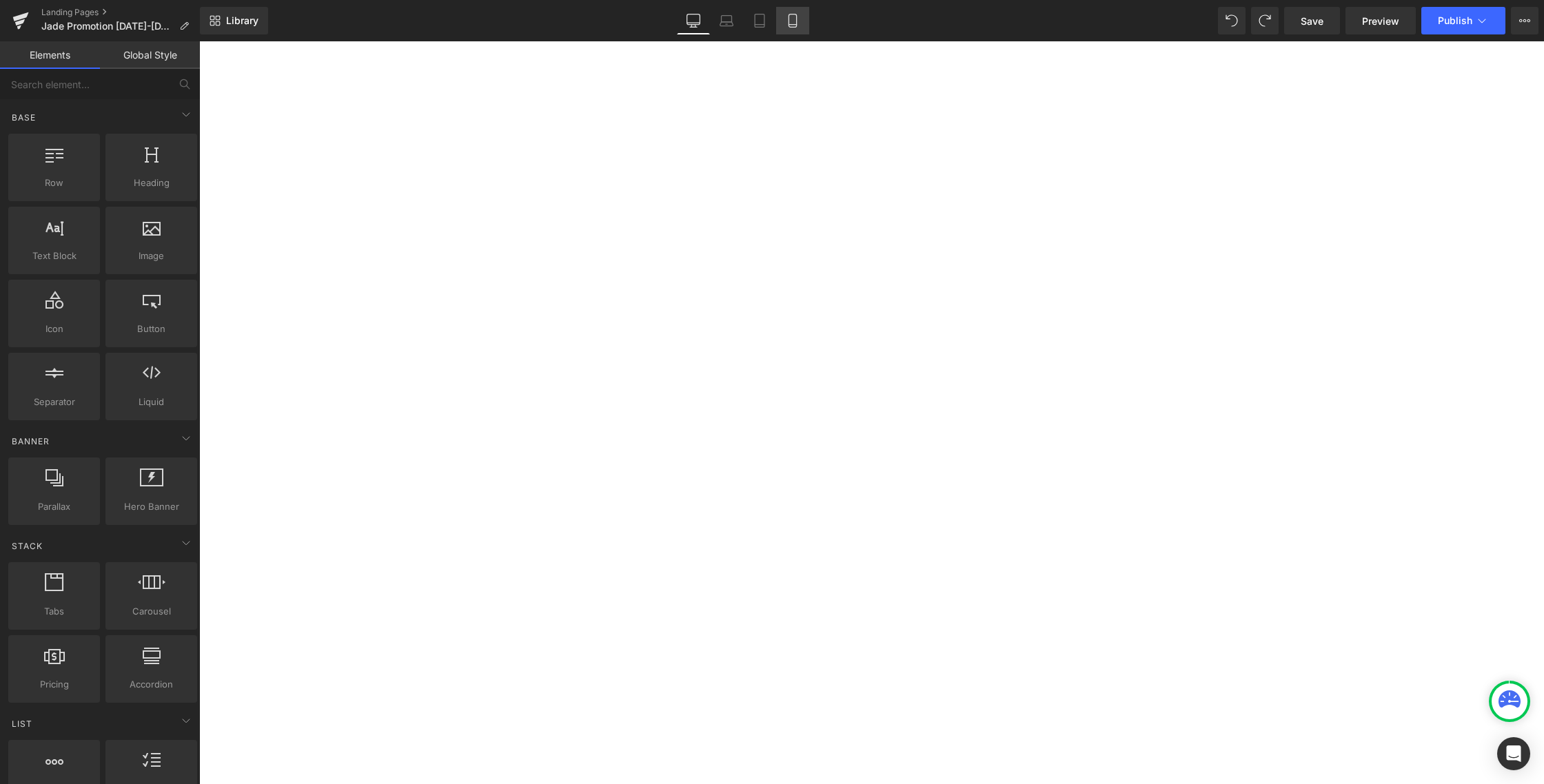
click at [760, 20] on icon at bounding box center [760, 21] width 14 height 14
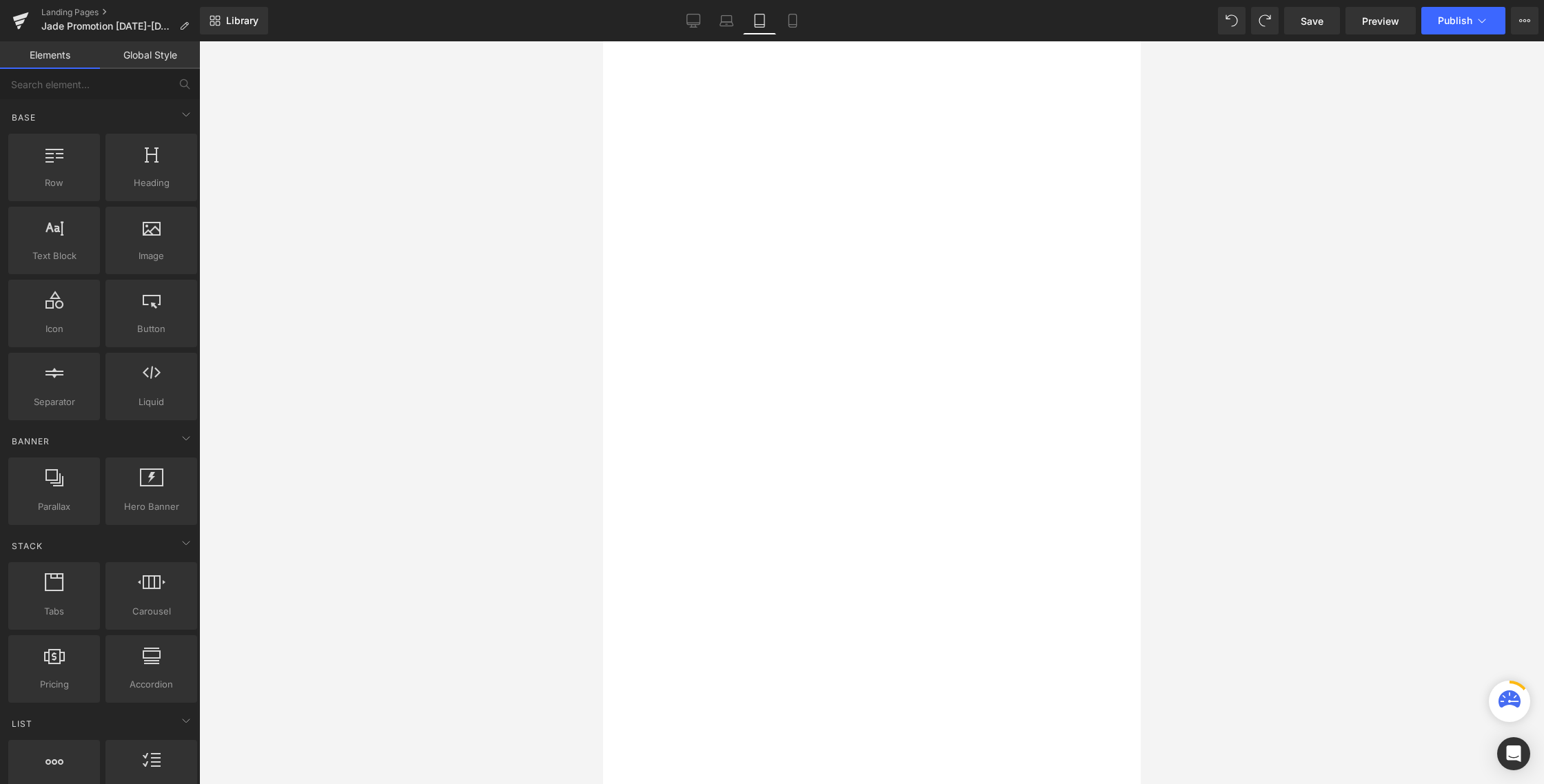
click at [1417, 531] on div at bounding box center [871, 413] width 1344 height 743
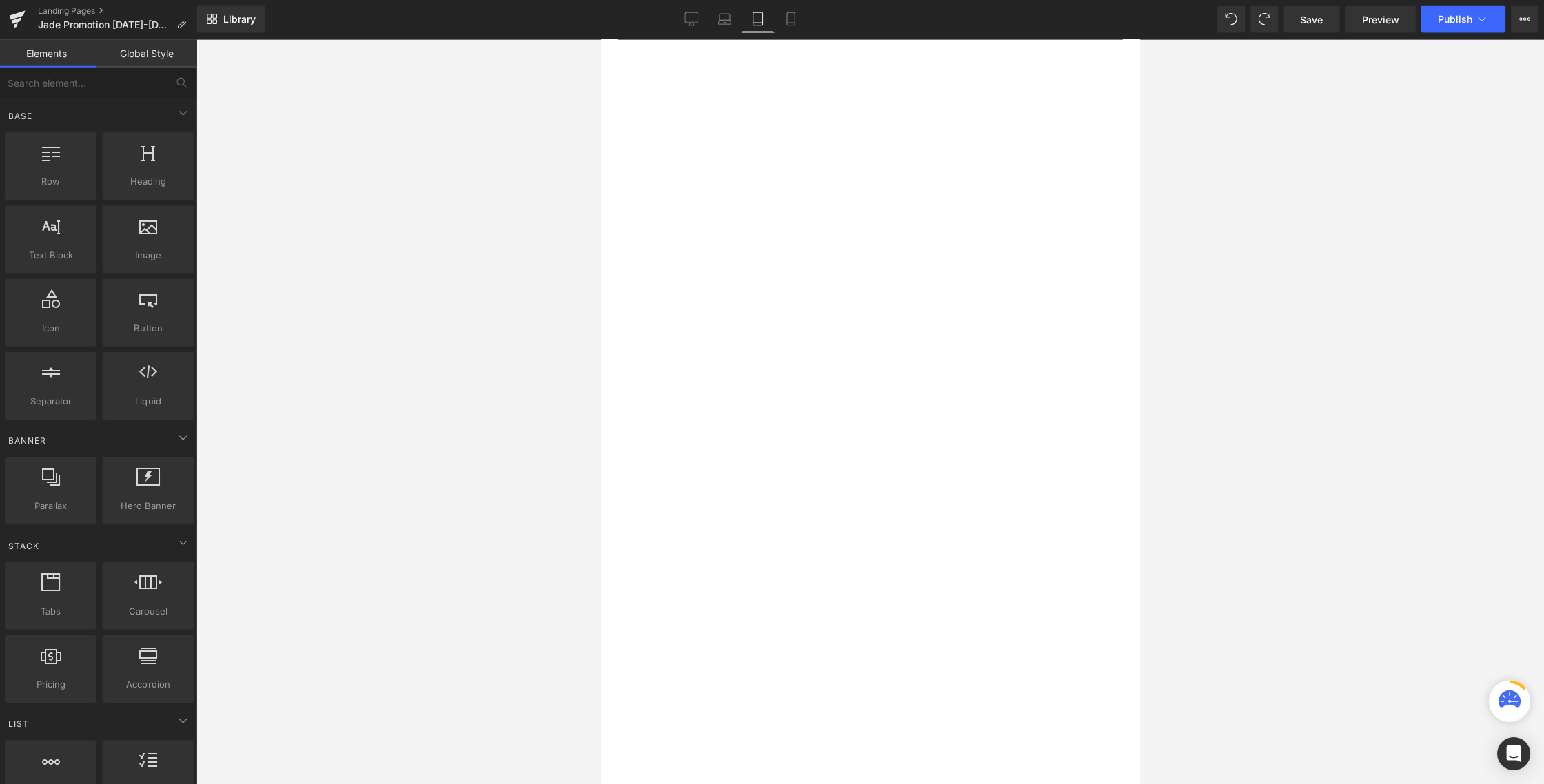
scroll to position [0, 0]
